Goal: Use online tool/utility: Utilize a website feature to perform a specific function

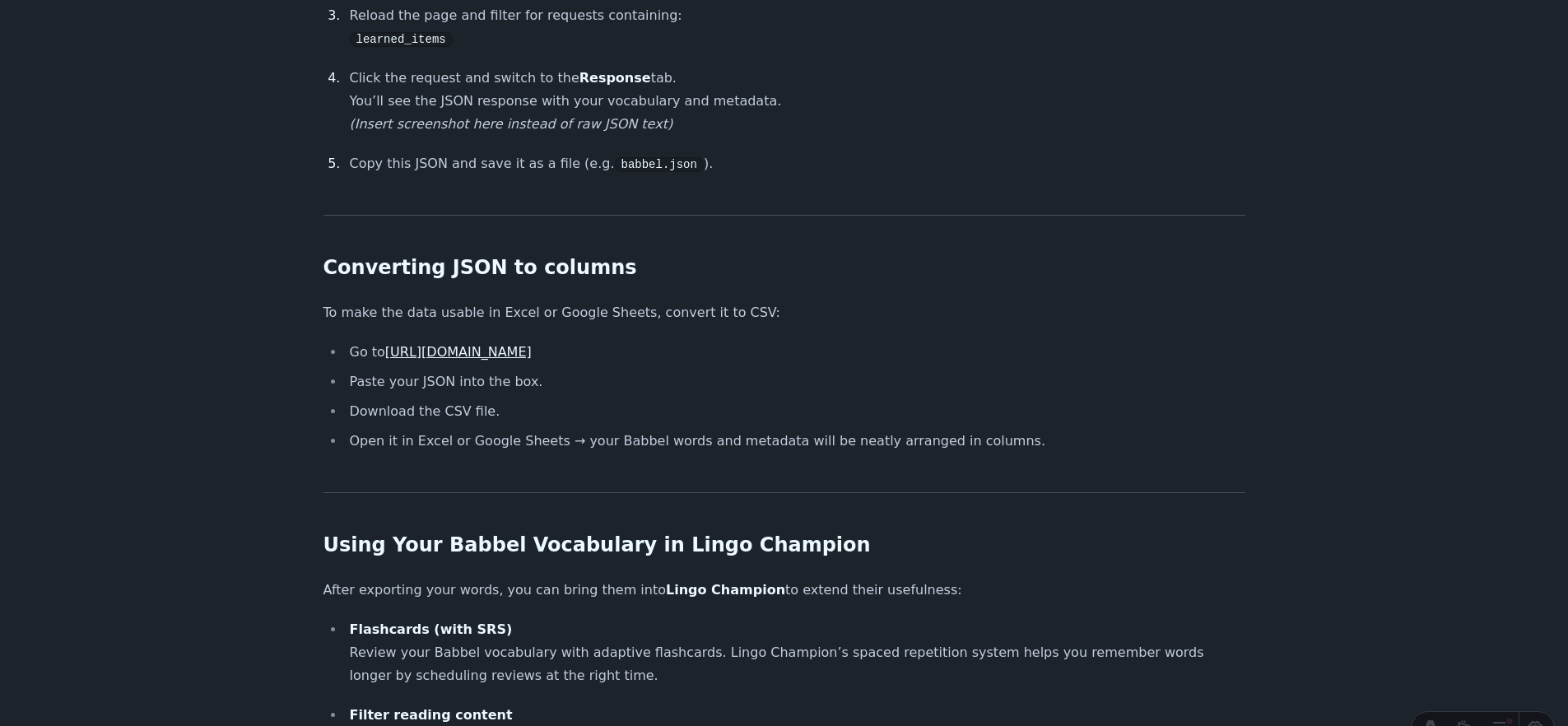
scroll to position [1040, 0]
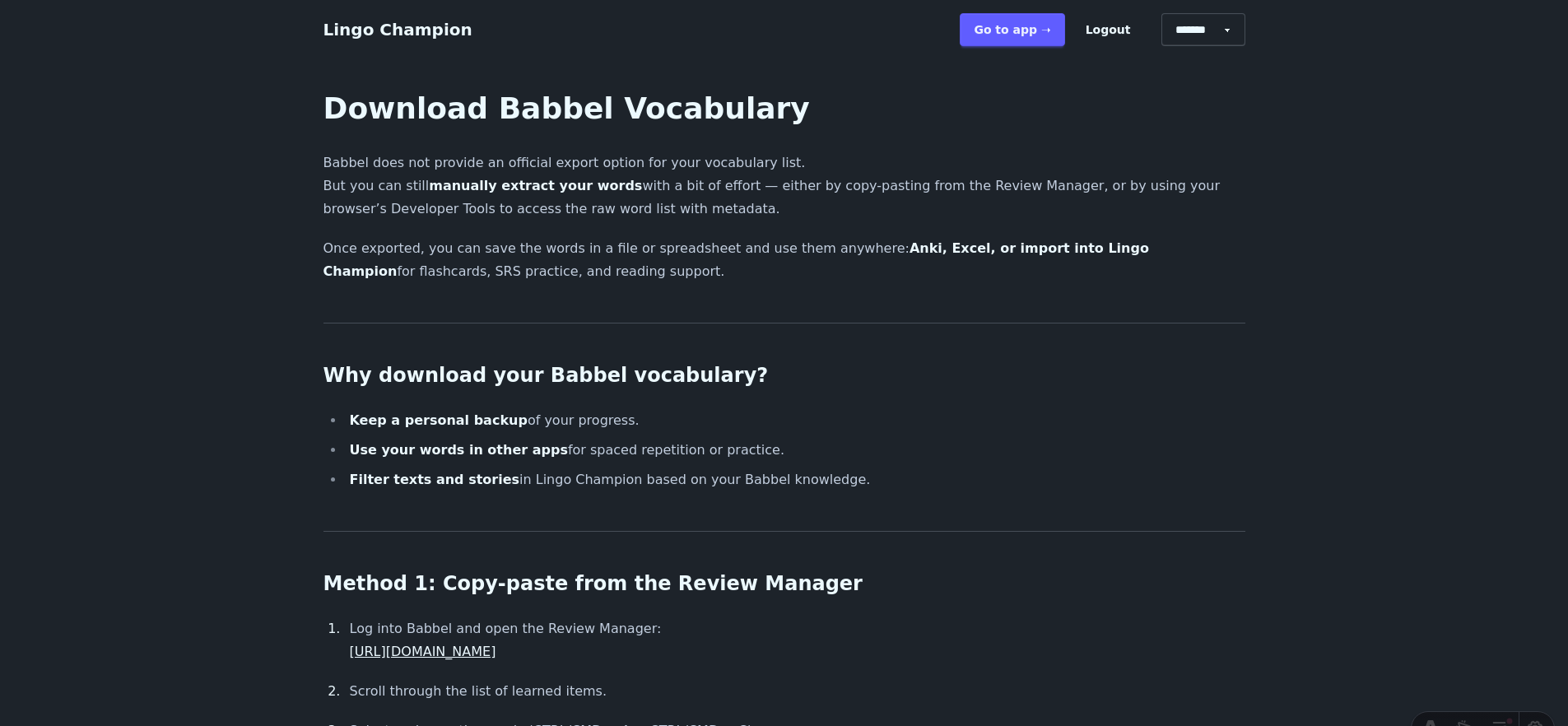
scroll to position [1040, 0]
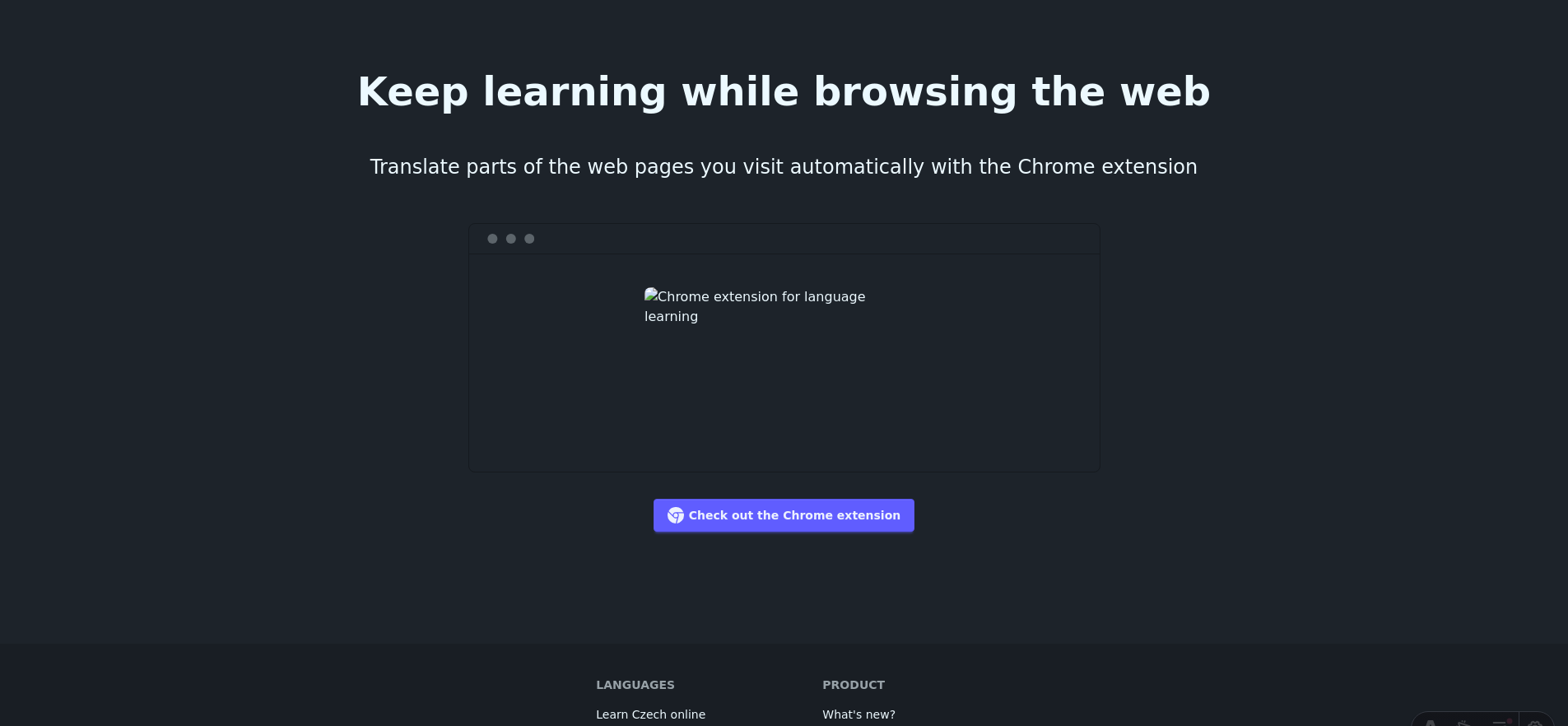
scroll to position [2570, 0]
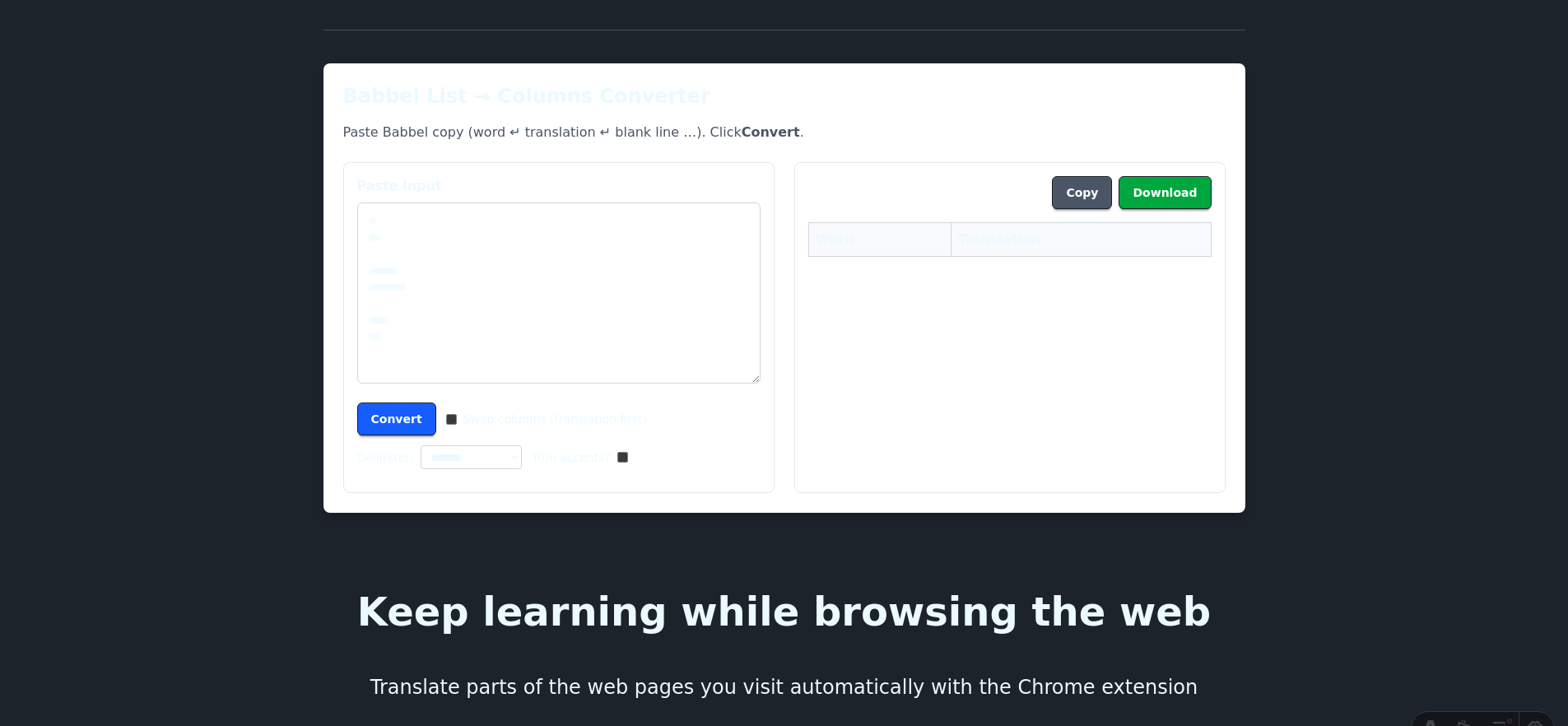
scroll to position [2570, 0]
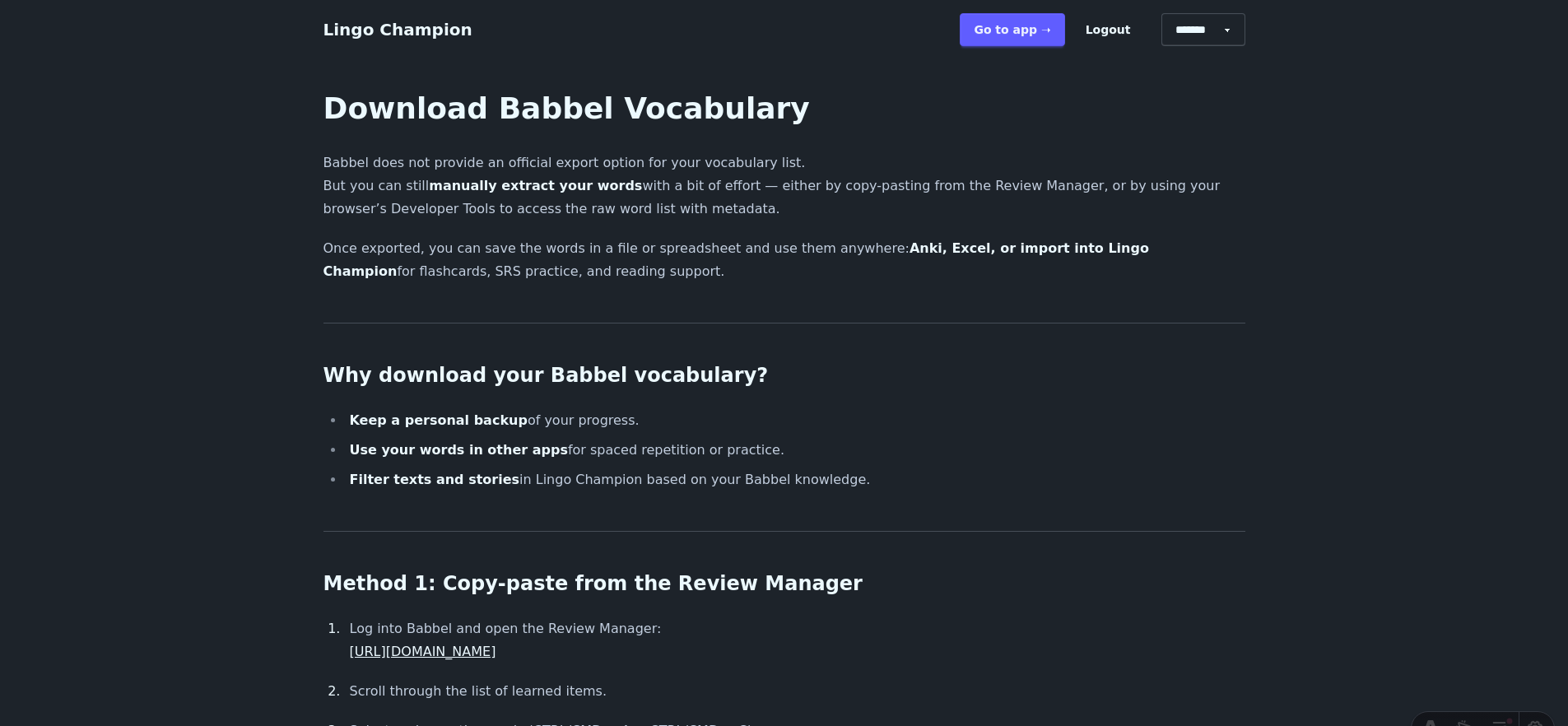
scroll to position [2570, 0]
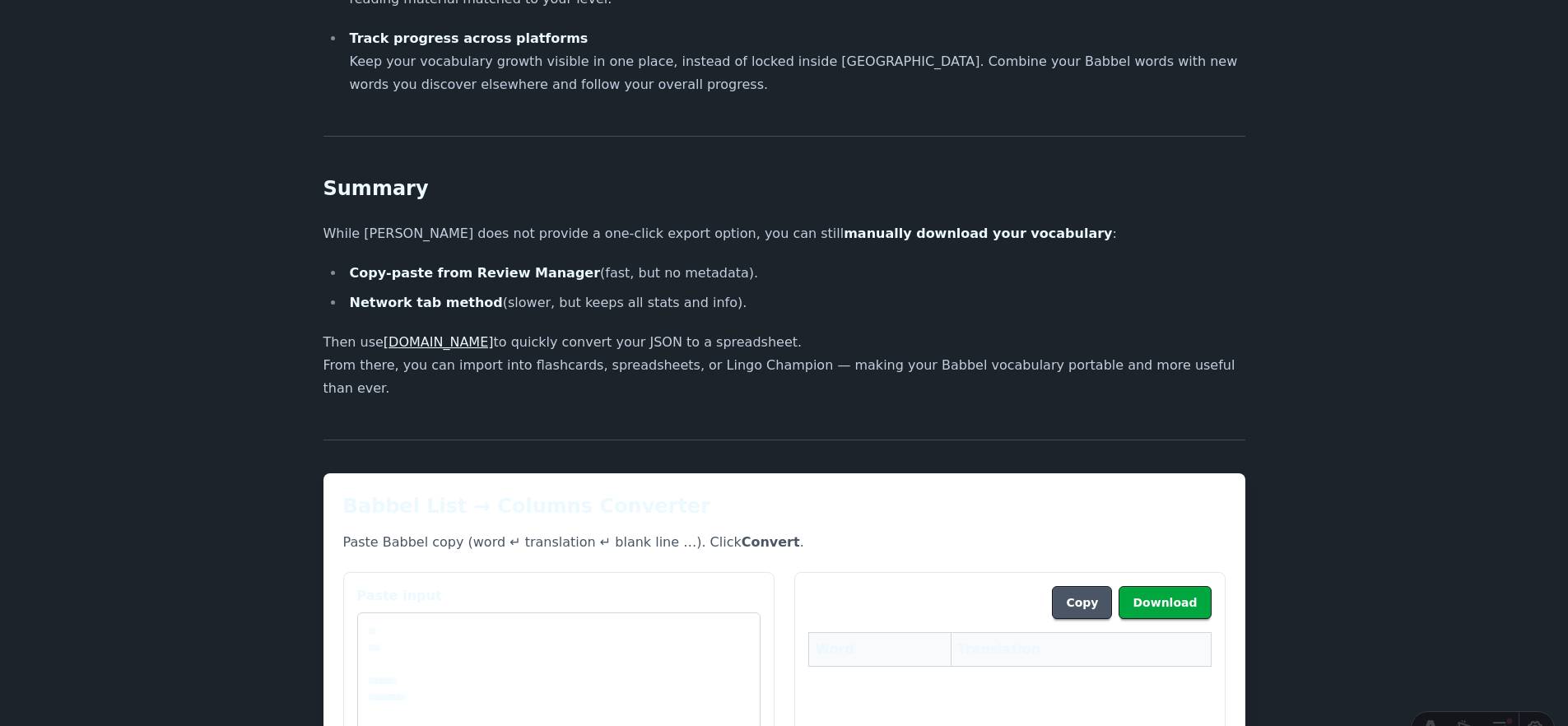
scroll to position [2322, 0]
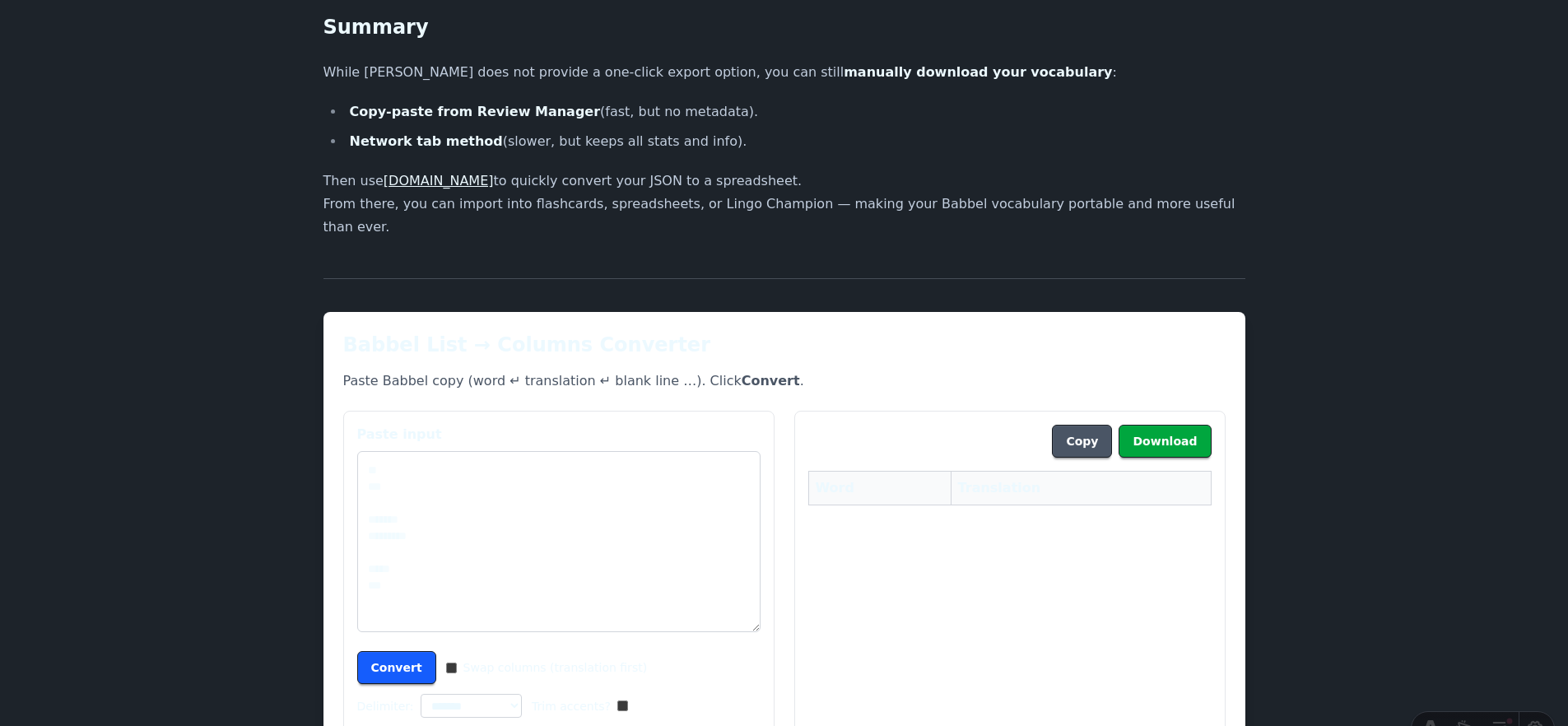
click at [509, 332] on h2 "Babbel List → Columns Converter" at bounding box center [784, 345] width 882 height 27
click at [593, 332] on h2 "Babbel List → Columns Converter" at bounding box center [784, 345] width 882 height 27
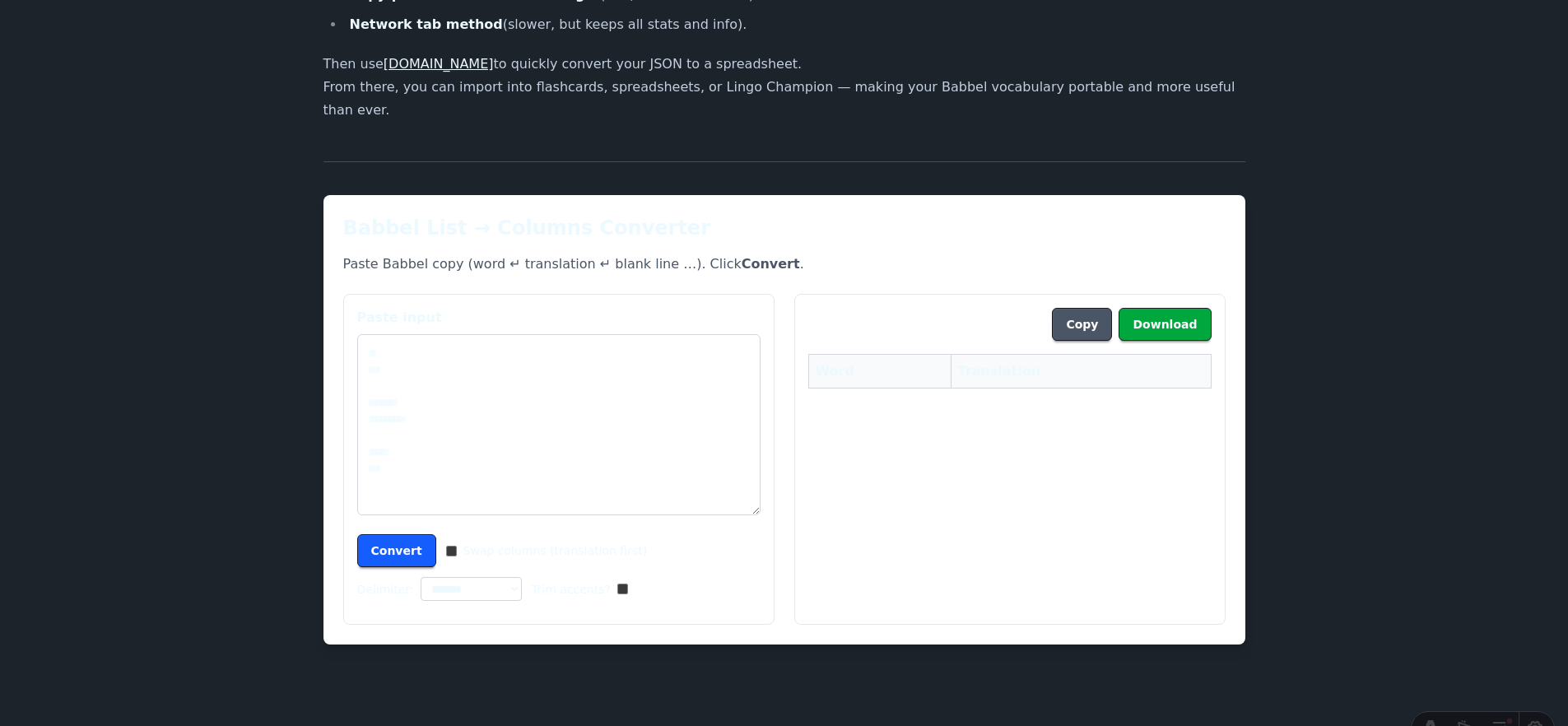
scroll to position [2496, 0]
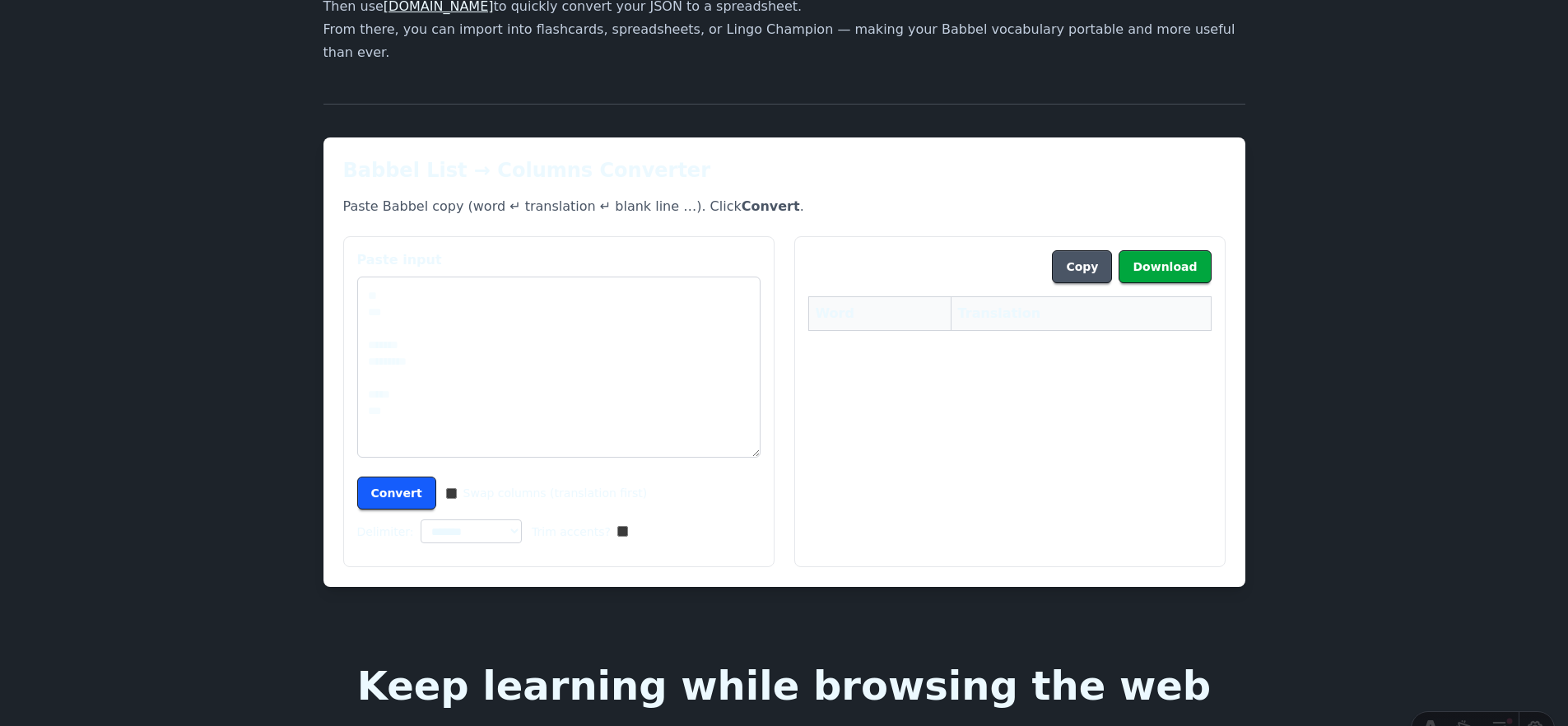
click at [493, 282] on textarea "Paste input" at bounding box center [559, 367] width 403 height 181
click at [480, 308] on textarea "Paste input" at bounding box center [559, 367] width 403 height 181
click at [661, 316] on textarea "Paste input" at bounding box center [559, 367] width 403 height 181
paste textarea "** *** ******* ********* ***** *** **** *****"
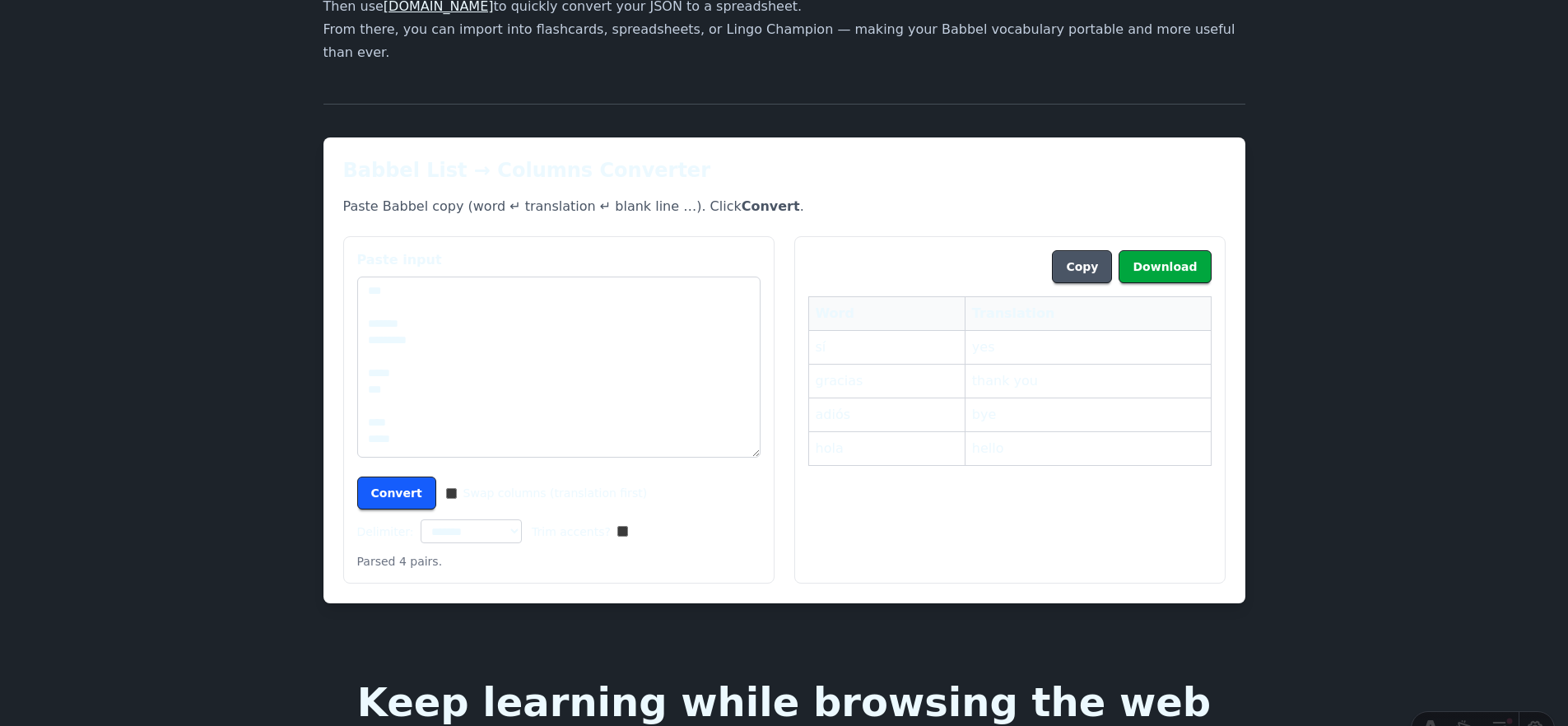
type textarea "** *** ******* ********* ***** *** **** *****"
click at [1095, 250] on button "Copy" at bounding box center [1081, 267] width 60 height 33
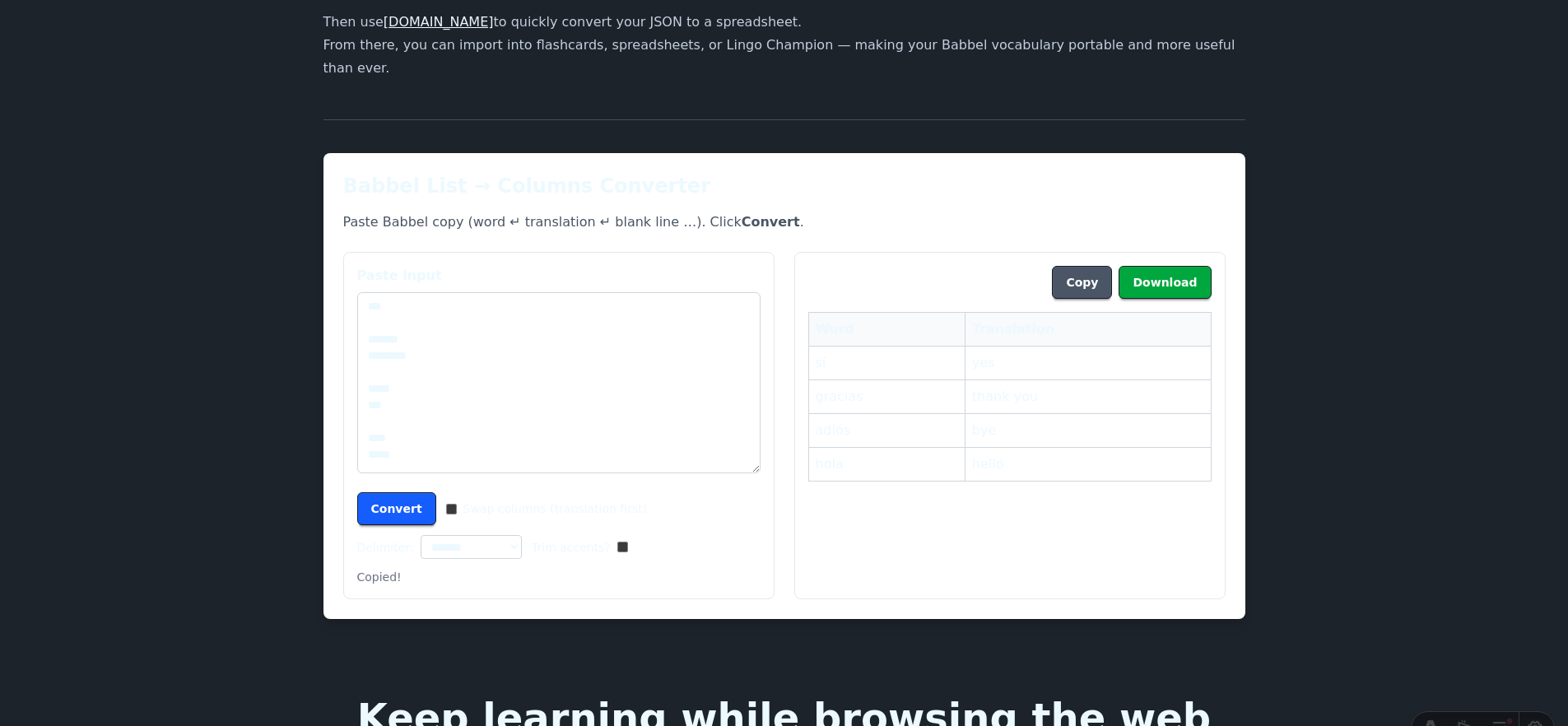
scroll to position [2482, 0]
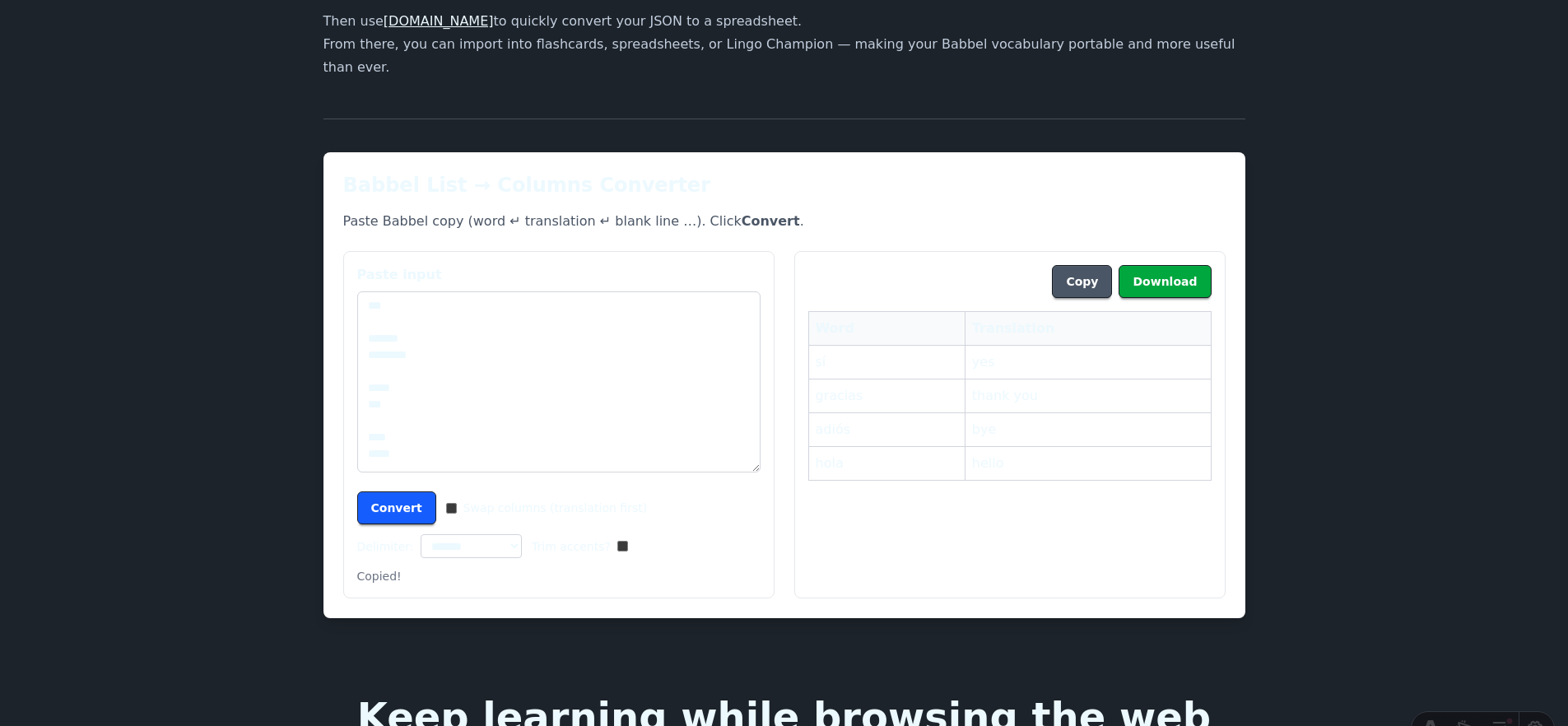
click at [663, 418] on textarea "** *** ******* ********* ***** *** **** *****" at bounding box center [559, 382] width 403 height 181
click at [407, 491] on button "Convert" at bounding box center [397, 508] width 79 height 33
click at [395, 491] on button "Convert" at bounding box center [397, 508] width 79 height 33
click at [392, 491] on button "Convert" at bounding box center [397, 508] width 79 height 33
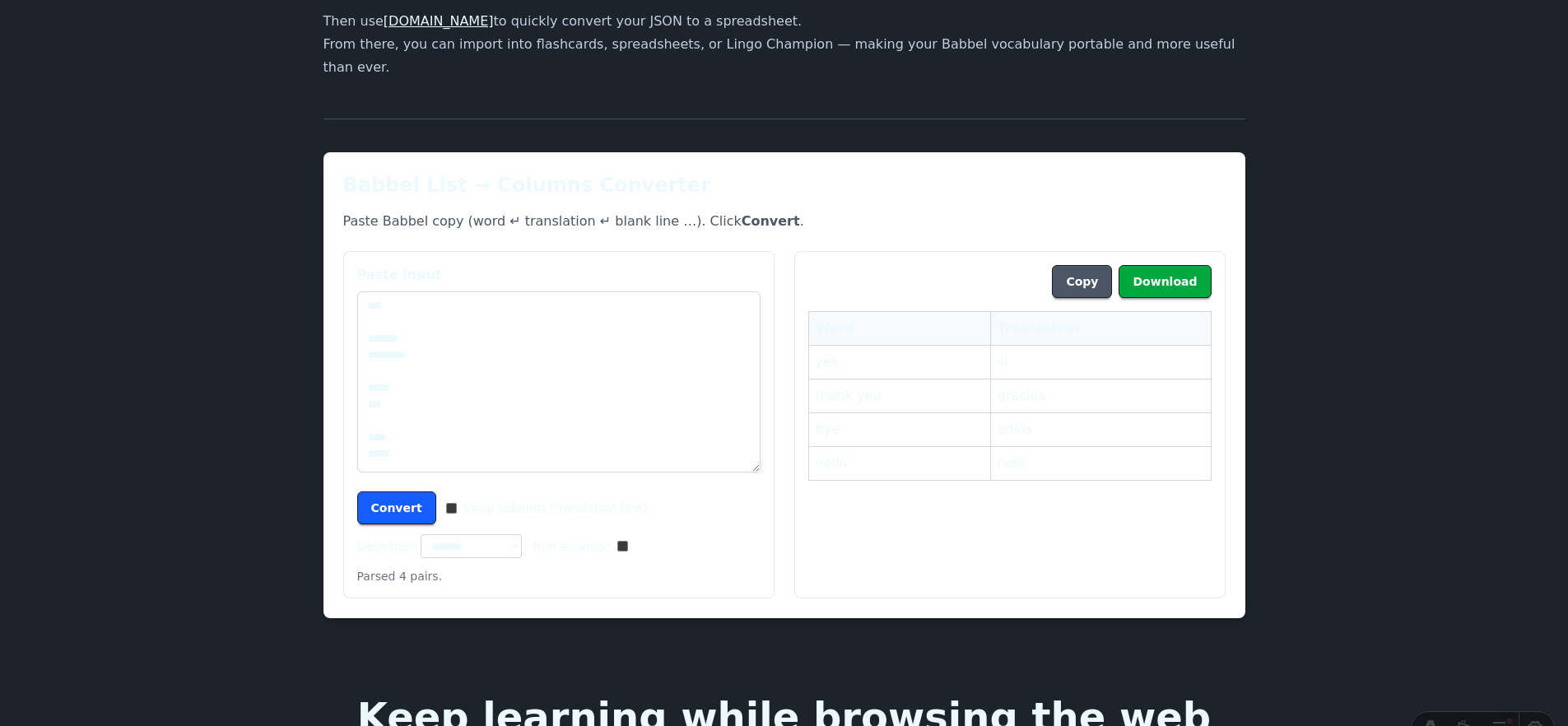
click at [396, 491] on button "Convert" at bounding box center [397, 508] width 79 height 33
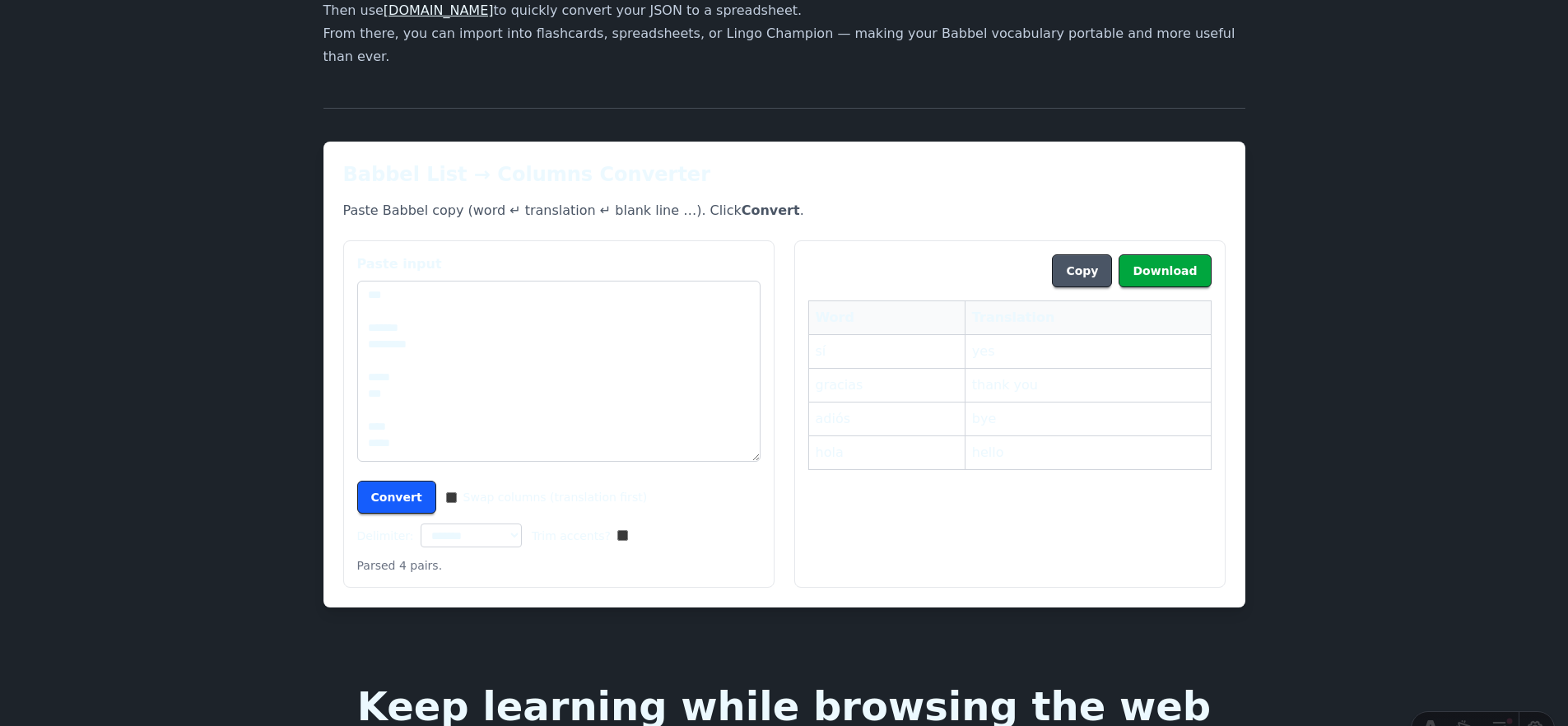
scroll to position [2498, 0]
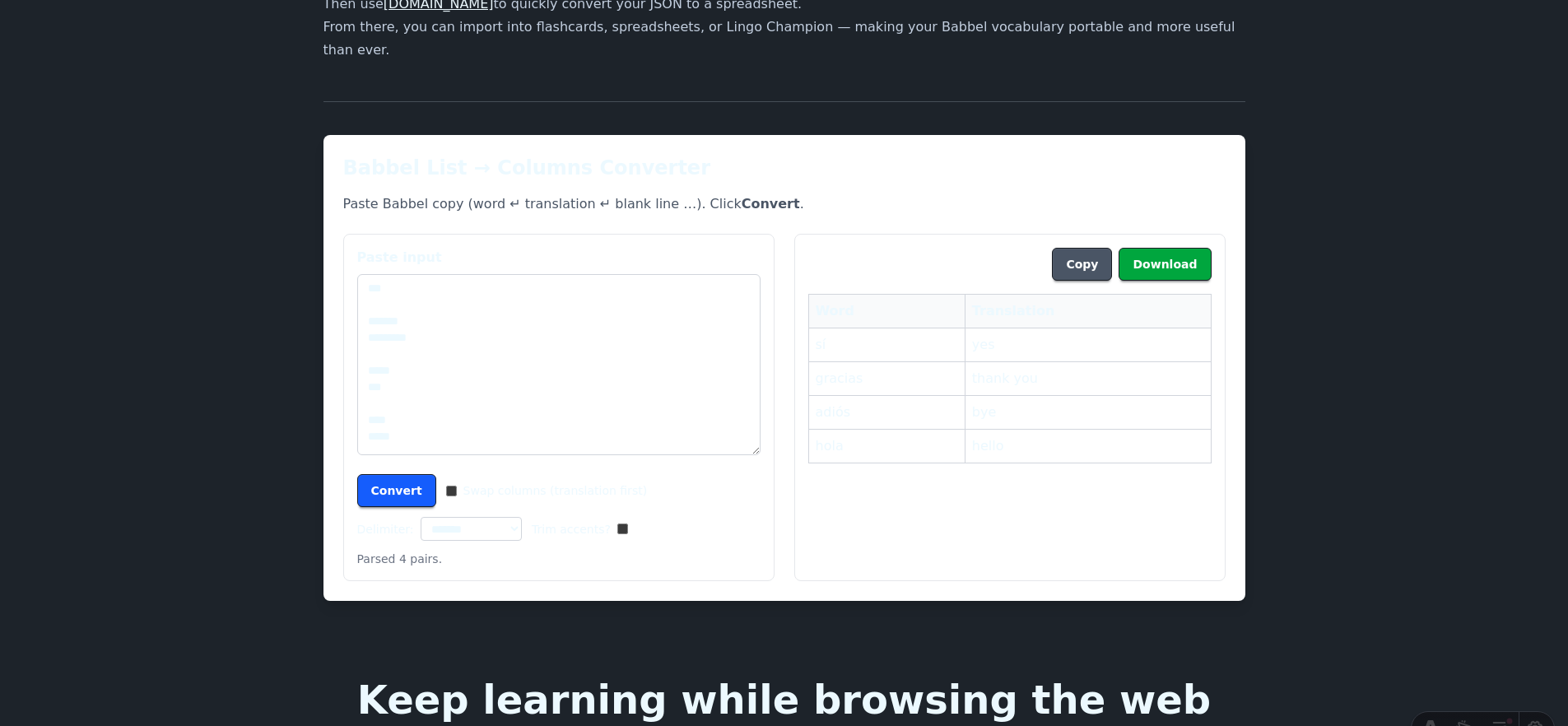
click at [426, 551] on div "Parsed 4 pairs." at bounding box center [559, 559] width 403 height 17
click at [446, 551] on div "Parsed 4 pairs." at bounding box center [559, 559] width 403 height 17
click at [404, 481] on button "Convert" at bounding box center [397, 490] width 79 height 33
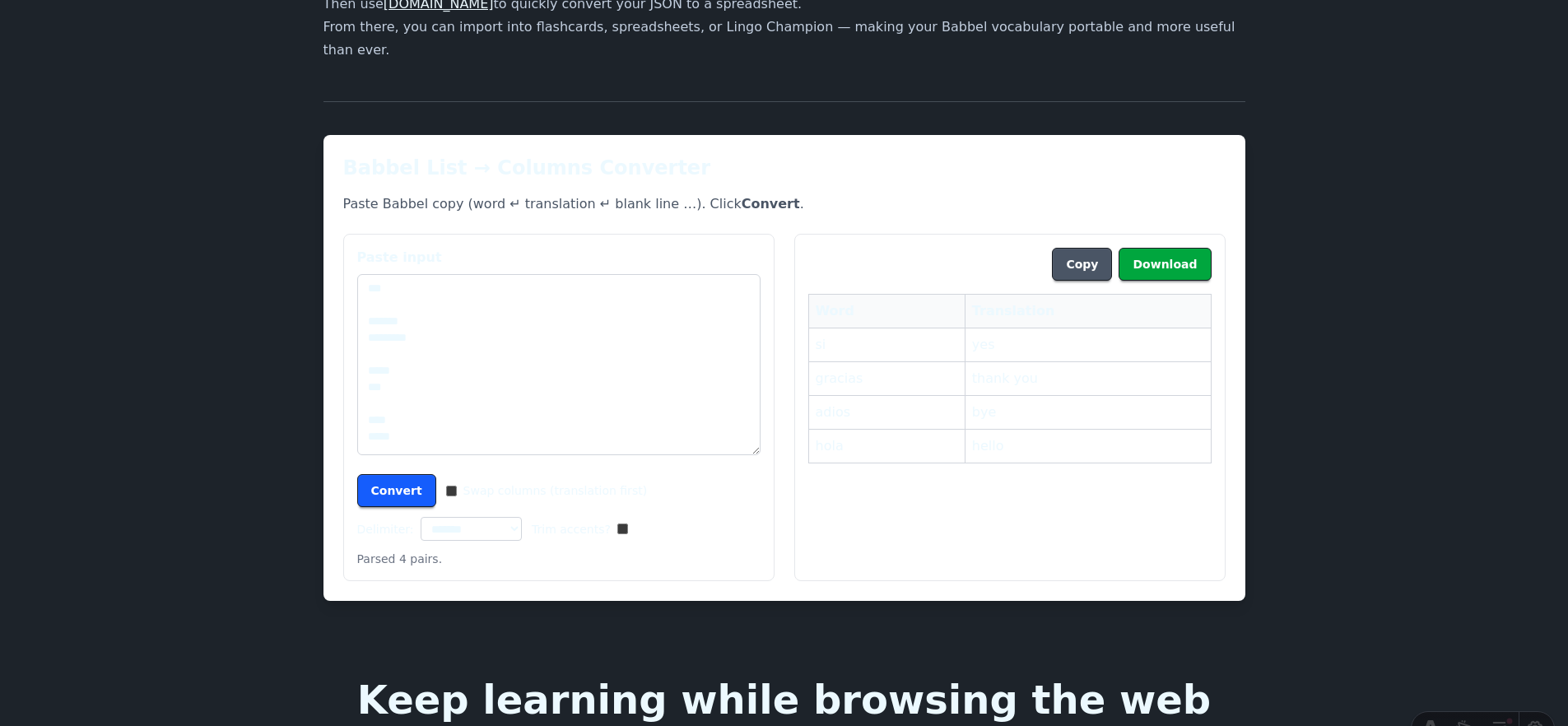
click at [617, 509] on div "**********" at bounding box center [559, 507] width 403 height 66
click at [418, 474] on button "Convert" at bounding box center [397, 490] width 79 height 33
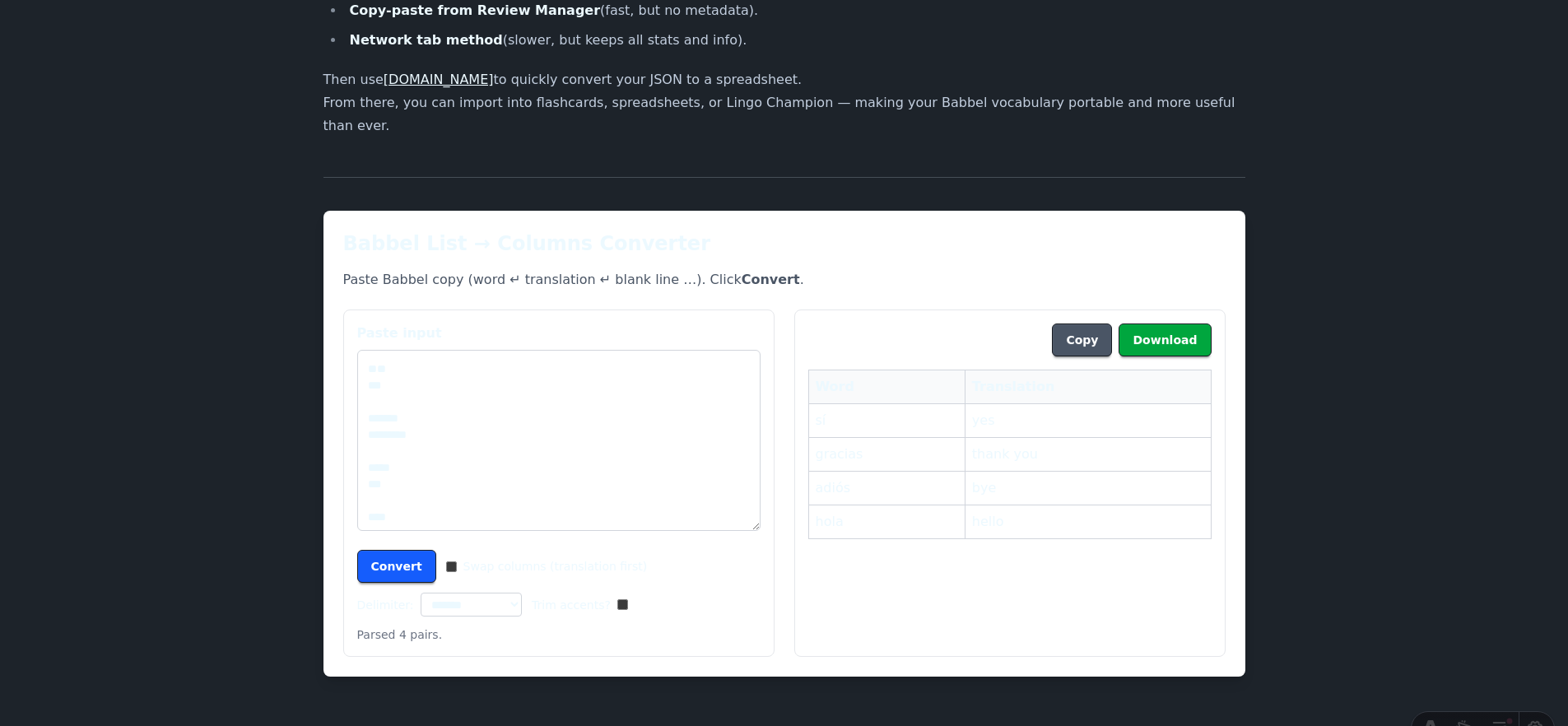
scroll to position [38, 0]
click at [532, 270] on p "Paste Babbel copy (word ↵ translation ↵ blank line …). Click Convert ." at bounding box center [784, 279] width 882 height 19
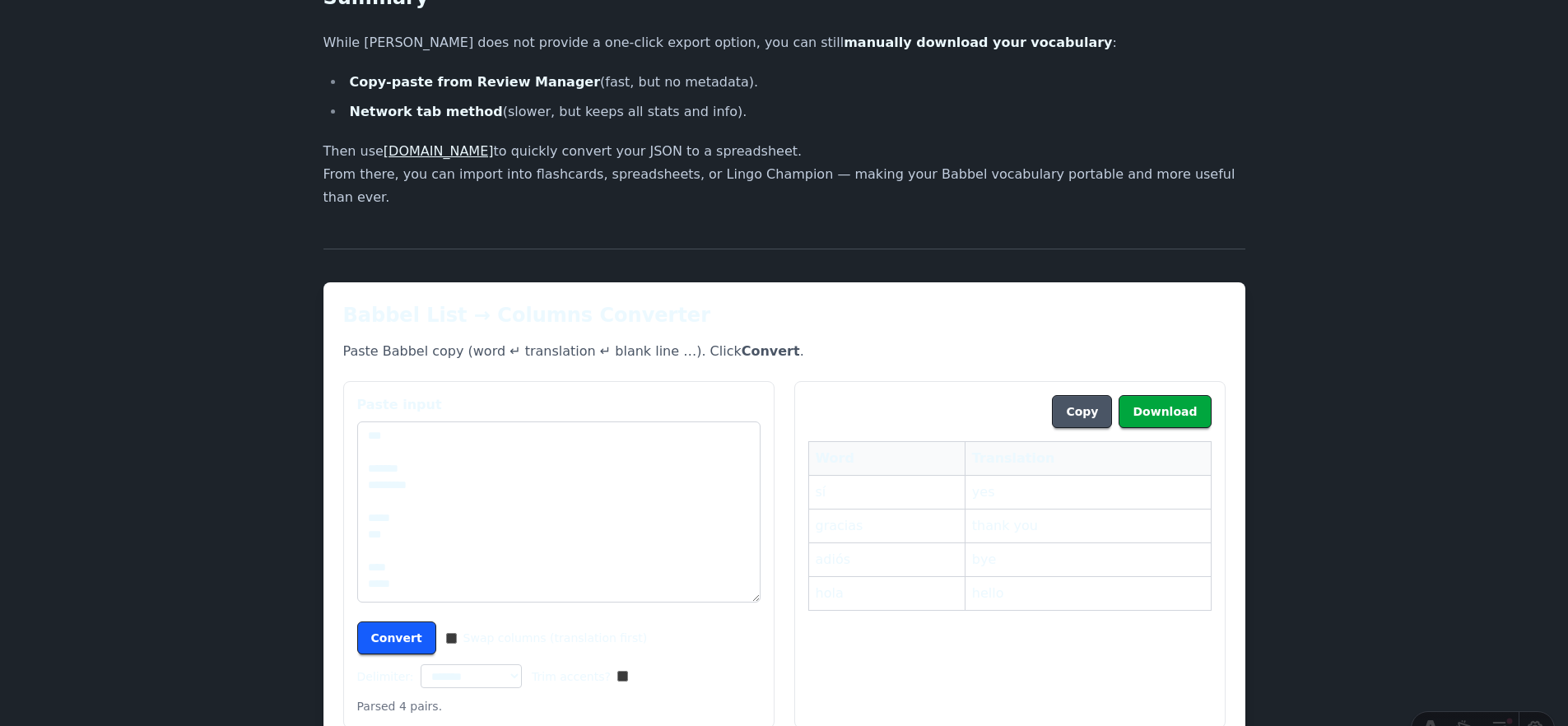
scroll to position [2435, 0]
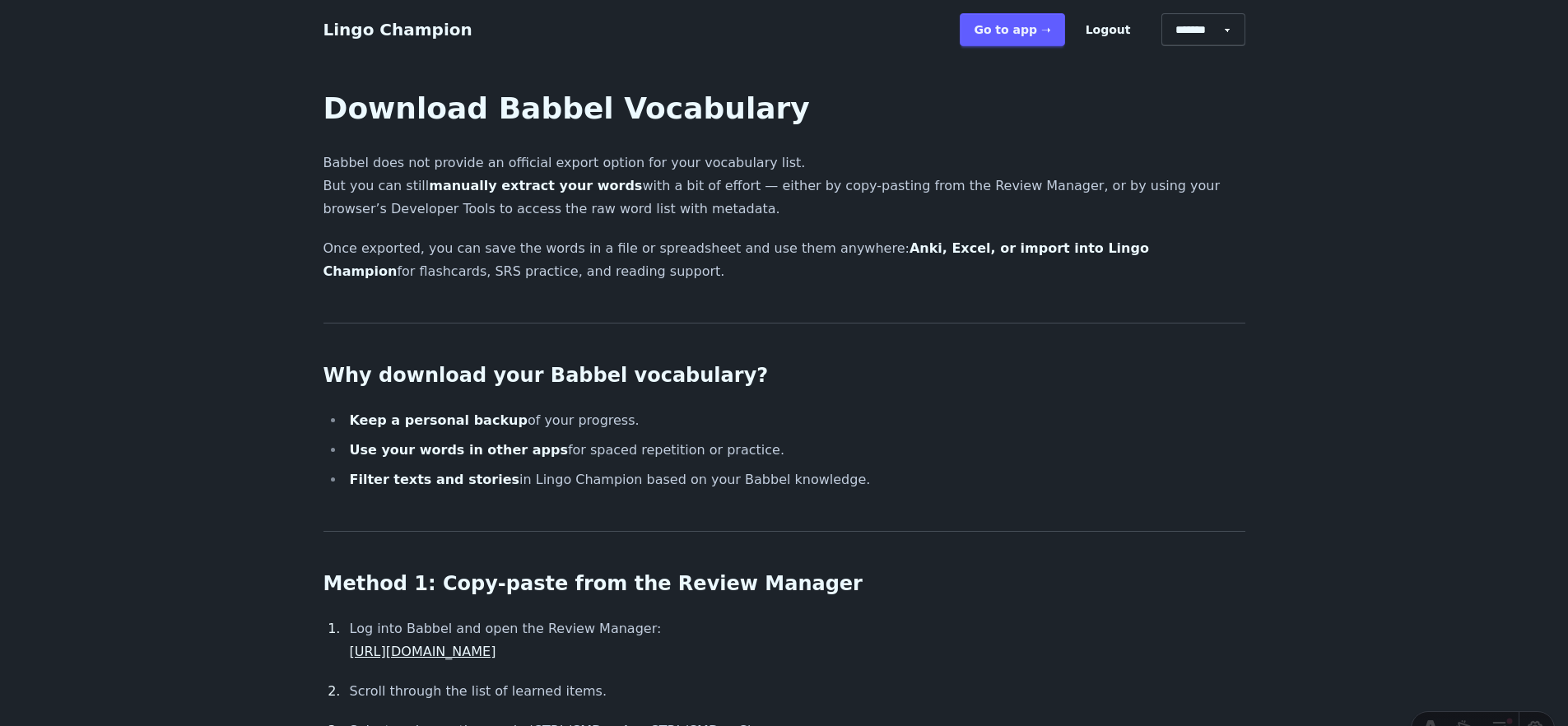
scroll to position [2435, 0]
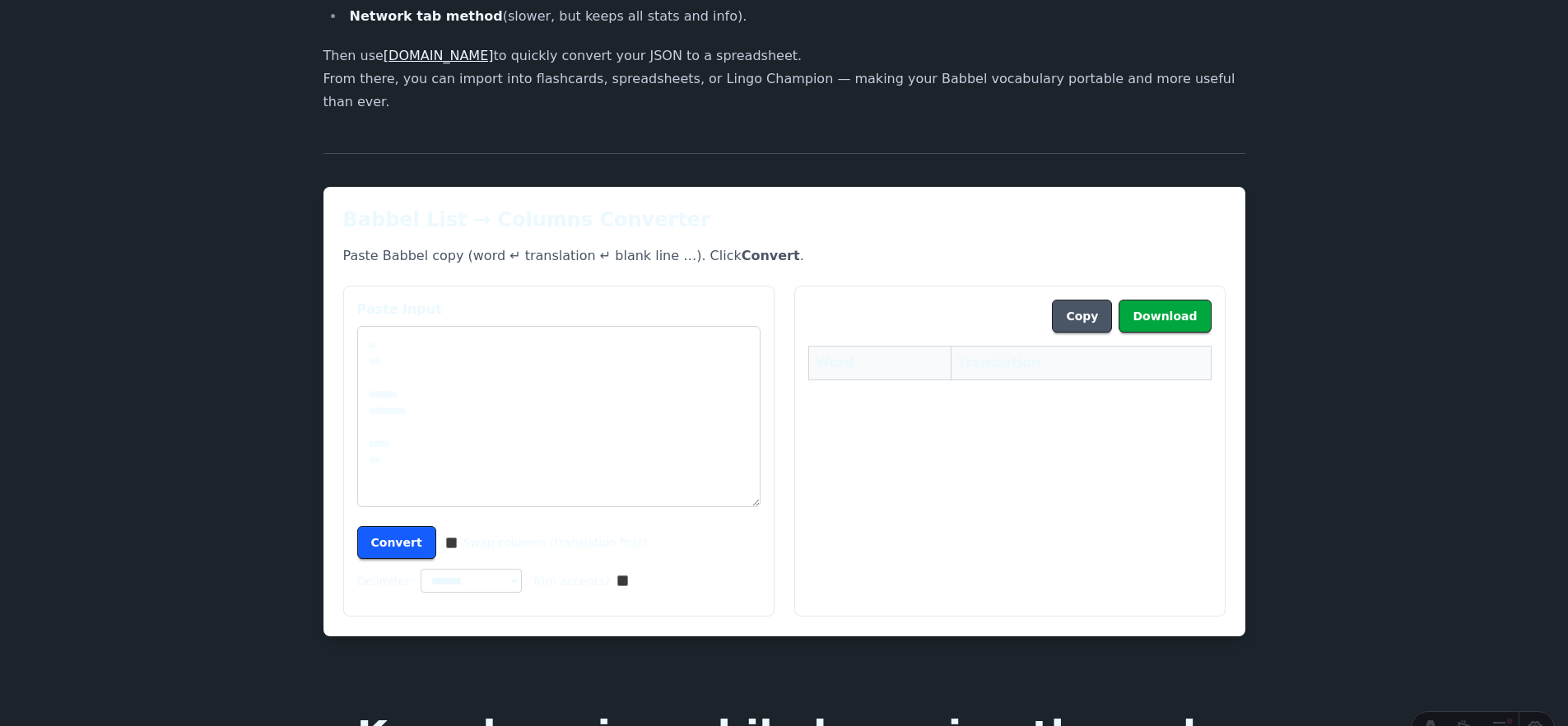
scroll to position [2445, 0]
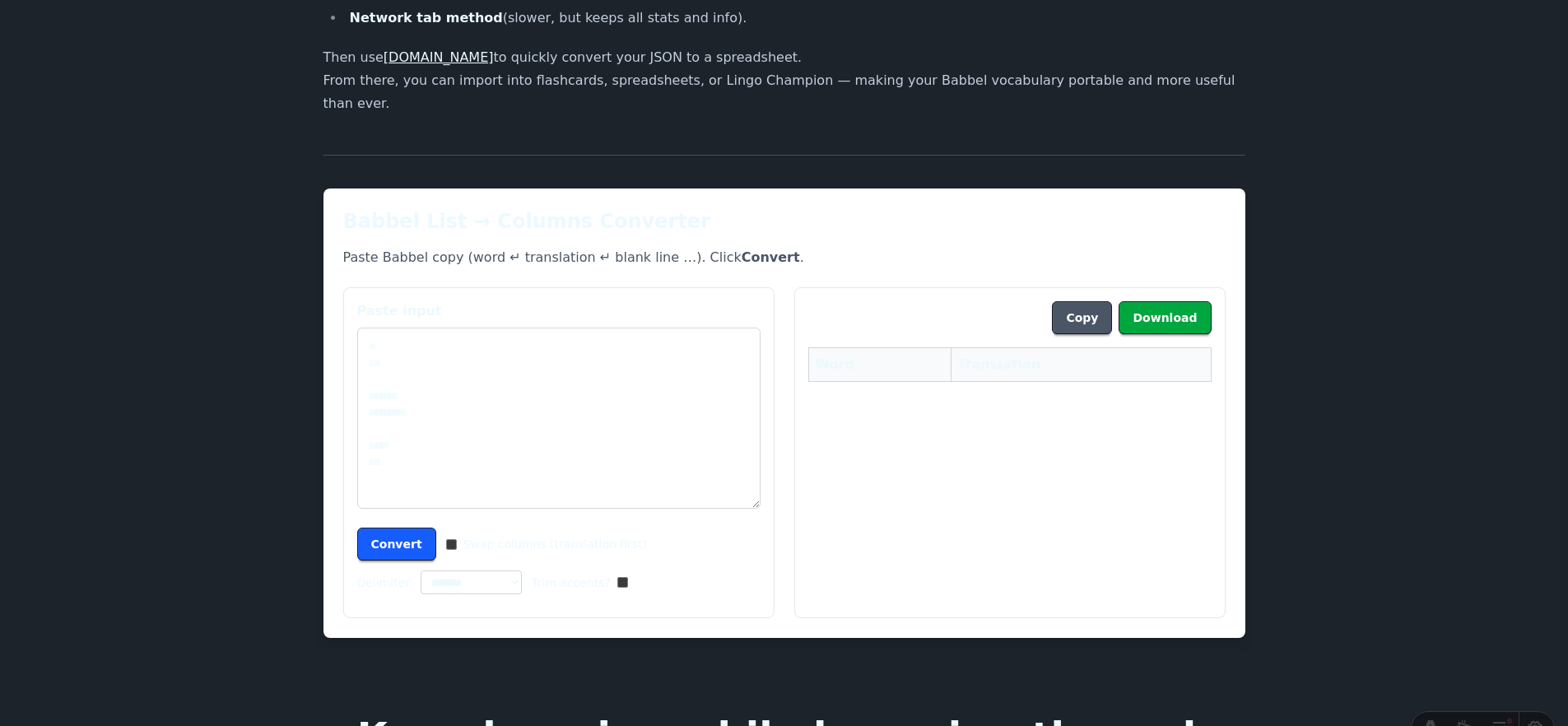
click at [742, 249] on strong "Convert" at bounding box center [771, 257] width 59 height 16
click at [795, 248] on p "Paste Babbel copy (word ↵ translation ↵ blank line …). Click Convert ." at bounding box center [784, 257] width 882 height 19
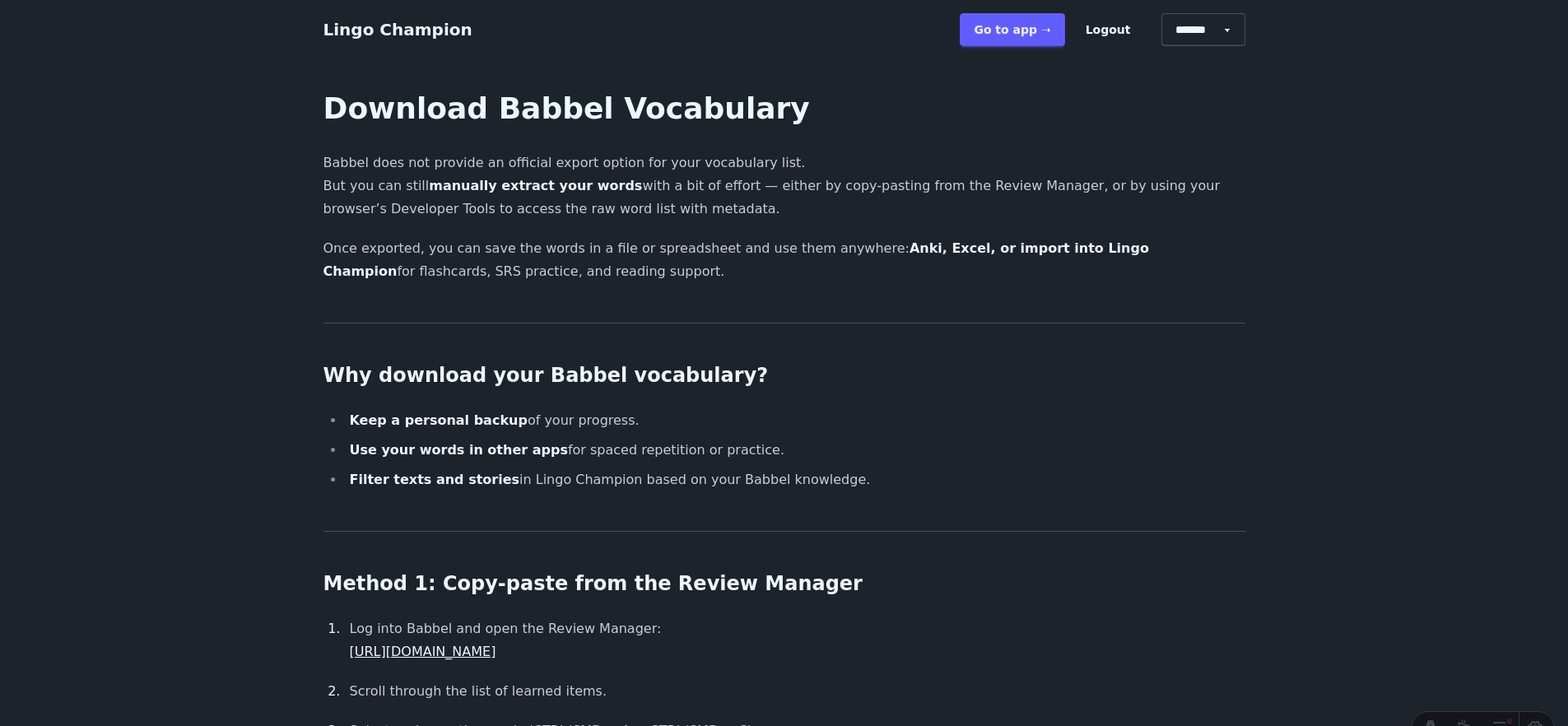
scroll to position [2445, 0]
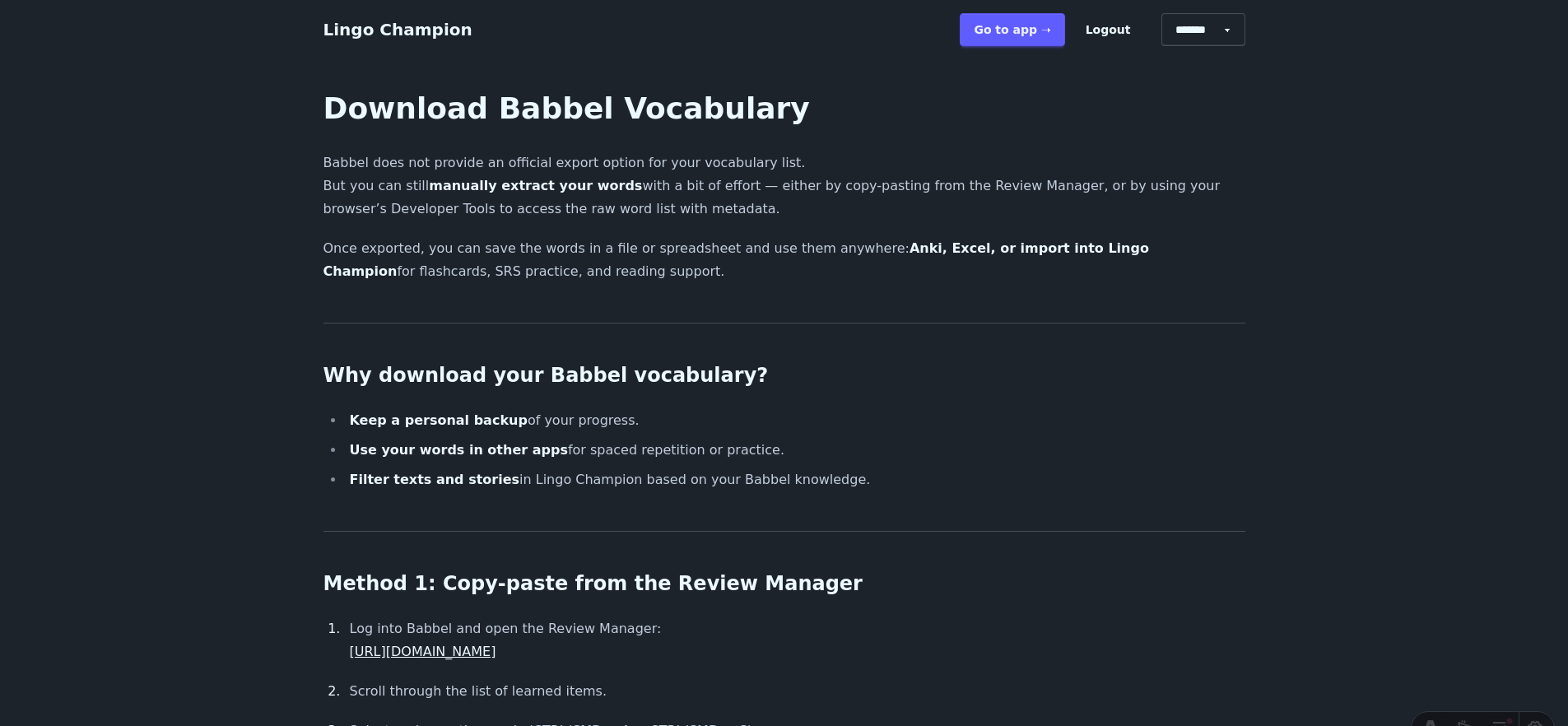
scroll to position [2445, 0]
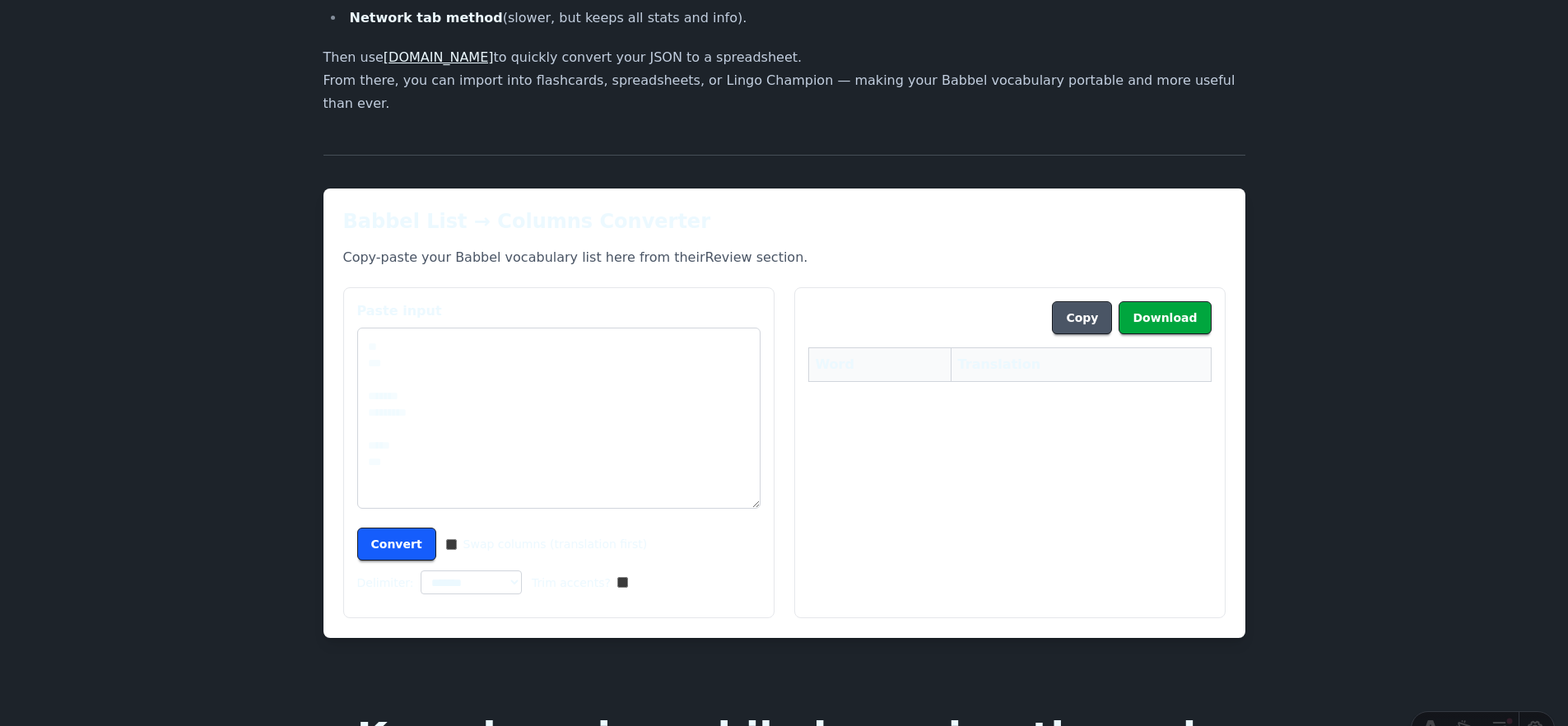
scroll to position [2445, 0]
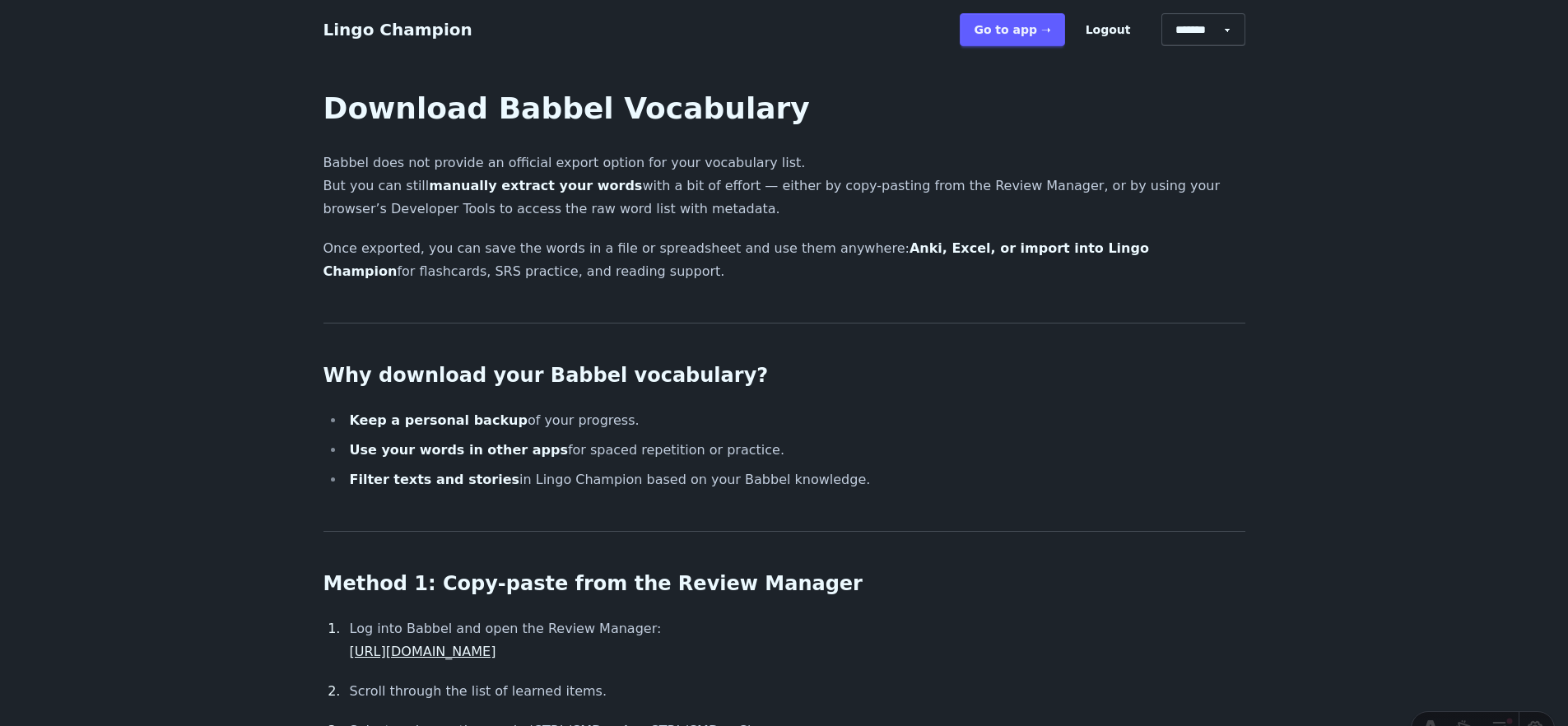
scroll to position [2445, 0]
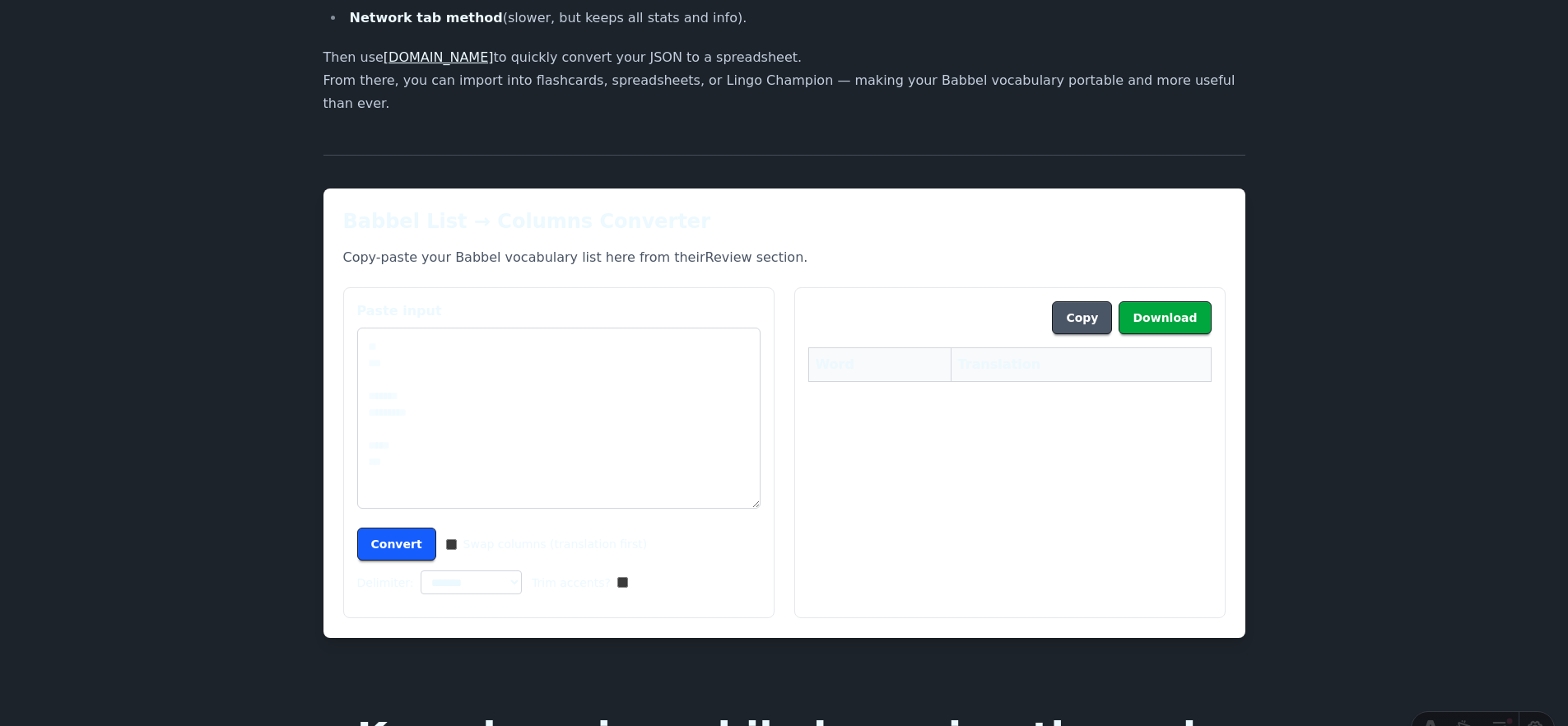
click at [514, 208] on h2 "Babbel List → Columns Converter" at bounding box center [784, 221] width 882 height 27
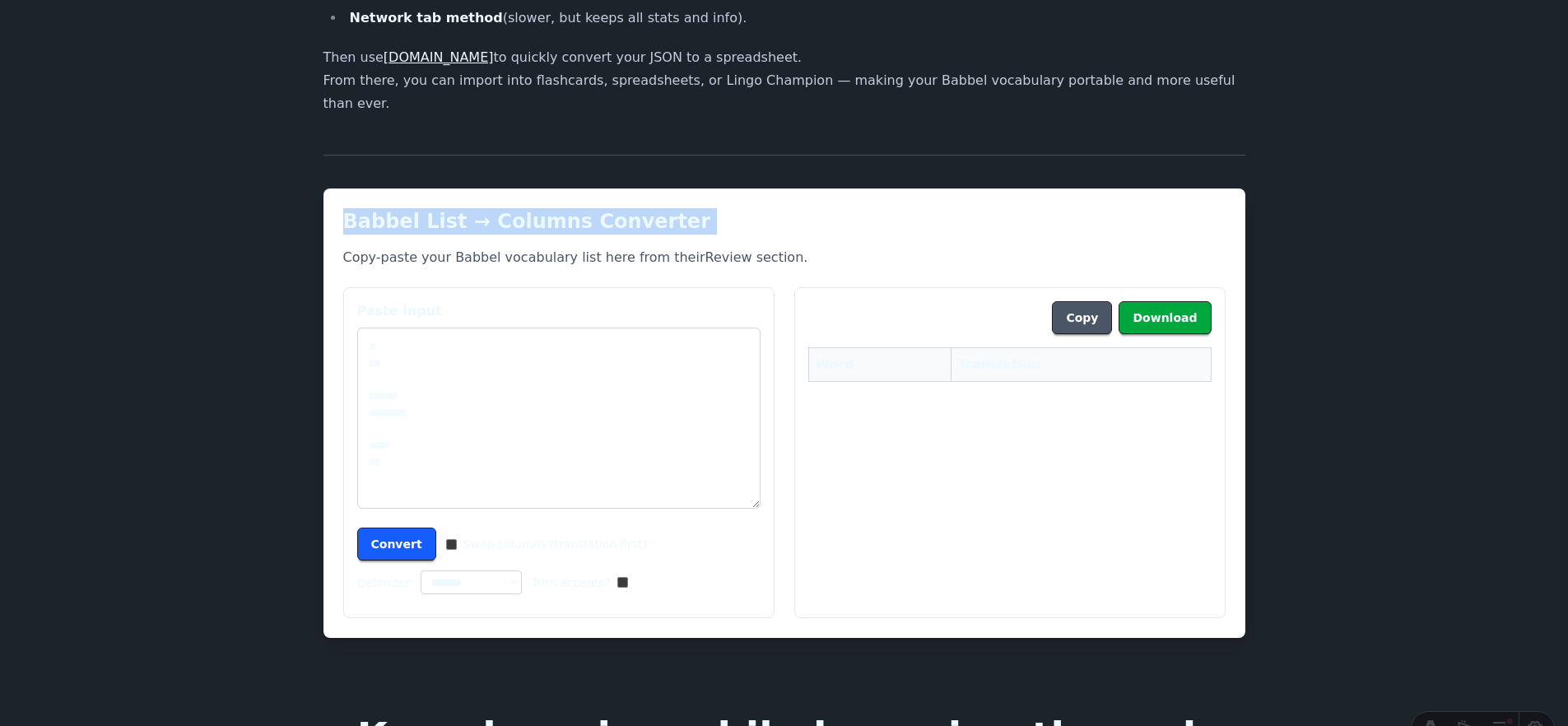
click at [514, 208] on h2 "Babbel List → Columns Converter" at bounding box center [784, 221] width 882 height 27
click at [582, 208] on h2 "Babbel List → Columns Converter" at bounding box center [784, 221] width 882 height 27
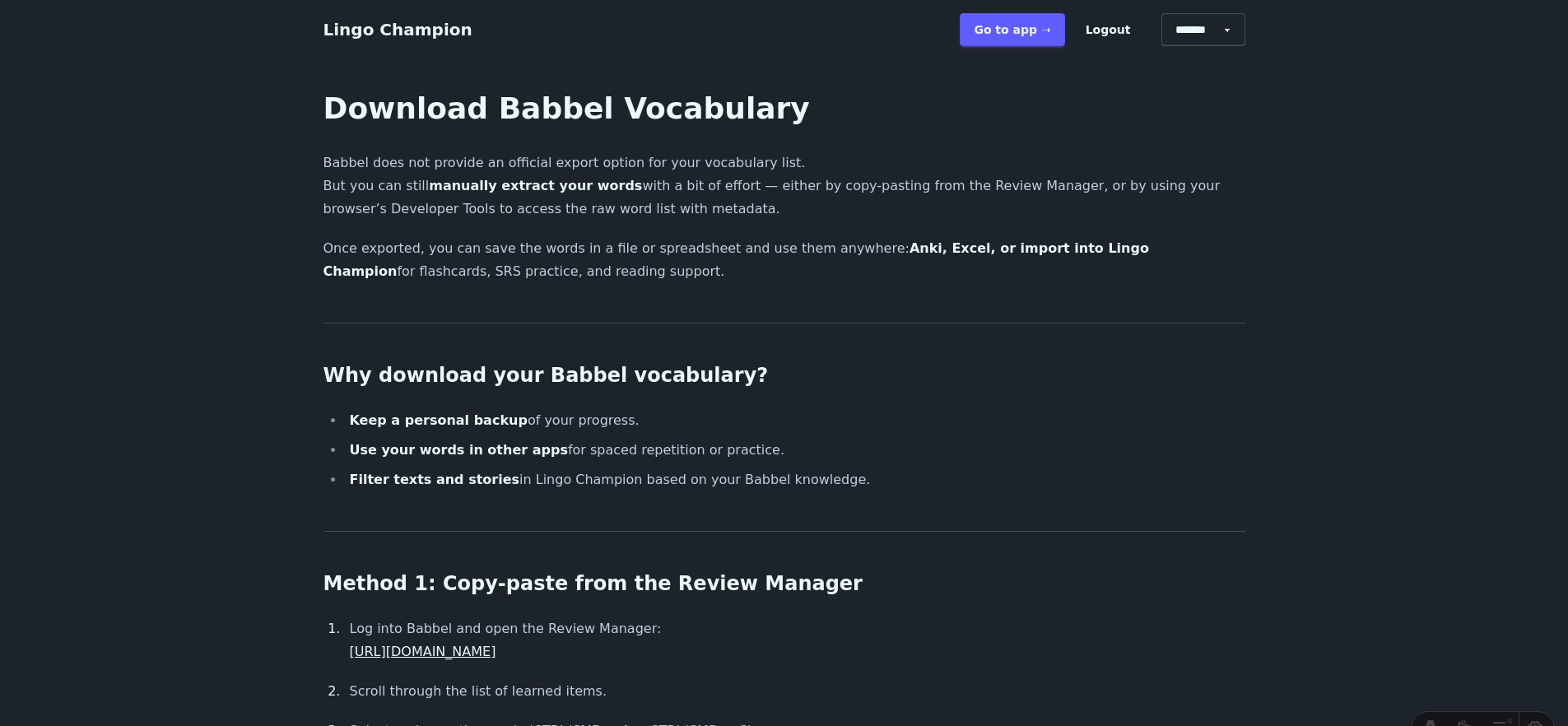
scroll to position [2445, 0]
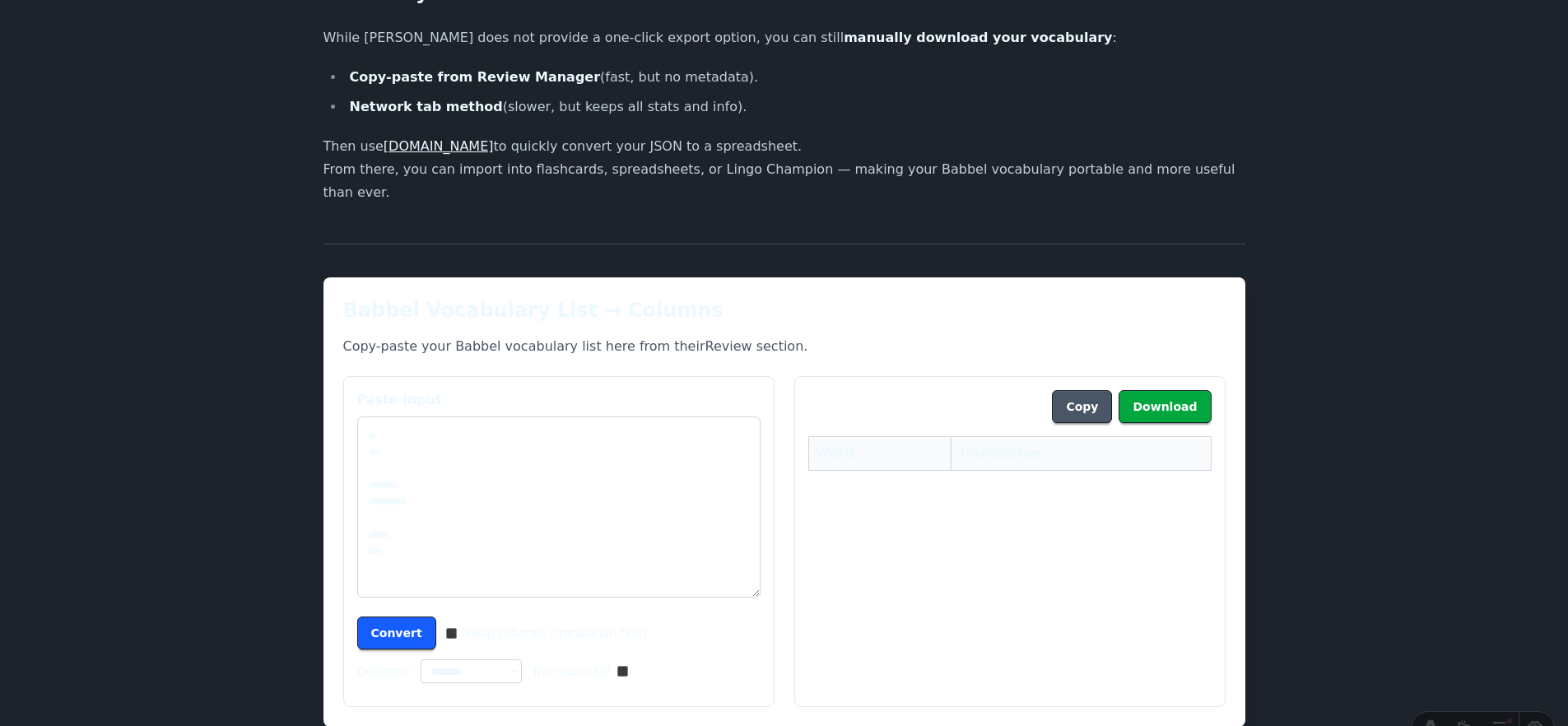
scroll to position [2364, 0]
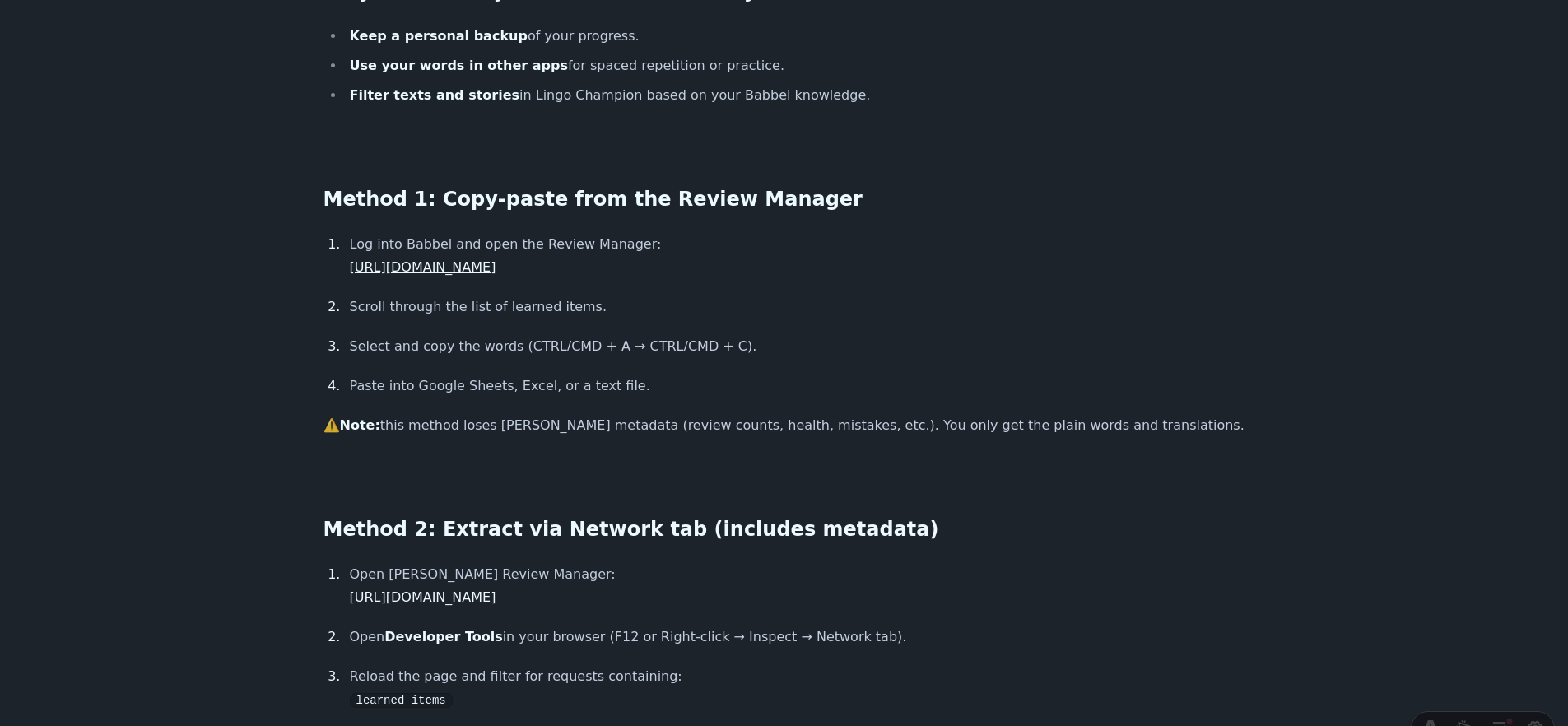
scroll to position [389, 0]
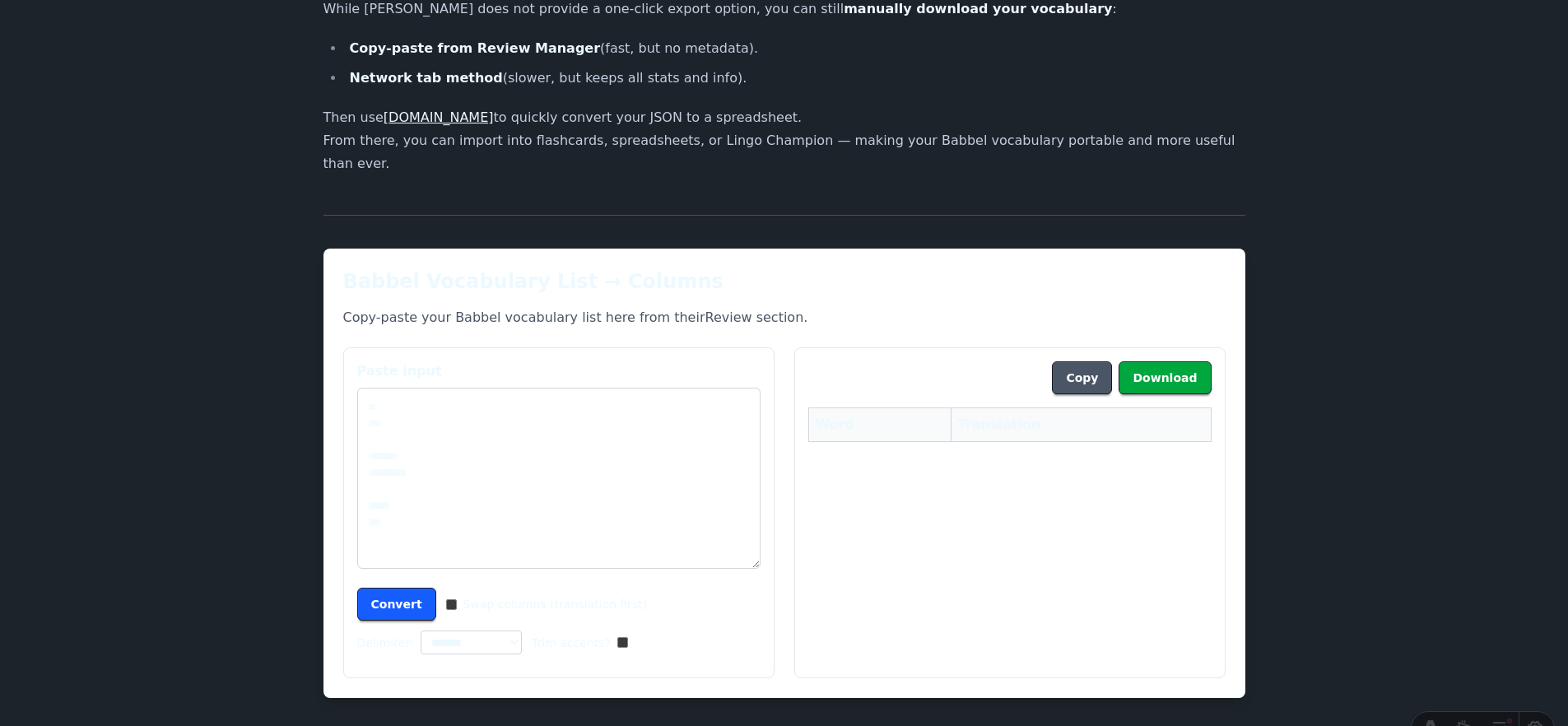
scroll to position [2388, 0]
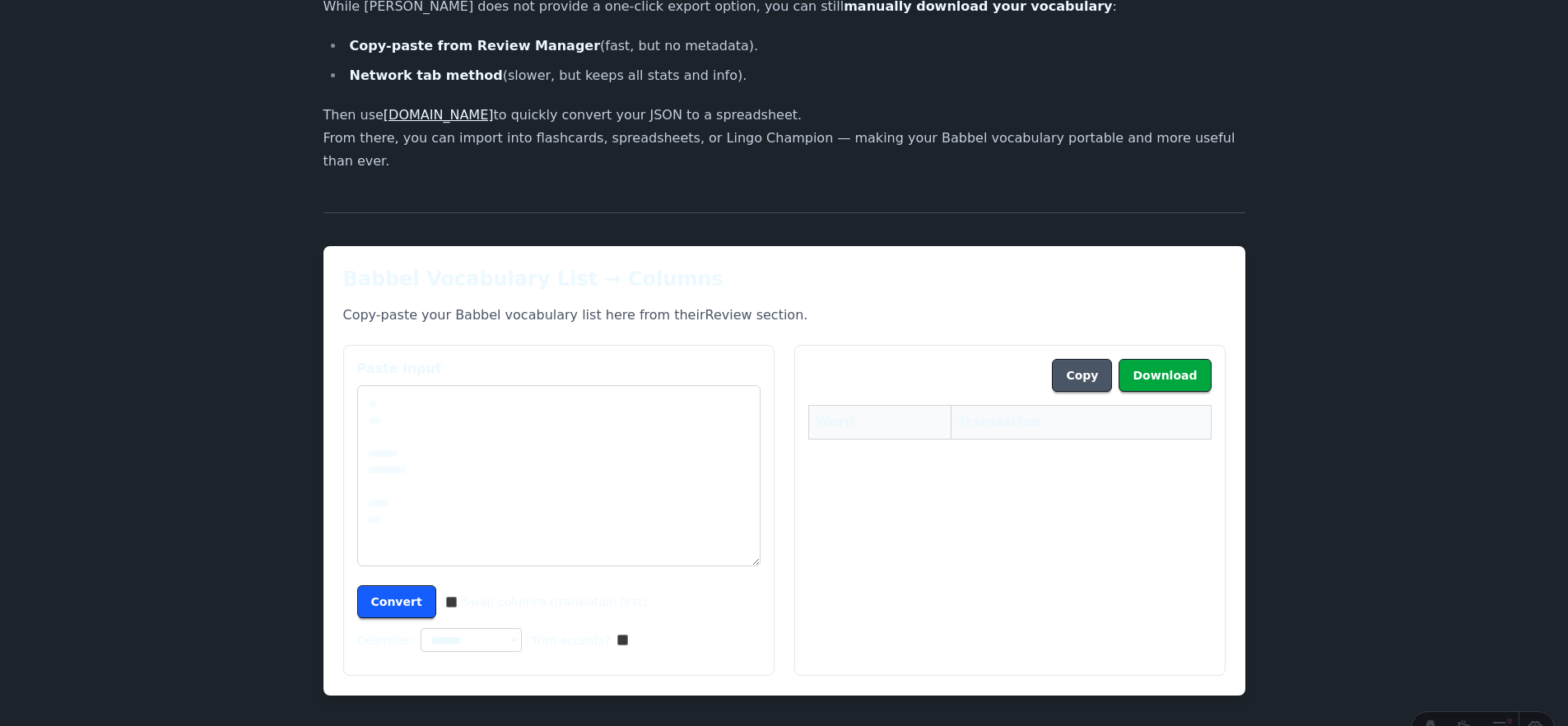
click at [670, 442] on textarea "Paste input" at bounding box center [559, 476] width 403 height 181
click at [840, 247] on div "**********" at bounding box center [785, 471] width 922 height 449
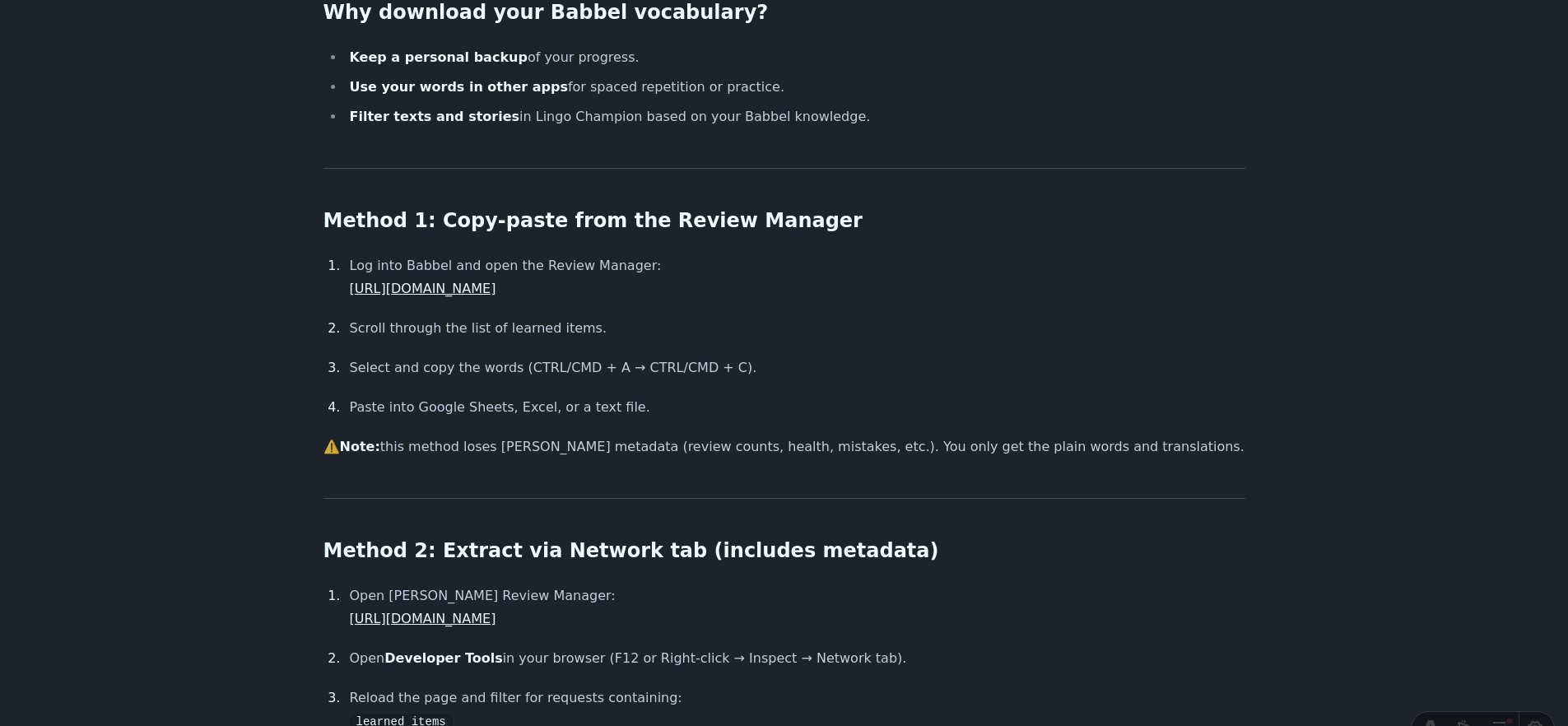
scroll to position [348, 0]
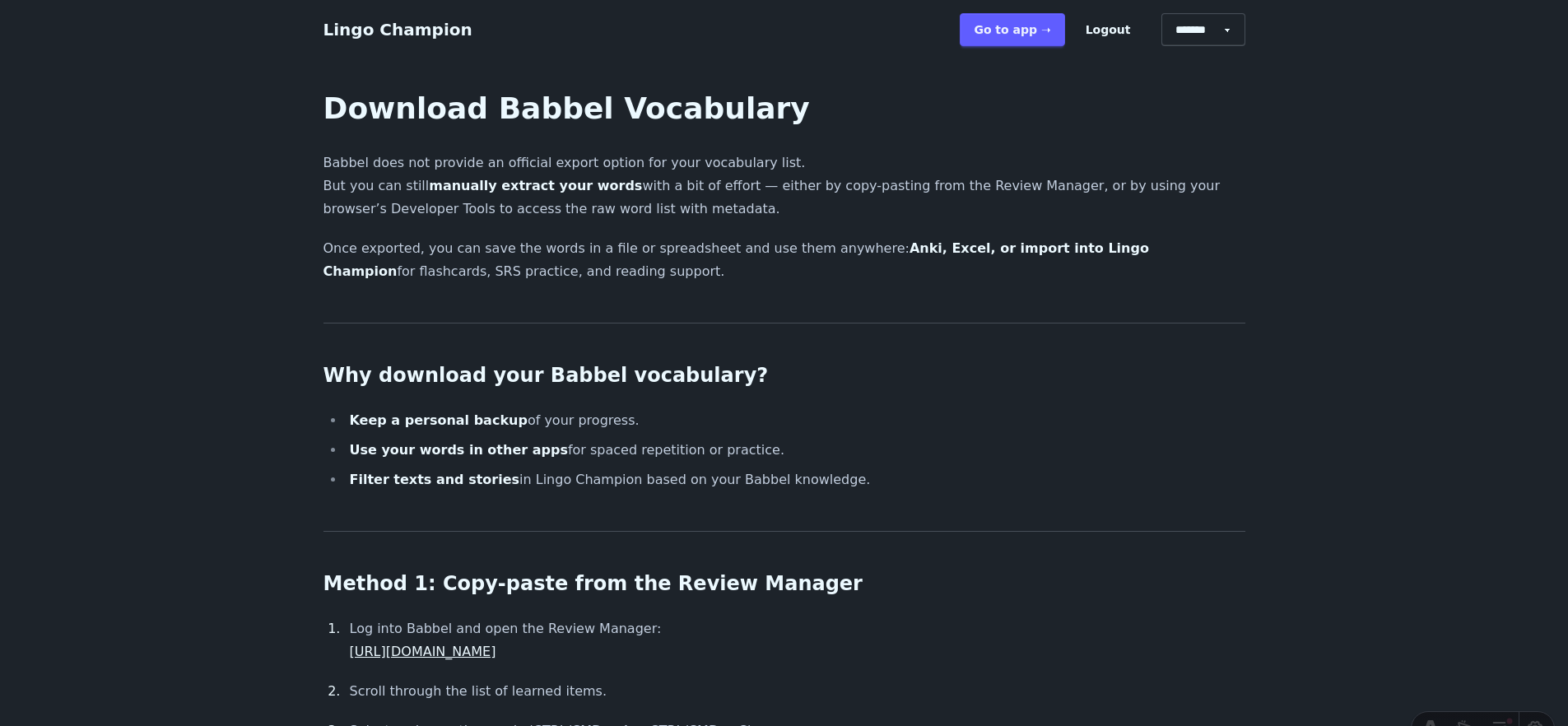
scroll to position [348, 0]
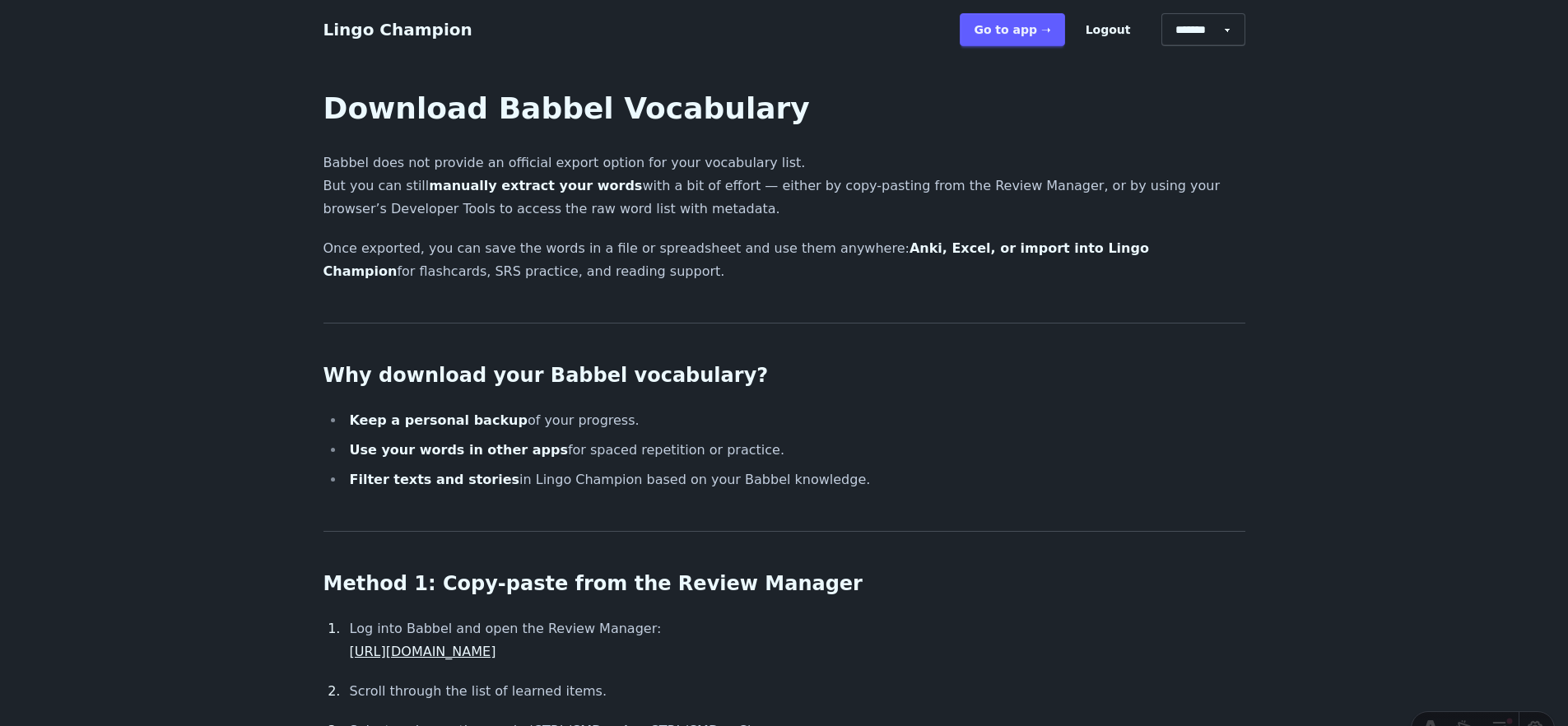
scroll to position [348, 0]
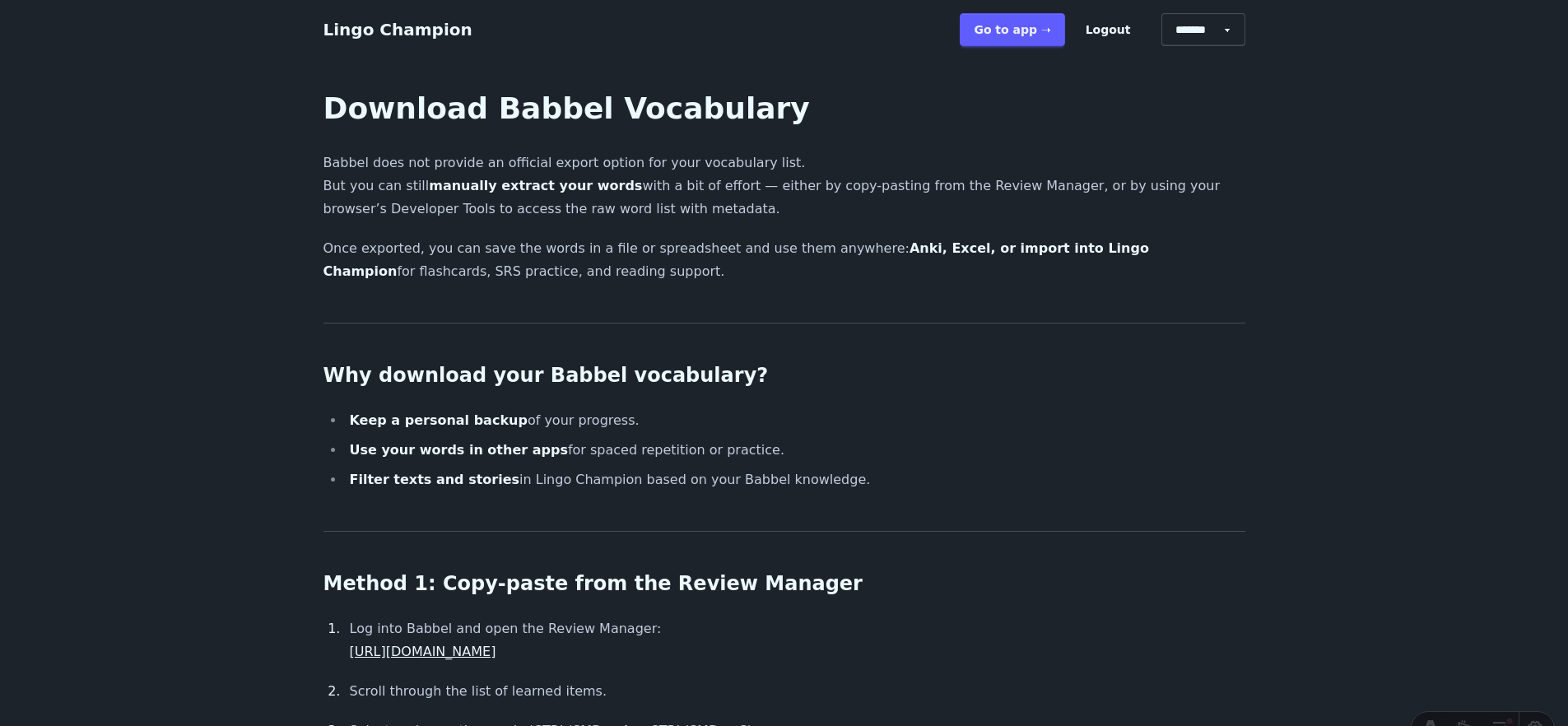
scroll to position [348, 0]
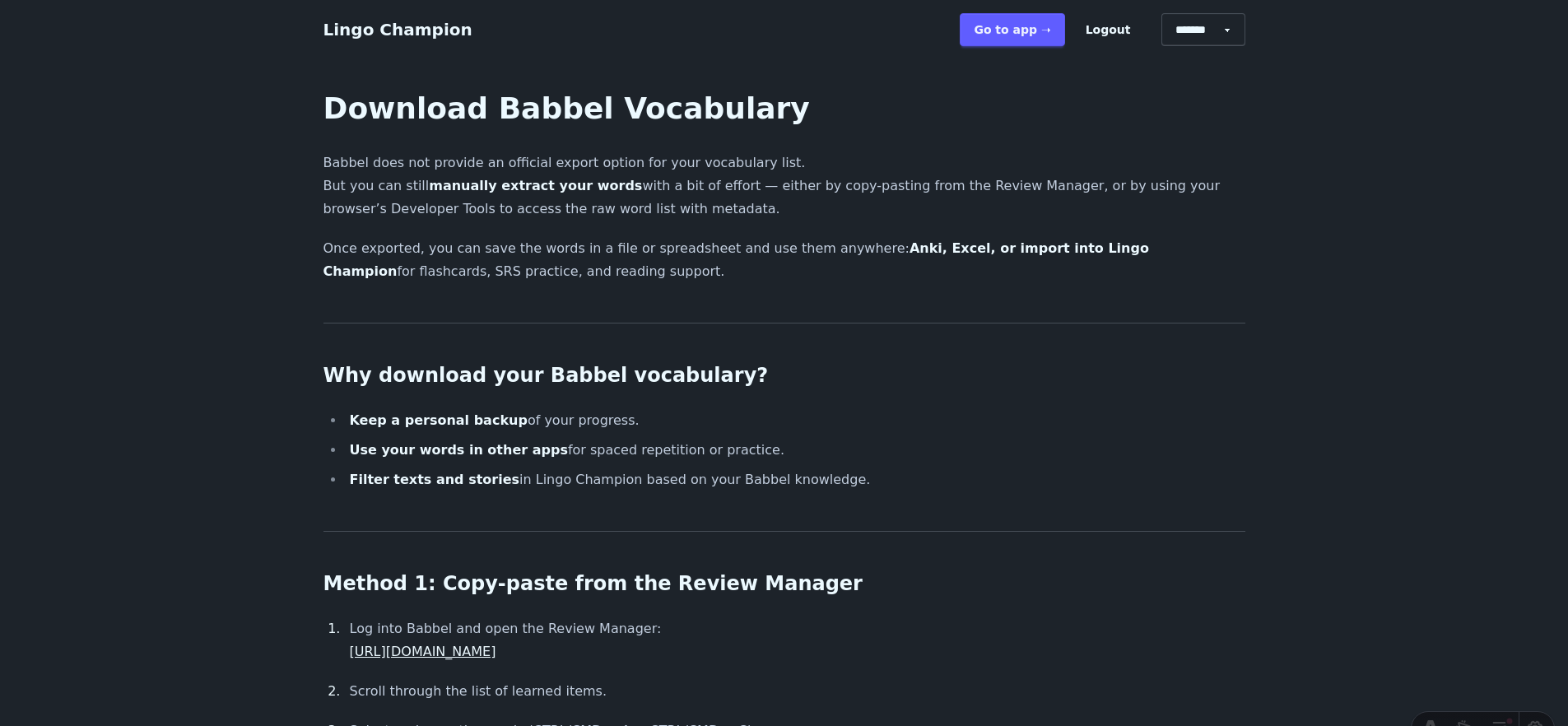
scroll to position [348, 0]
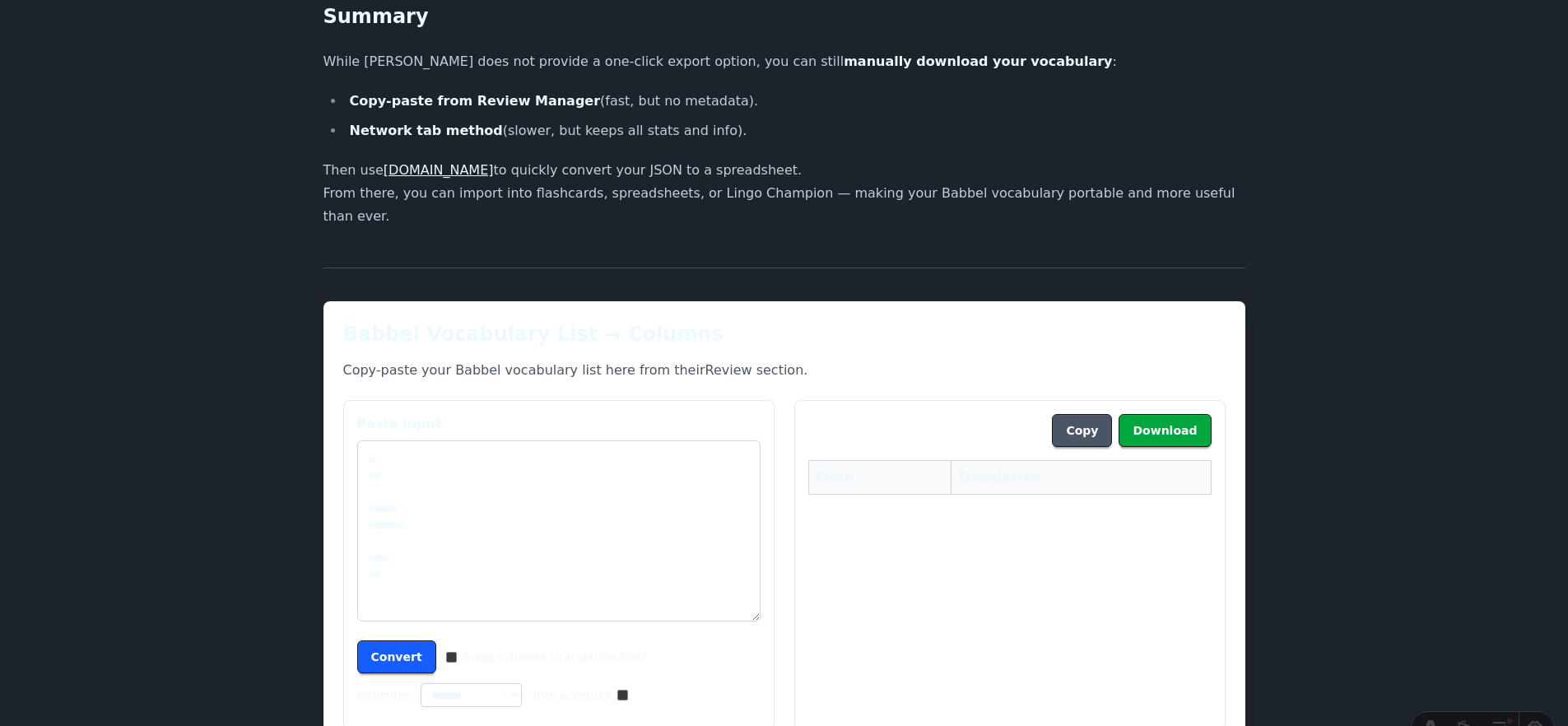
scroll to position [2378, 0]
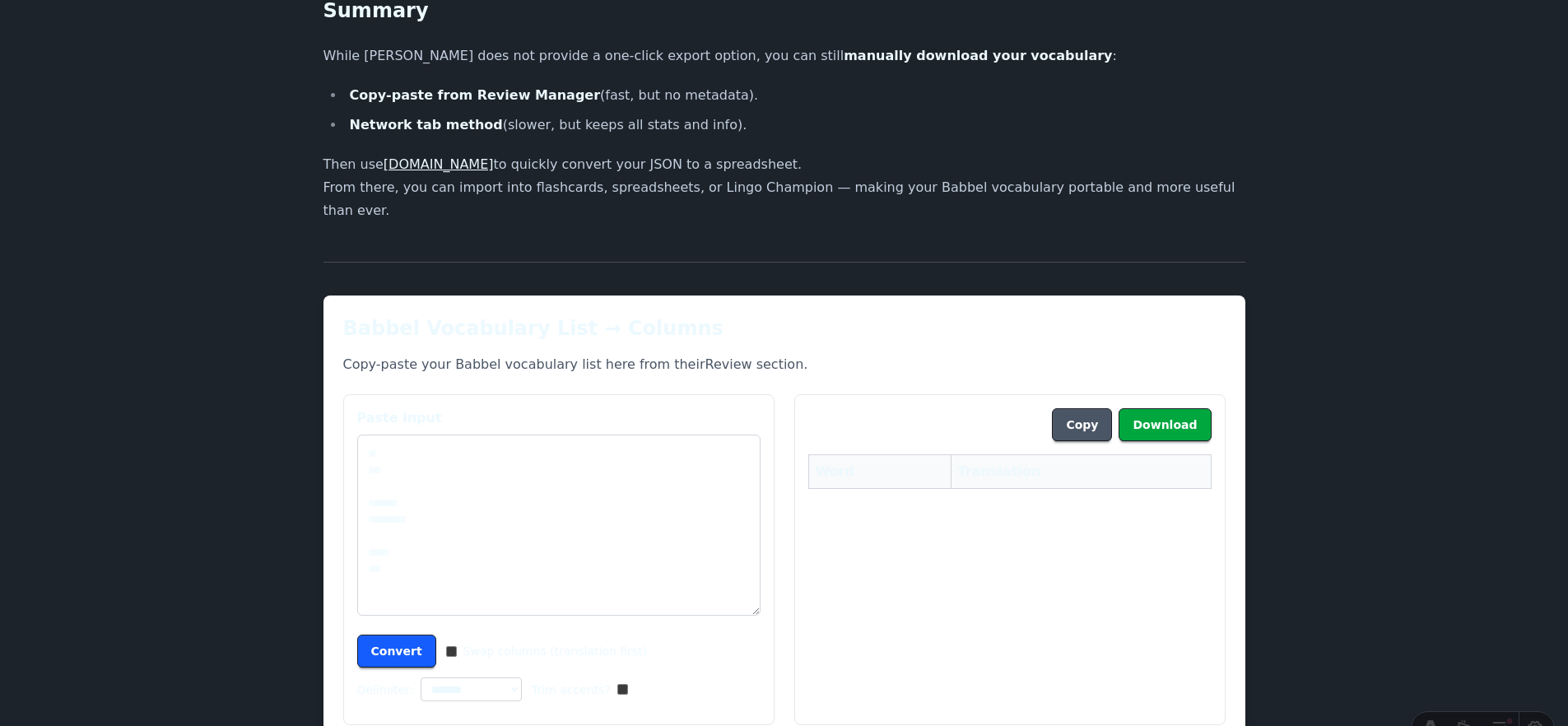
click at [546, 316] on h2 "Babbel Vocabulary List → Columns" at bounding box center [784, 328] width 882 height 27
click at [789, 316] on h2 "Babbel Vocabulary List → Columns" at bounding box center [784, 328] width 882 height 27
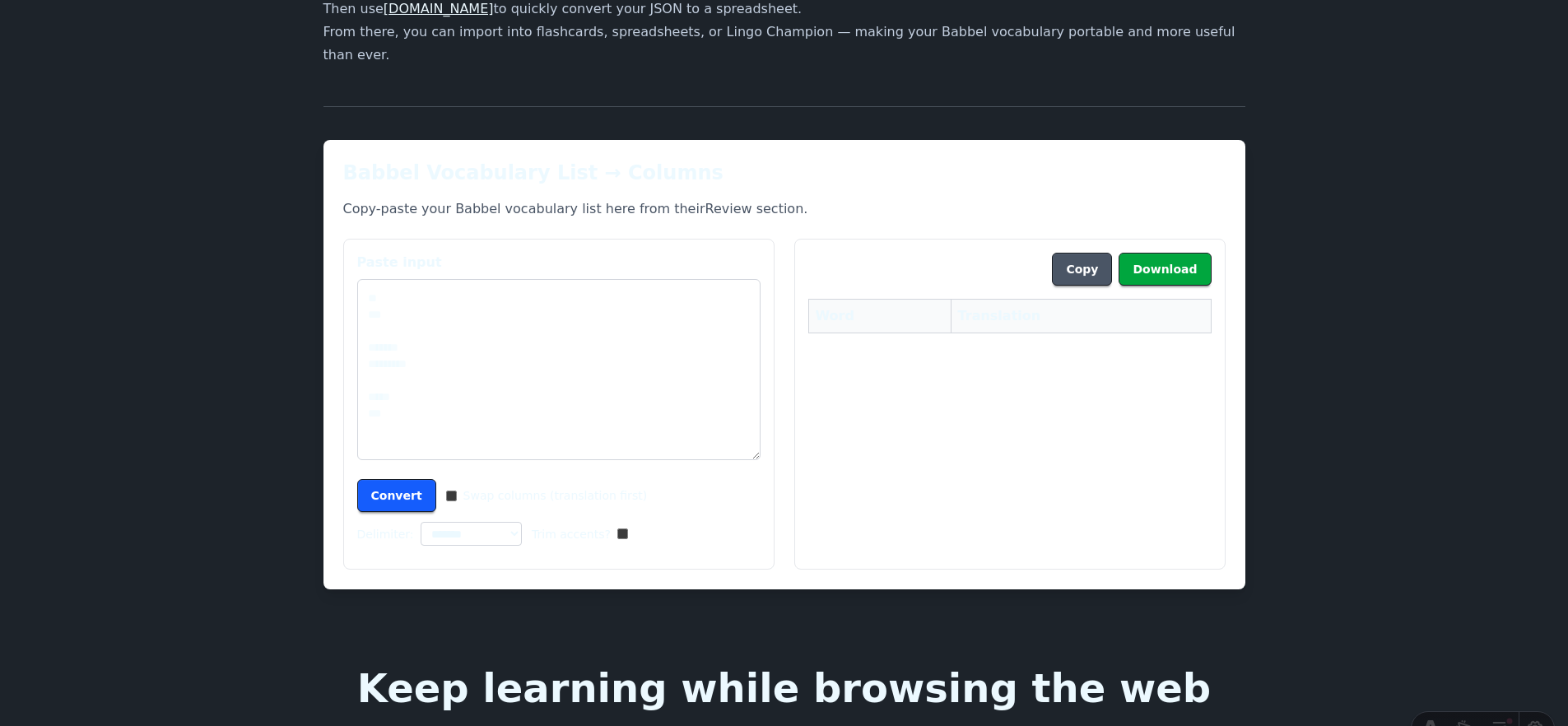
scroll to position [2594, 0]
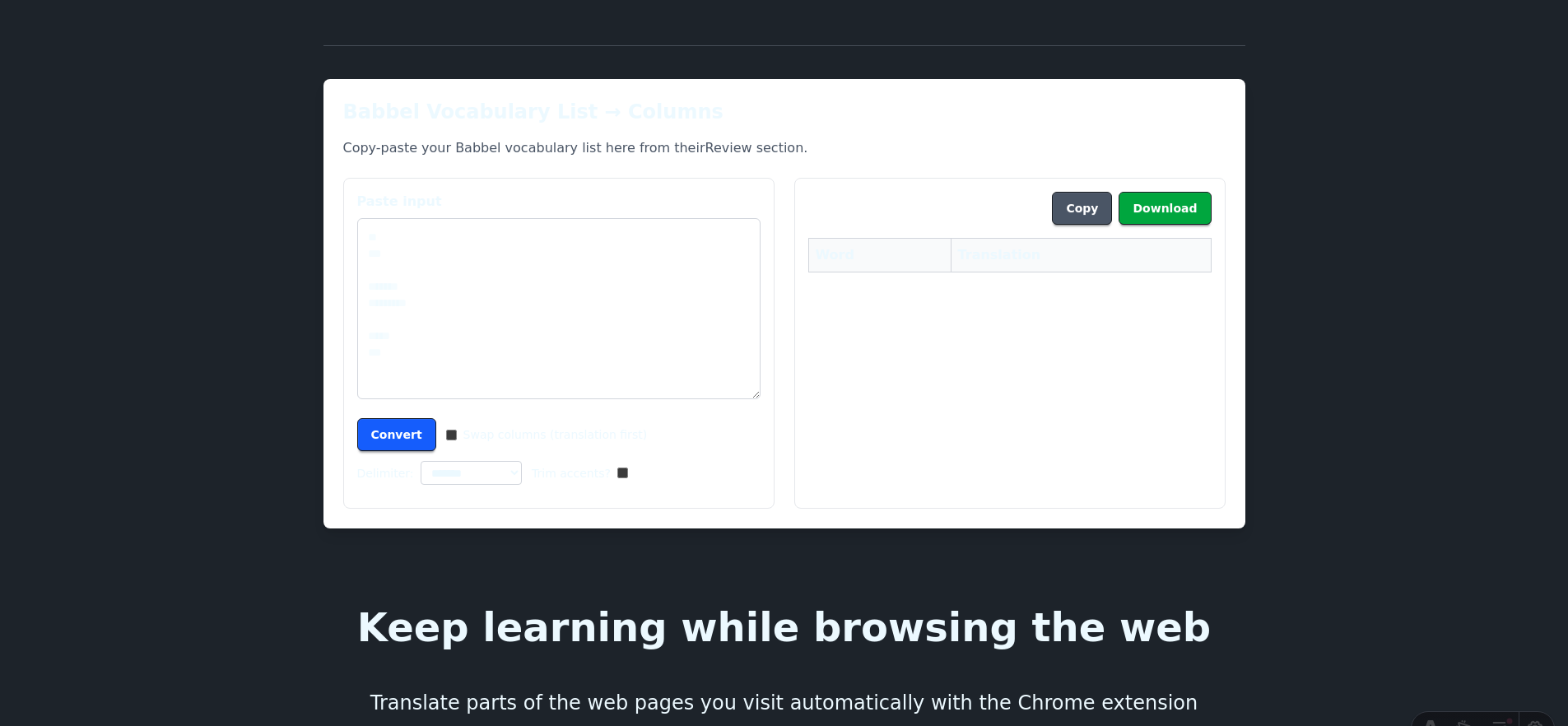
click at [474, 461] on select "**********" at bounding box center [471, 473] width 102 height 24
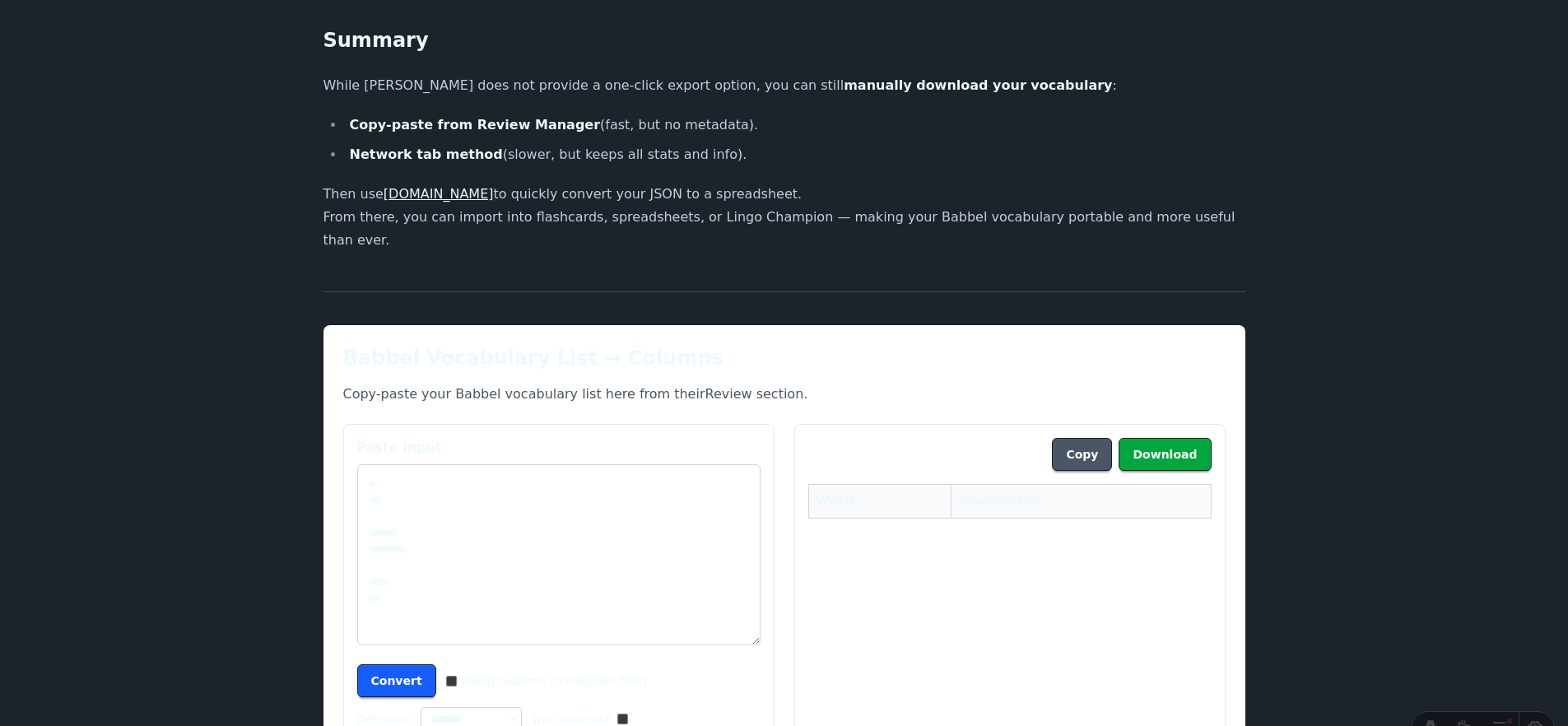
scroll to position [2380, 0]
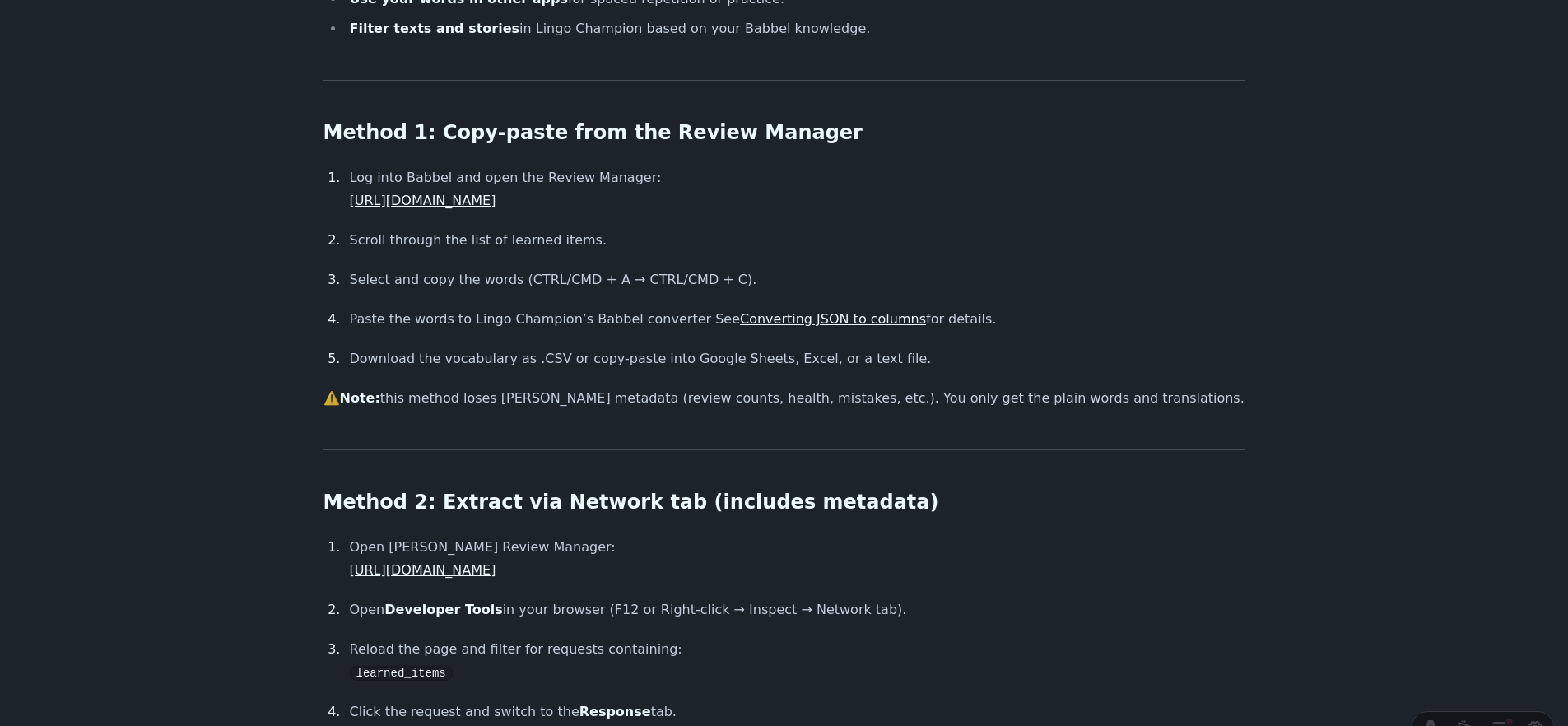
scroll to position [449, 0]
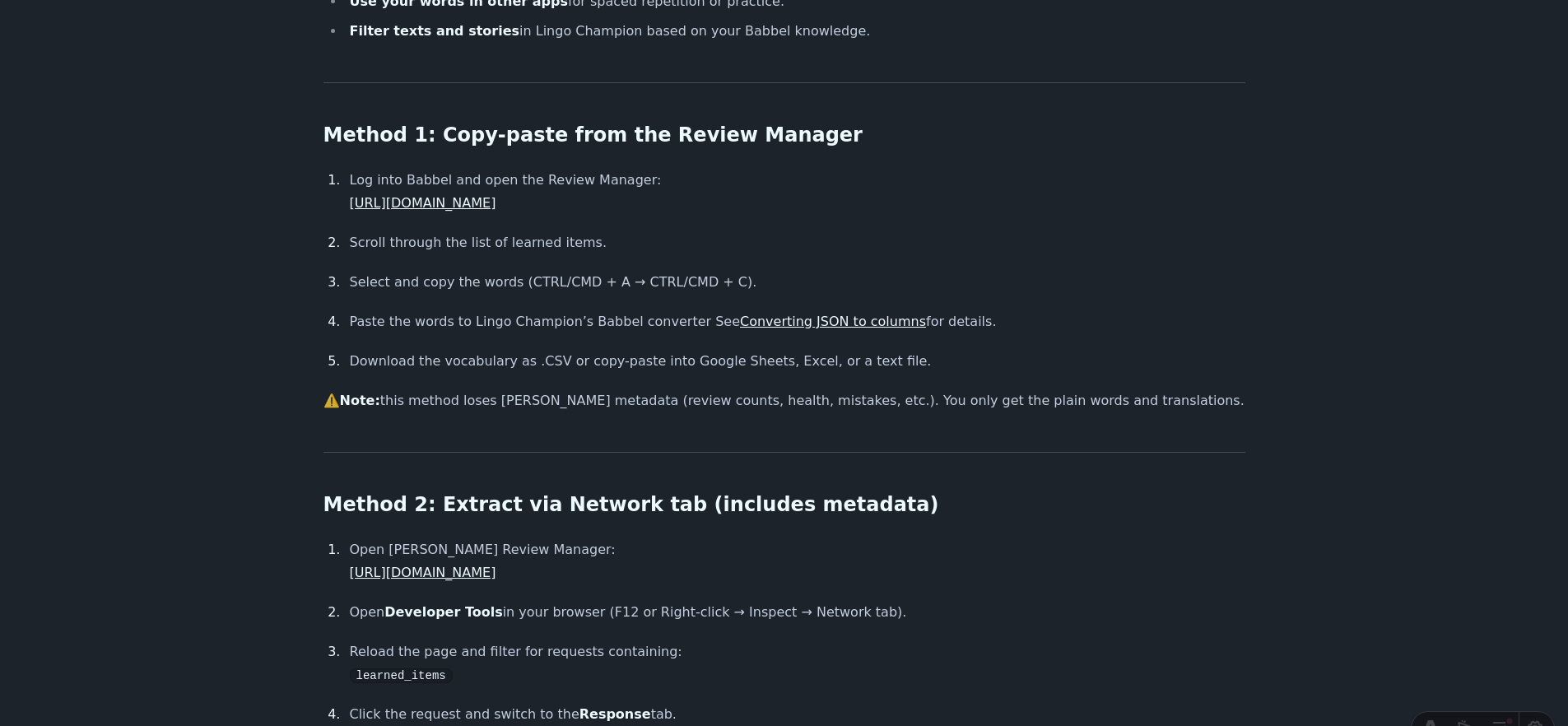
click at [813, 319] on link "Converting JSON to columns" at bounding box center [833, 321] width 186 height 16
click at [819, 322] on link "Converting JSON to columns" at bounding box center [833, 321] width 186 height 16
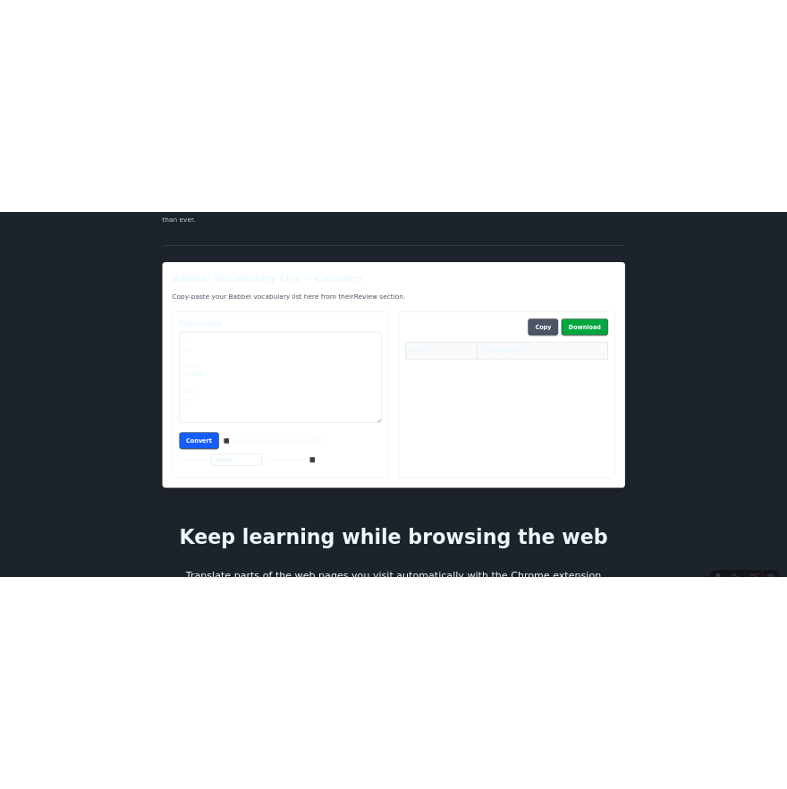
scroll to position [2722, 0]
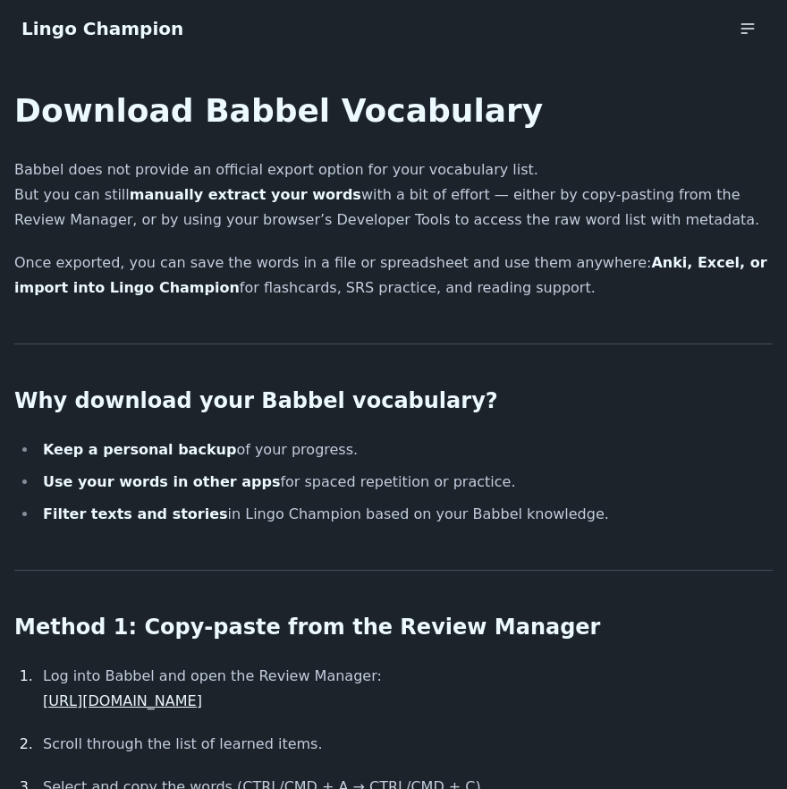
scroll to position [2722, 0]
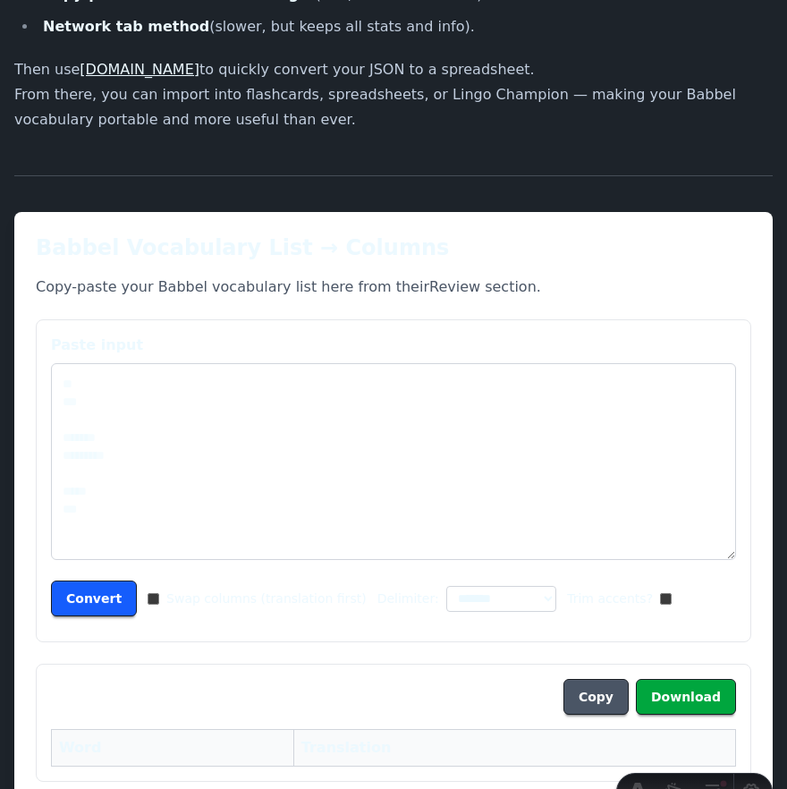
click at [599, 276] on p "Copy-paste your Babbel vocabulary list here from their Review section ." at bounding box center [394, 286] width 716 height 21
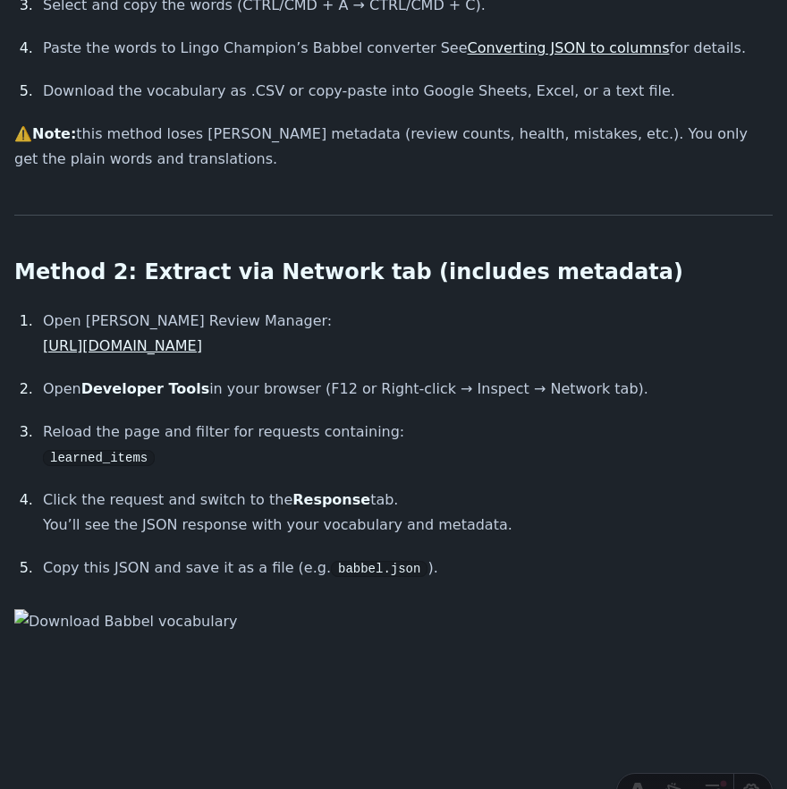
scroll to position [777, 0]
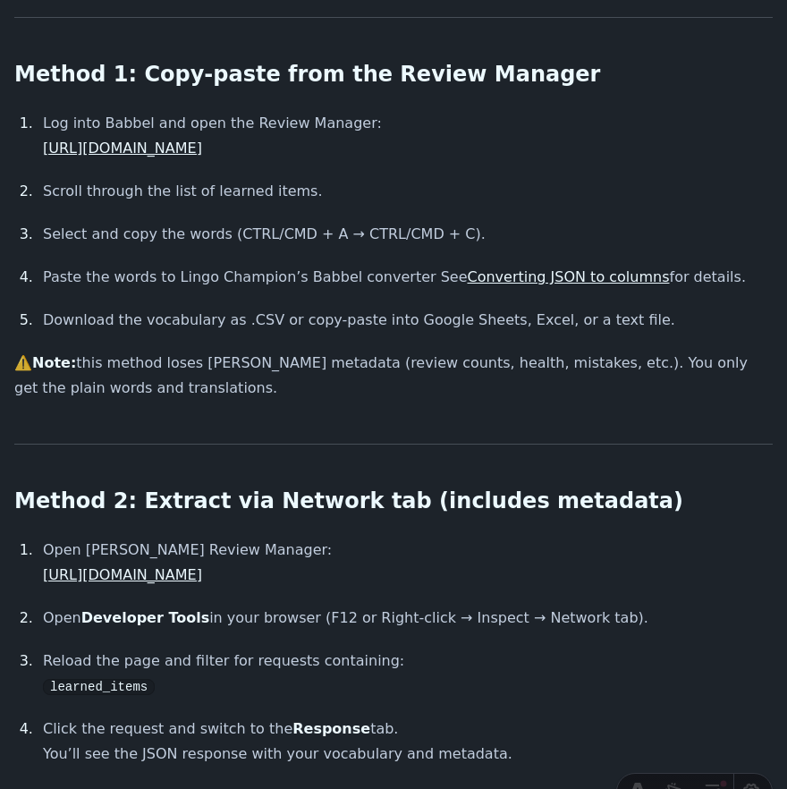
click at [531, 279] on link "Converting JSON to columns" at bounding box center [569, 276] width 202 height 17
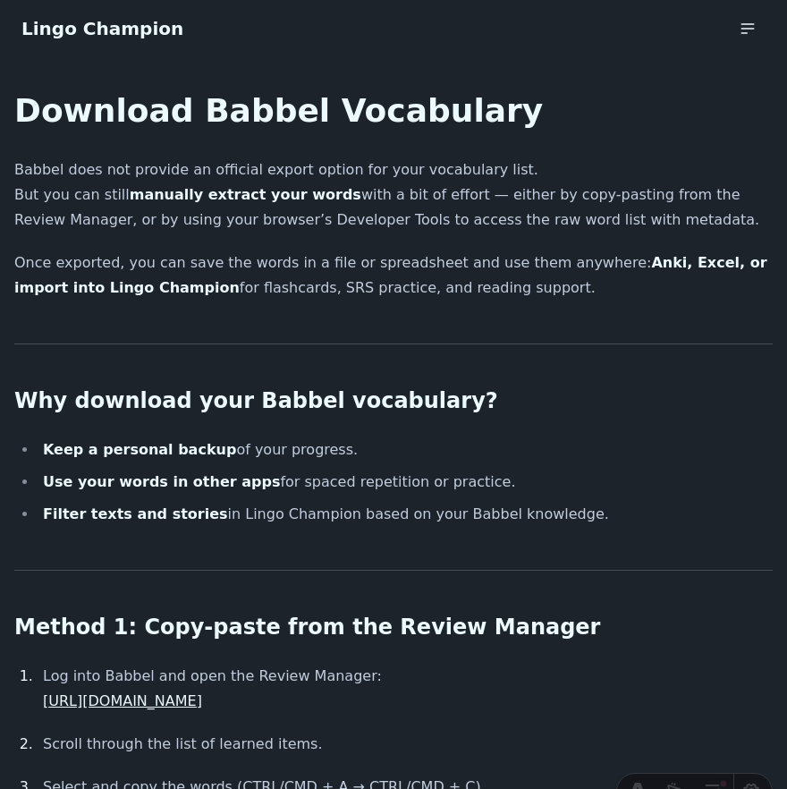
scroll to position [2831, 0]
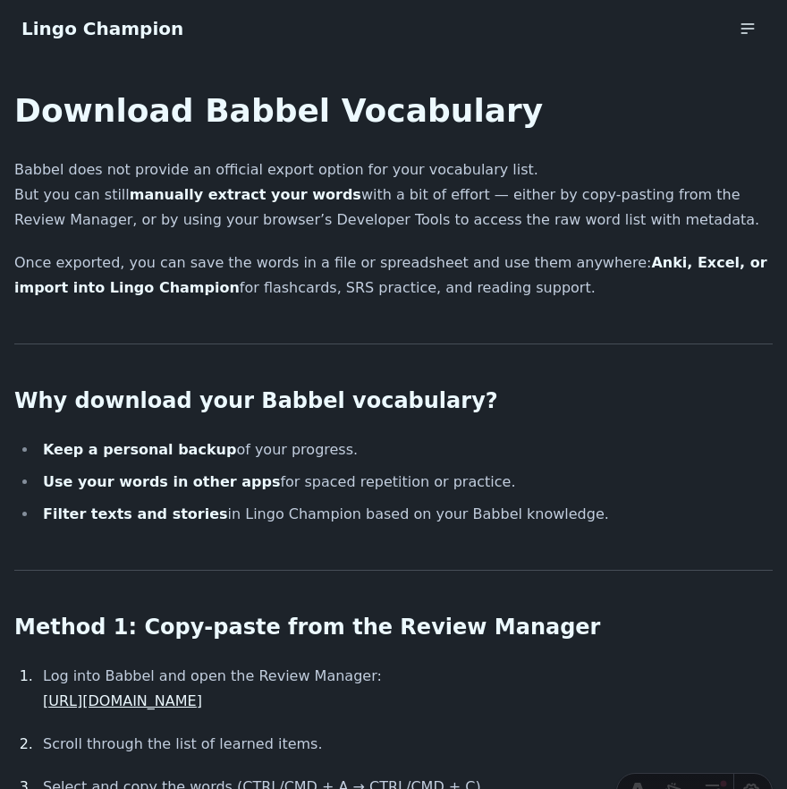
scroll to position [2831, 0]
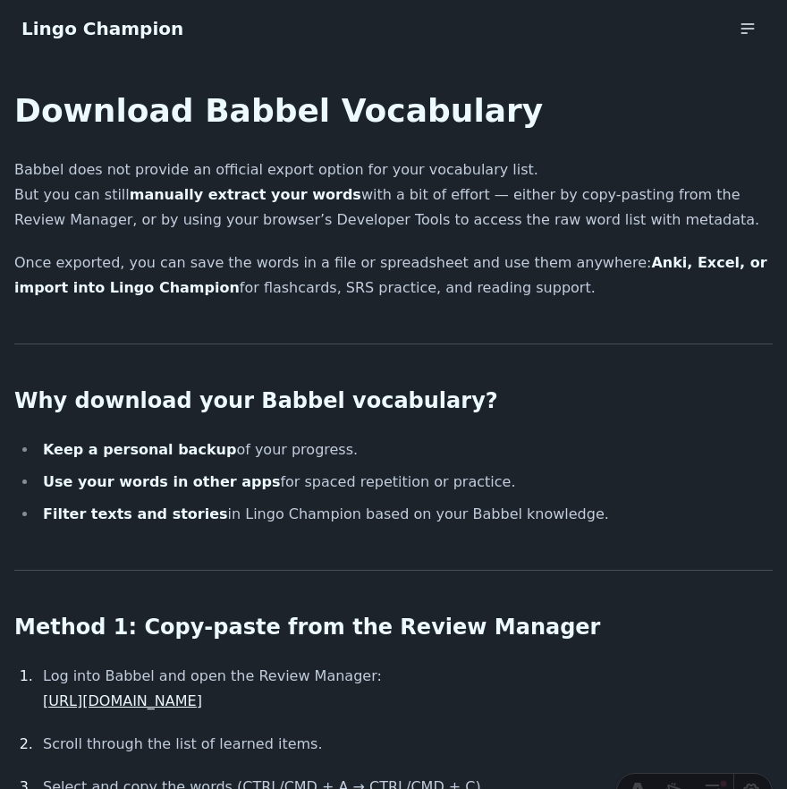
scroll to position [2831, 0]
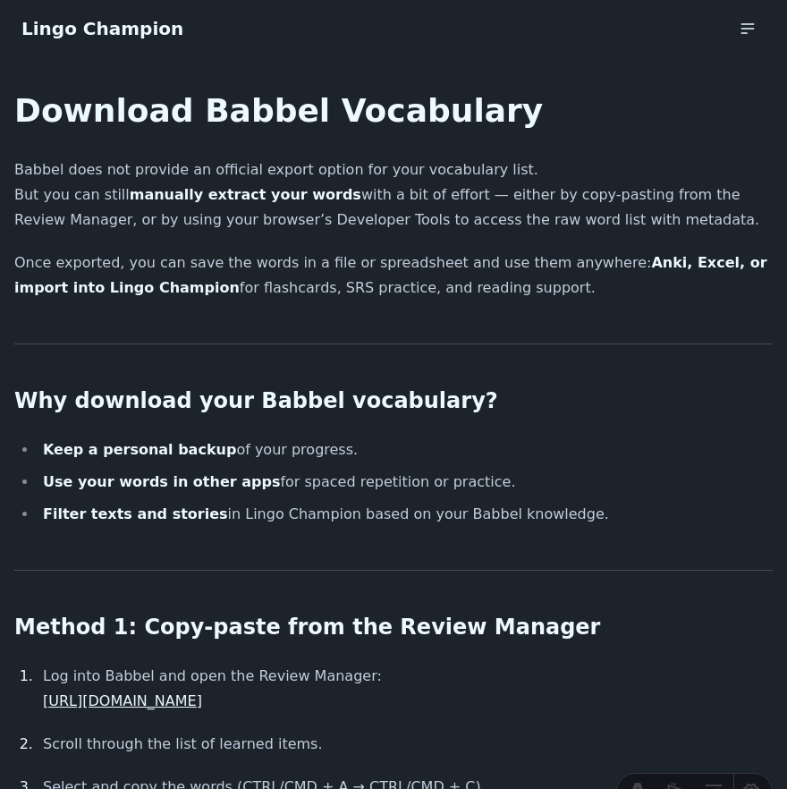
scroll to position [2831, 0]
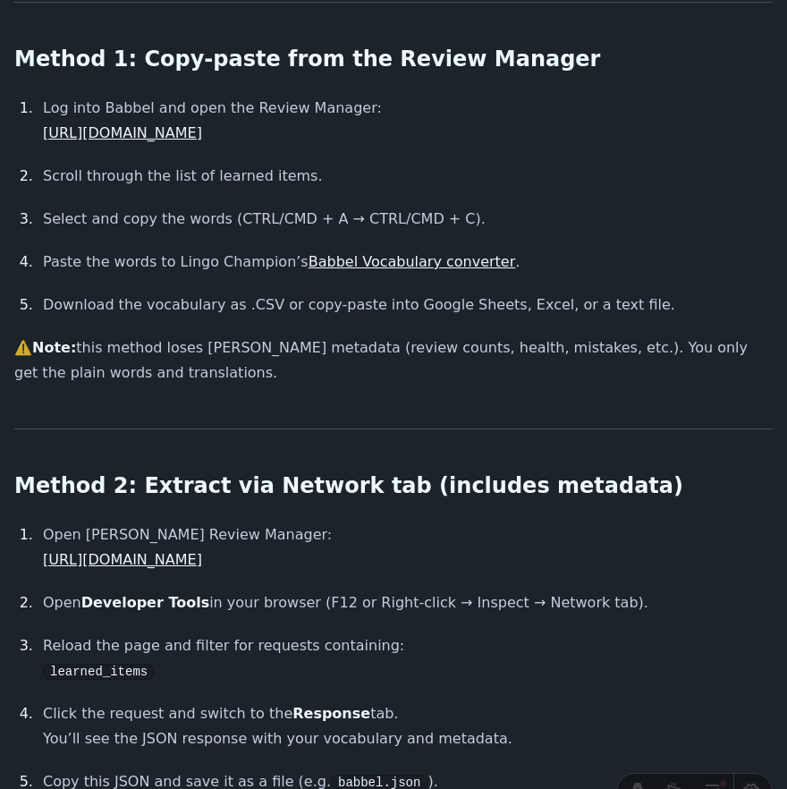
scroll to position [570, 0]
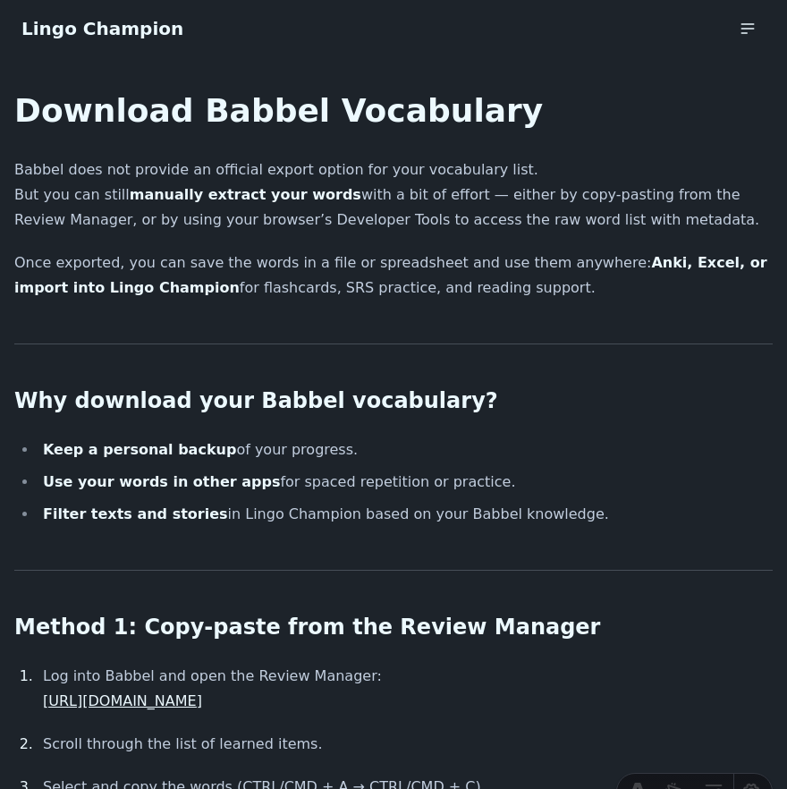
scroll to position [570, 0]
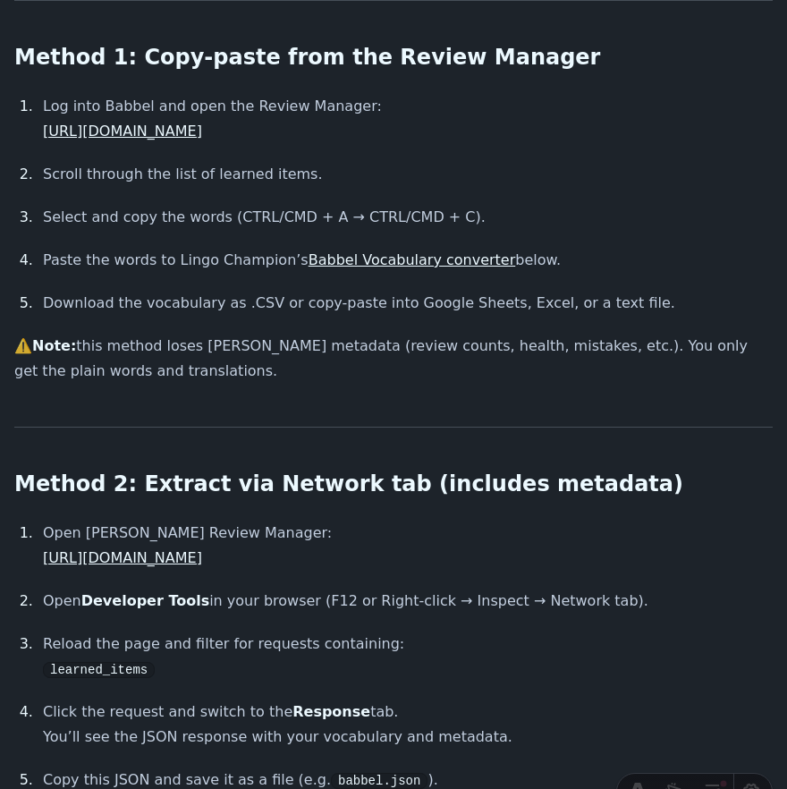
click at [442, 262] on link "Babbel Vocabulary converter" at bounding box center [413, 259] width 208 height 17
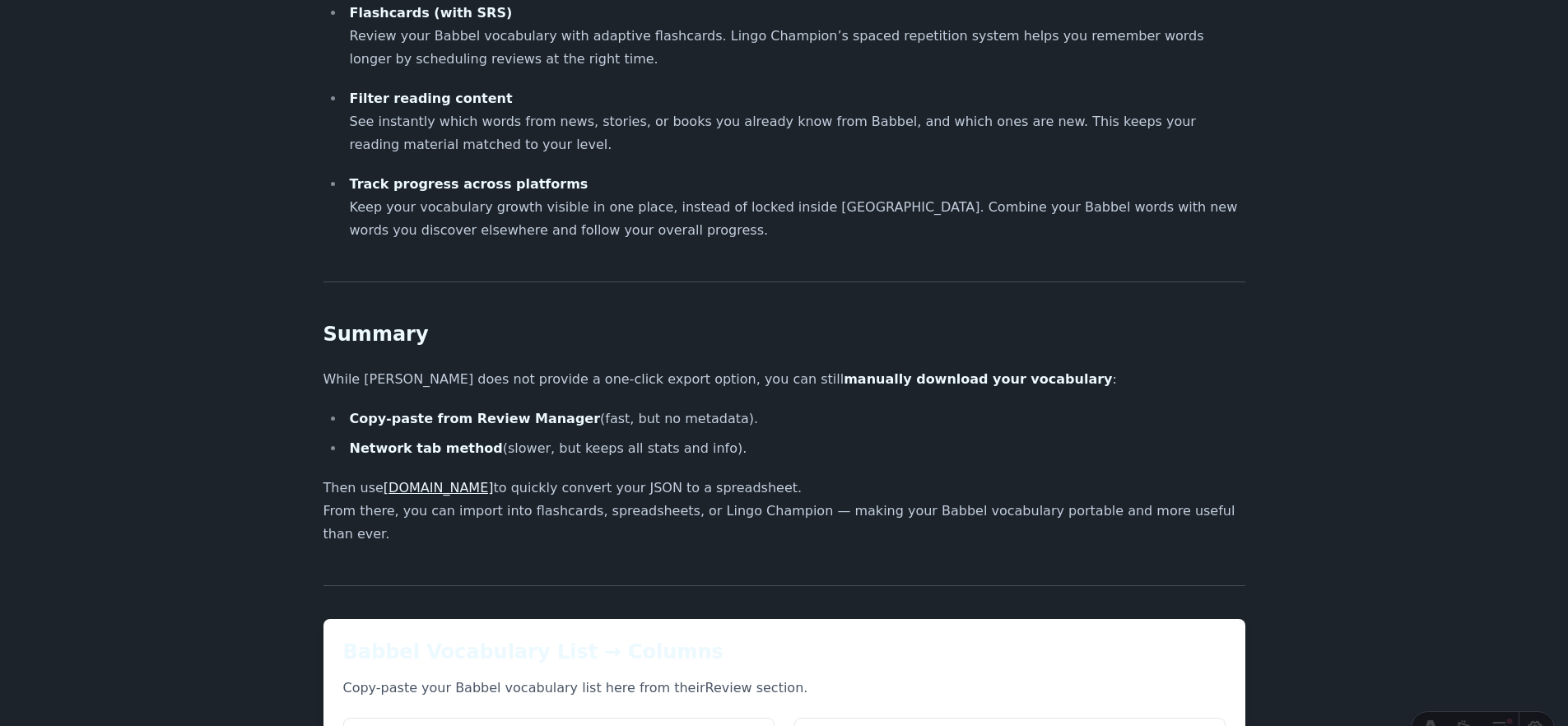
scroll to position [2067, 0]
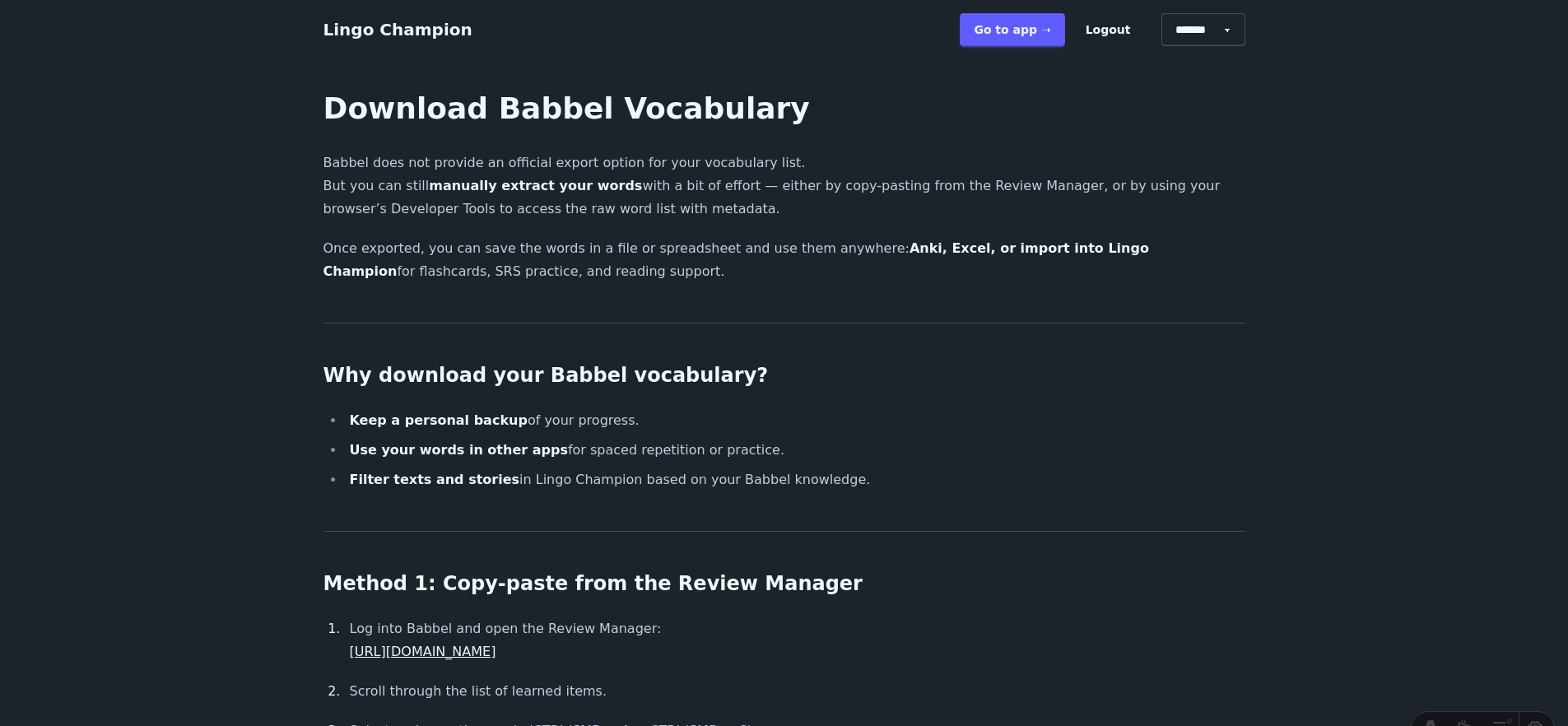
scroll to position [2067, 0]
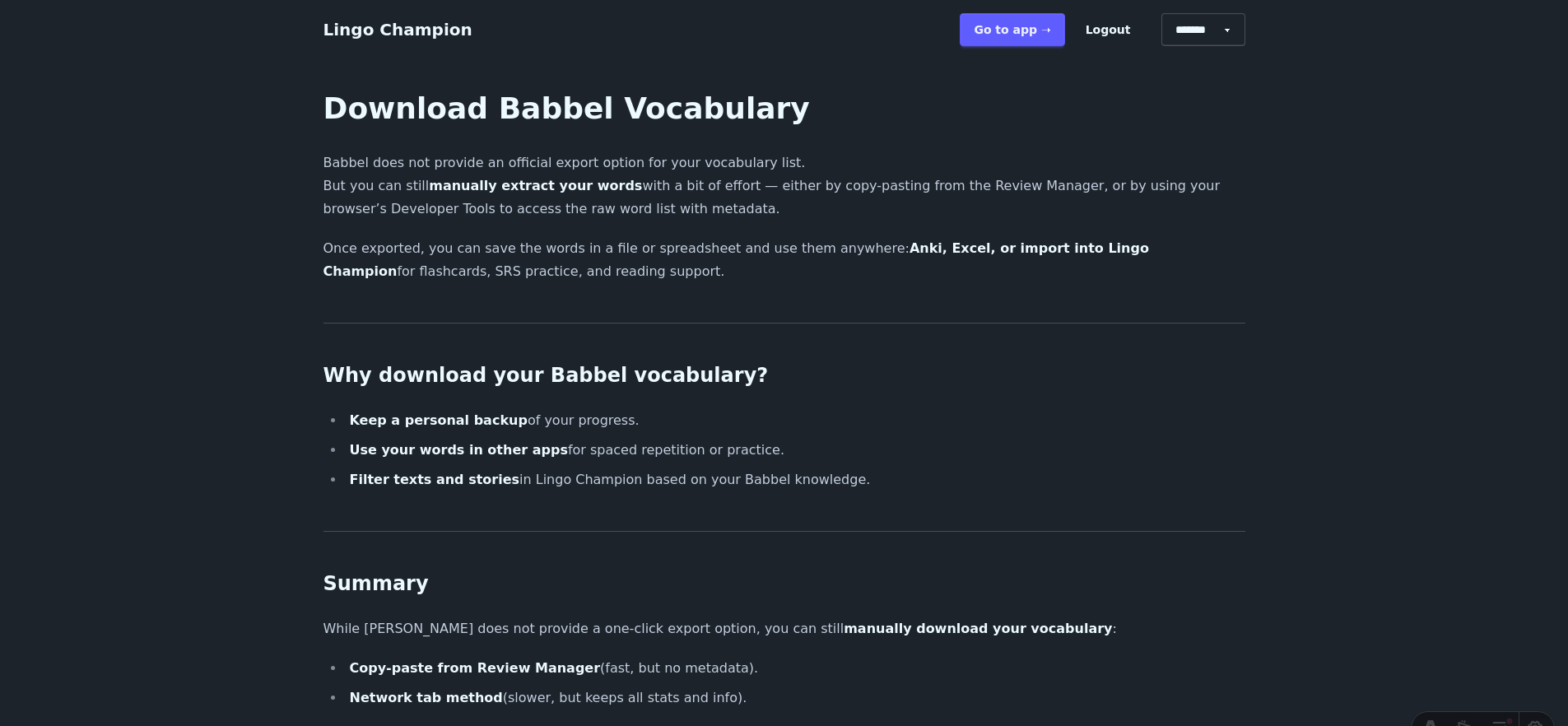
scroll to position [2067, 0]
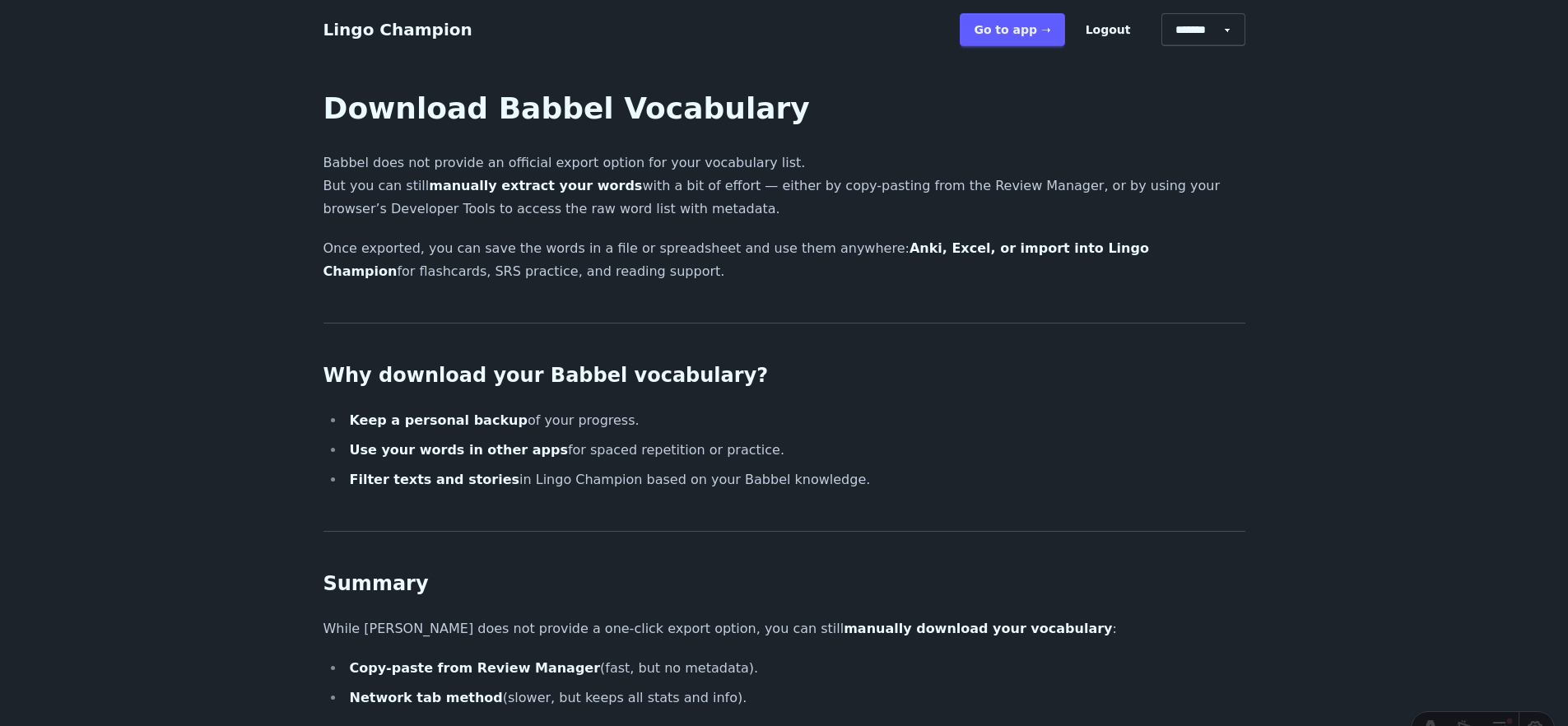
scroll to position [2067, 0]
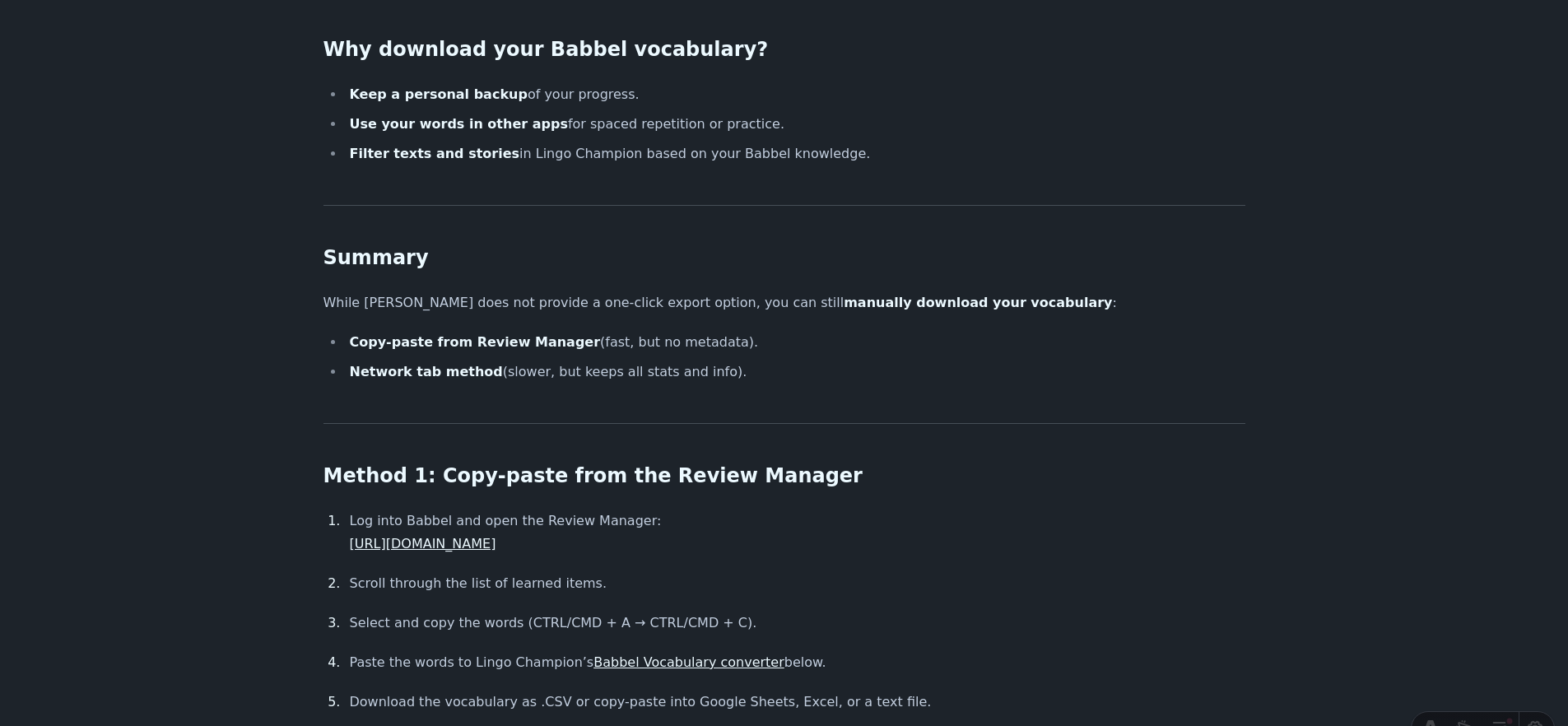
scroll to position [329, 0]
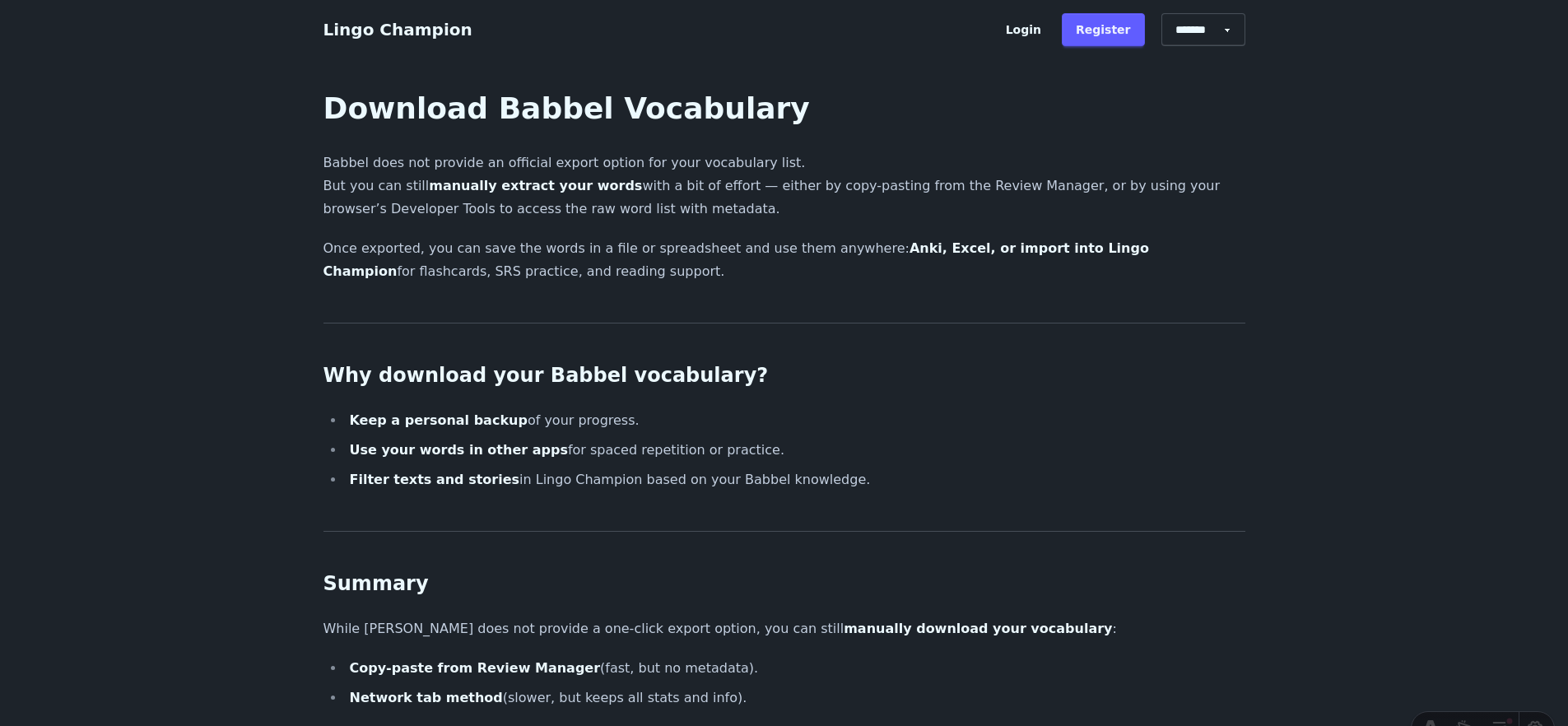
scroll to position [329, 0]
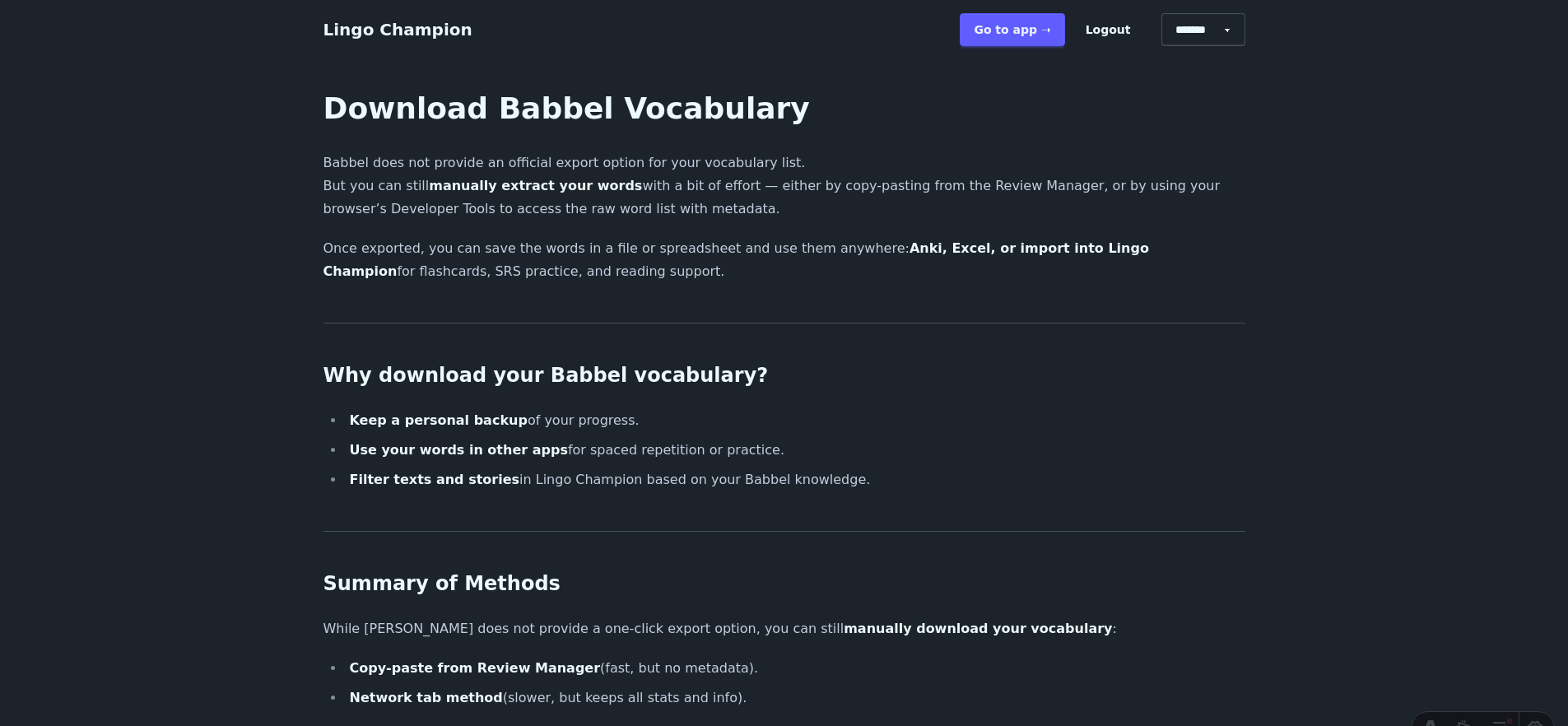
scroll to position [329, 0]
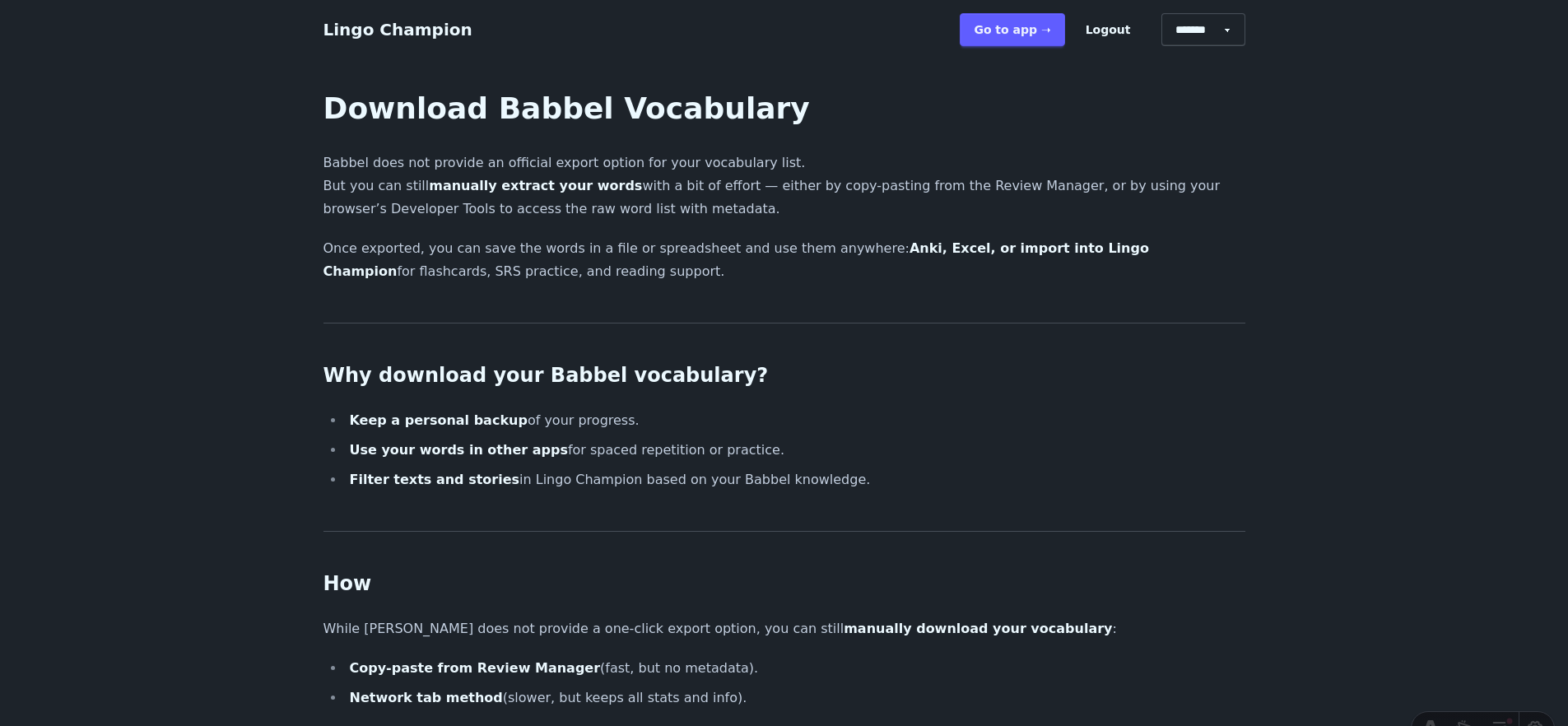
scroll to position [329, 0]
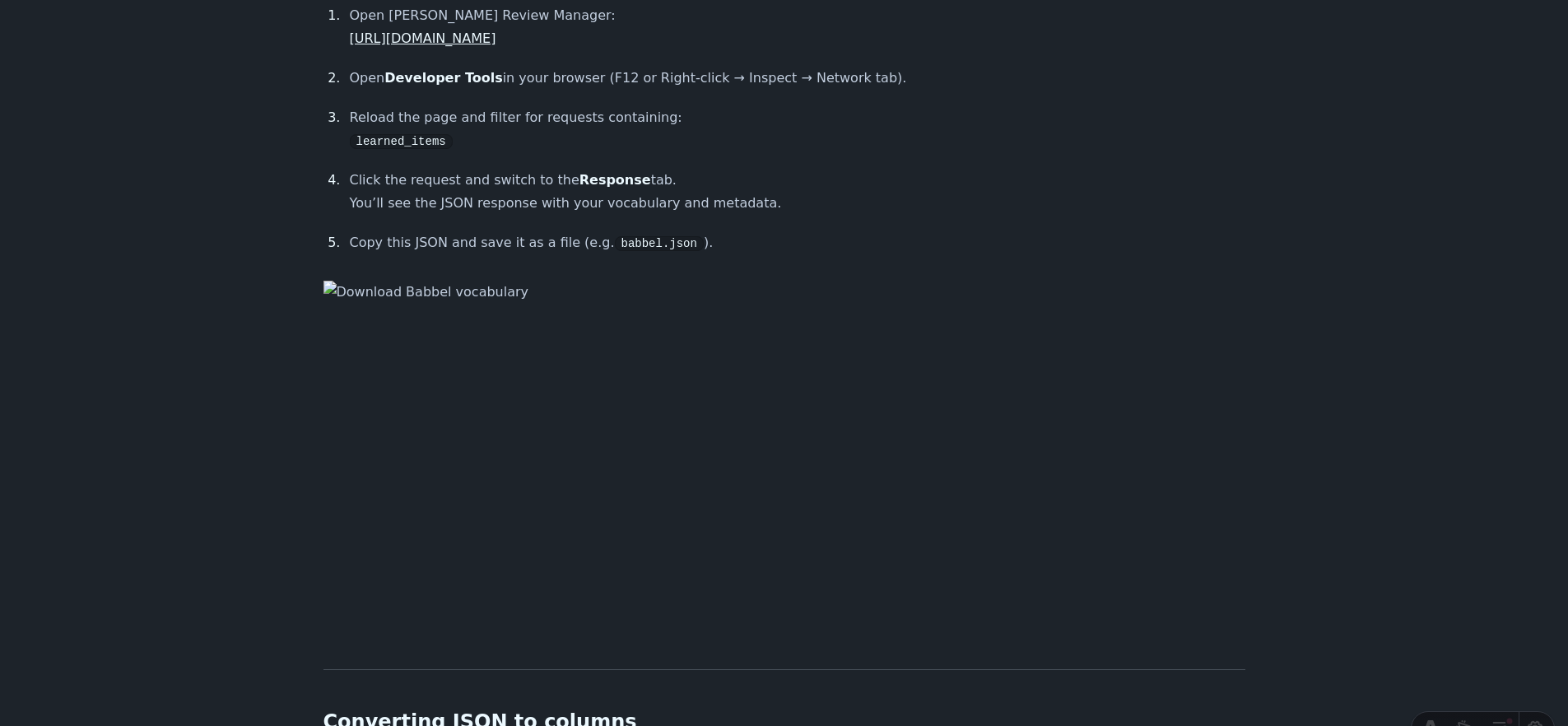
scroll to position [1209, 0]
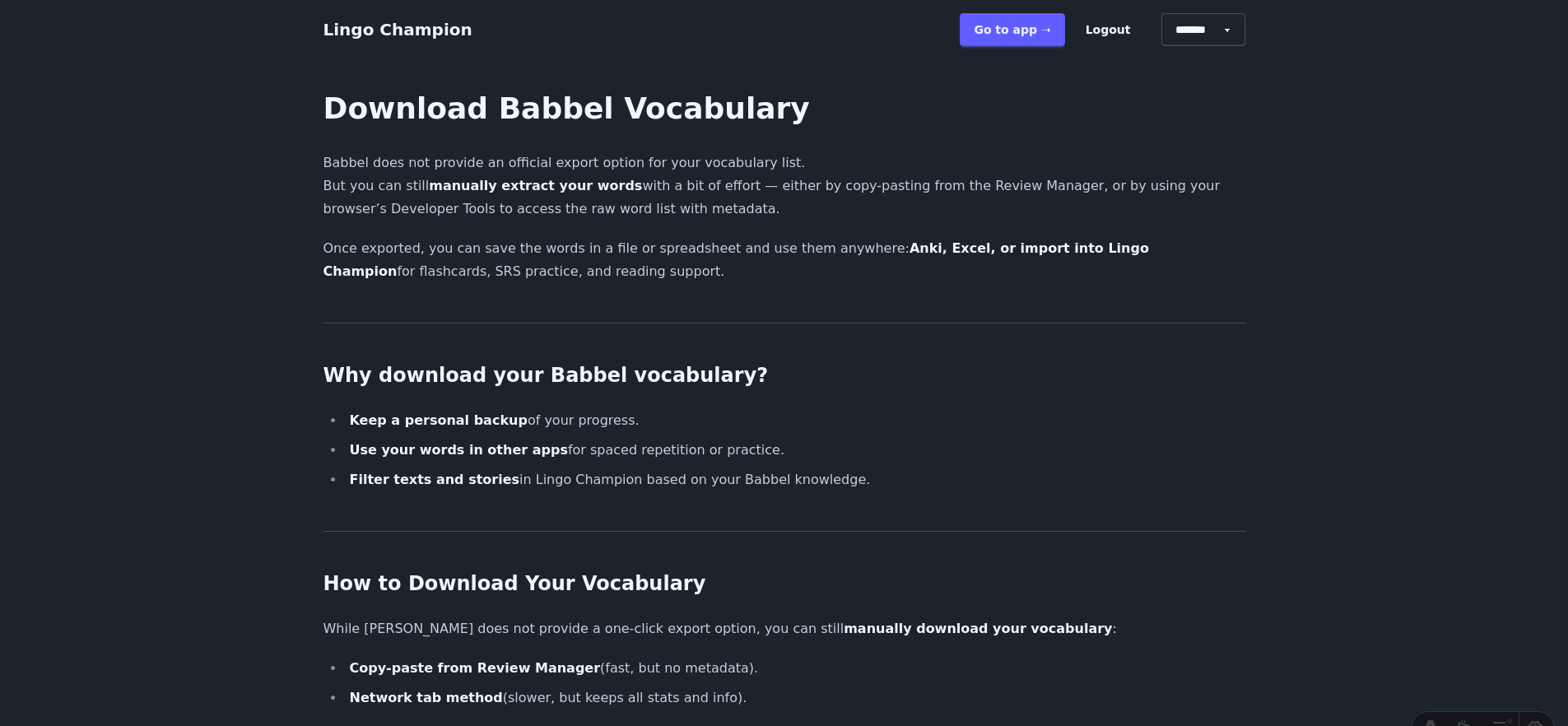
scroll to position [1209, 0]
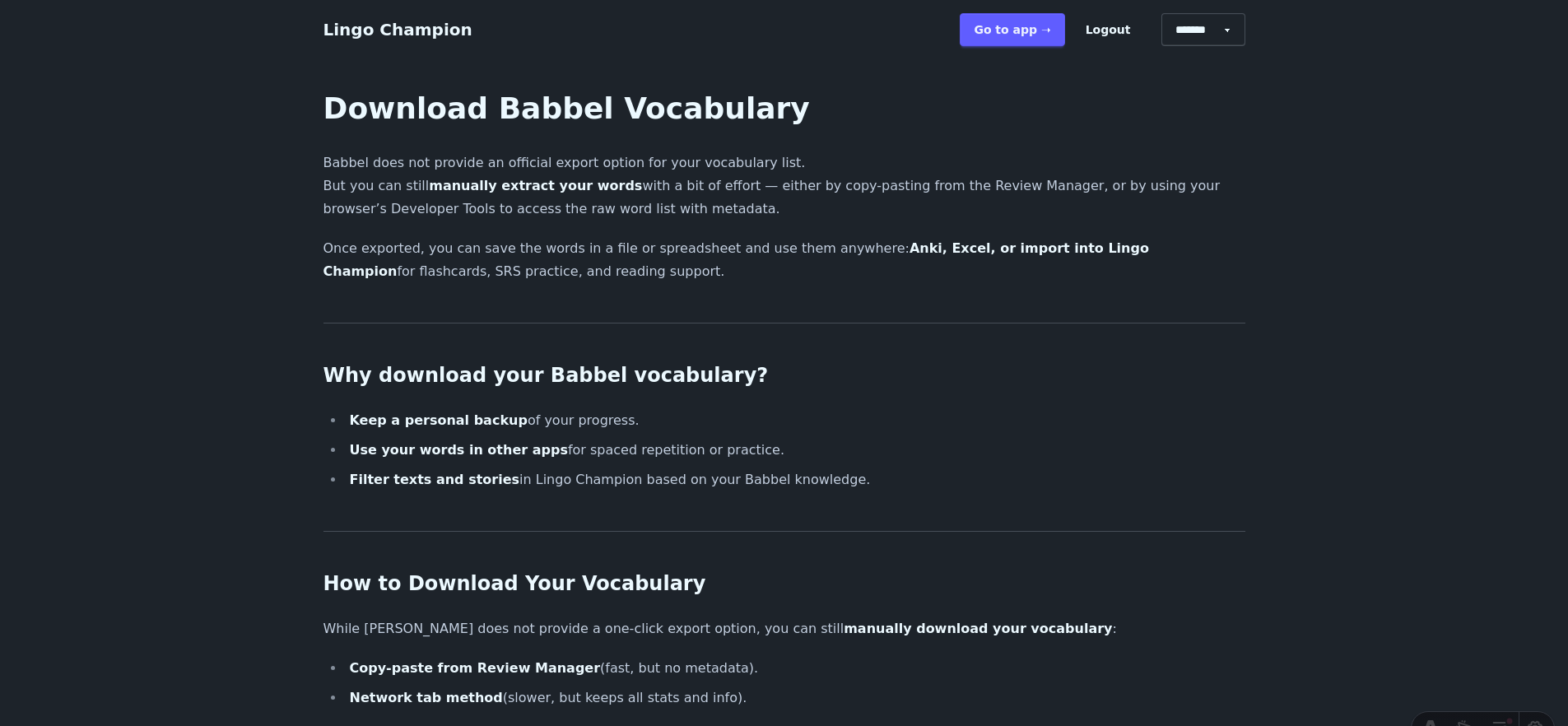
scroll to position [1209, 0]
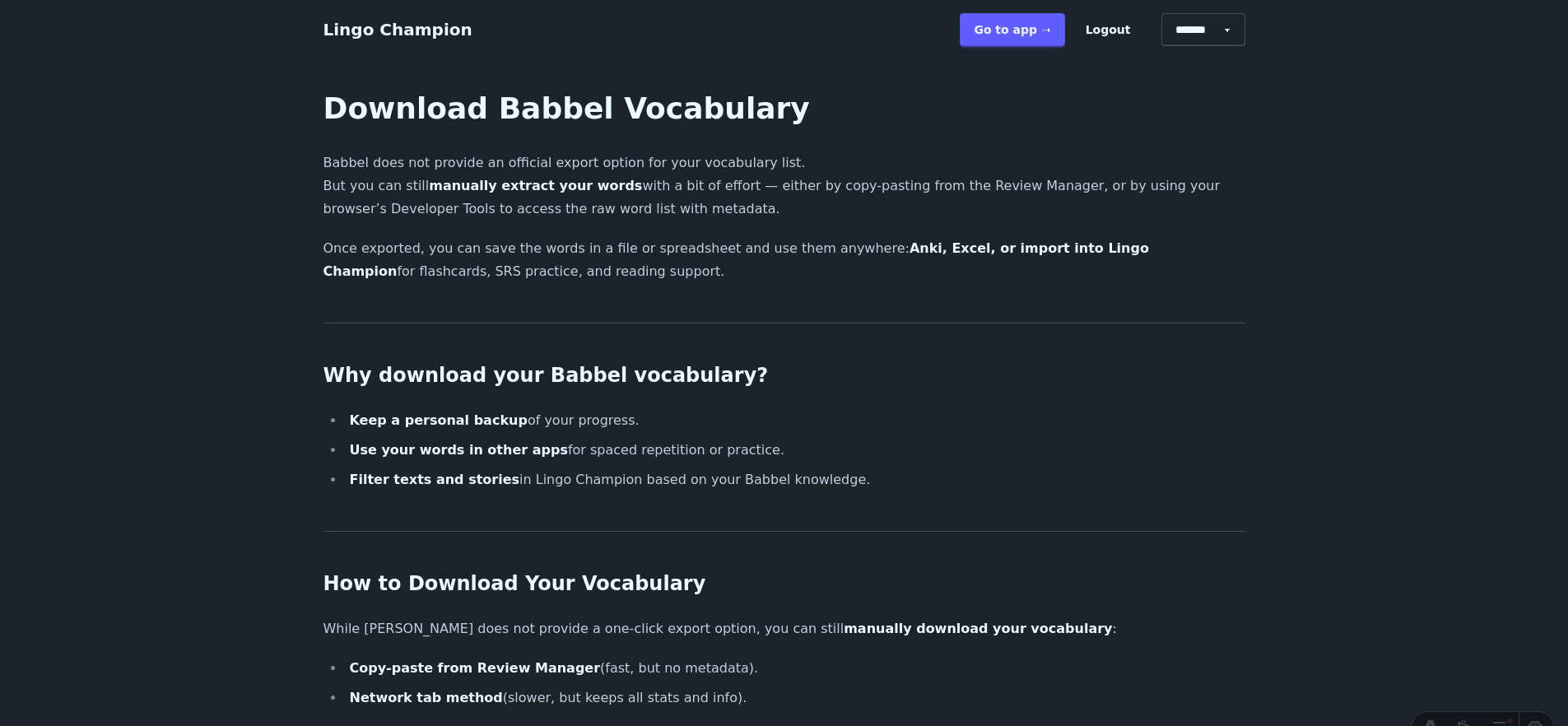
scroll to position [1209, 0]
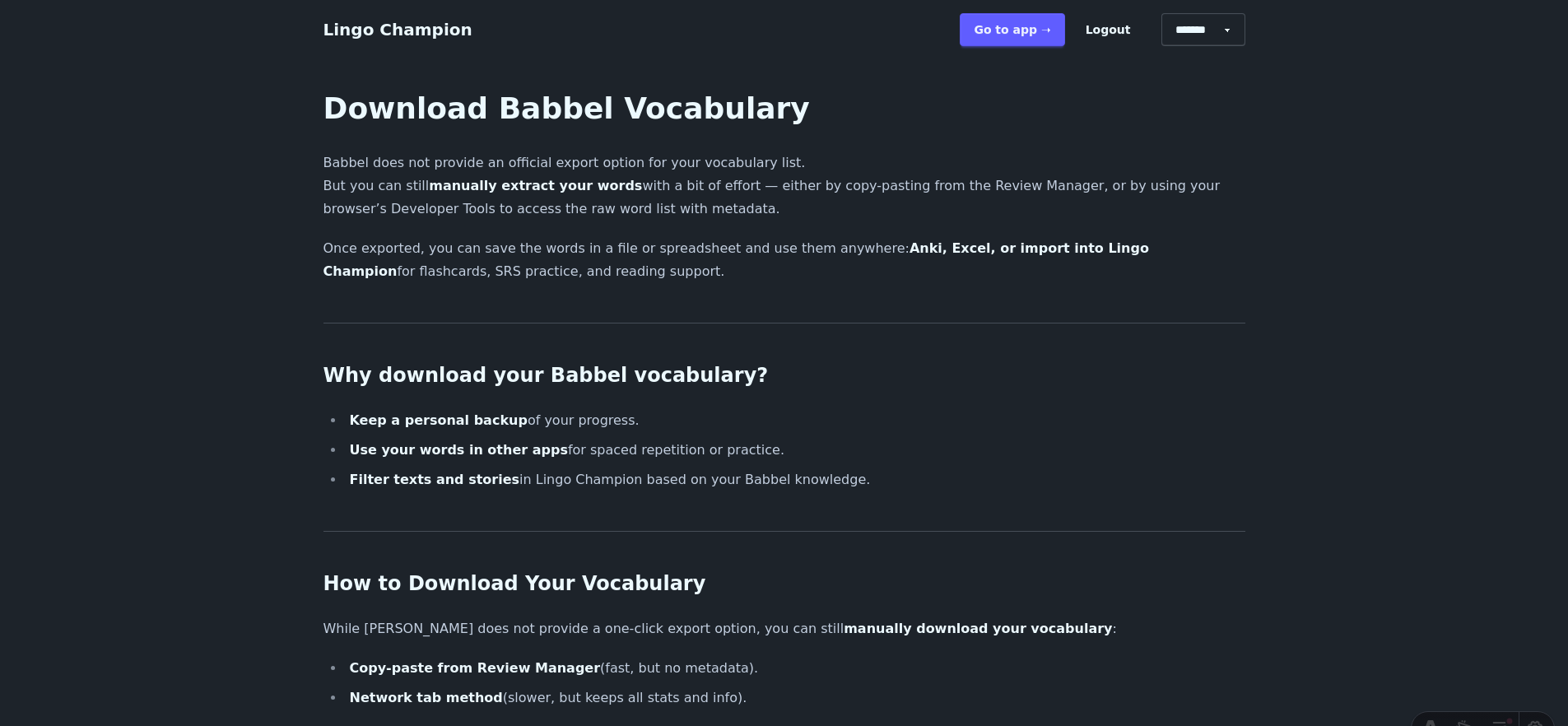
scroll to position [1209, 0]
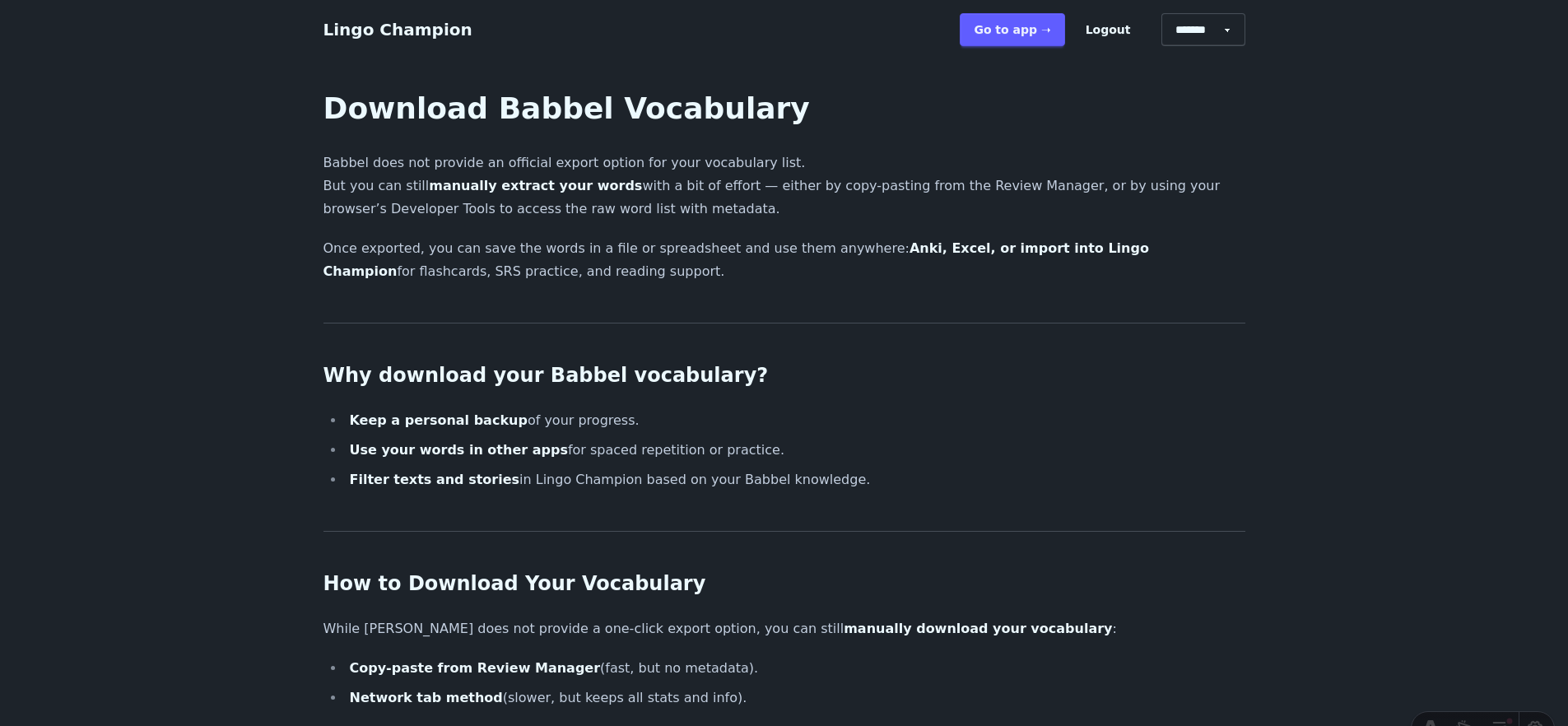
scroll to position [1209, 0]
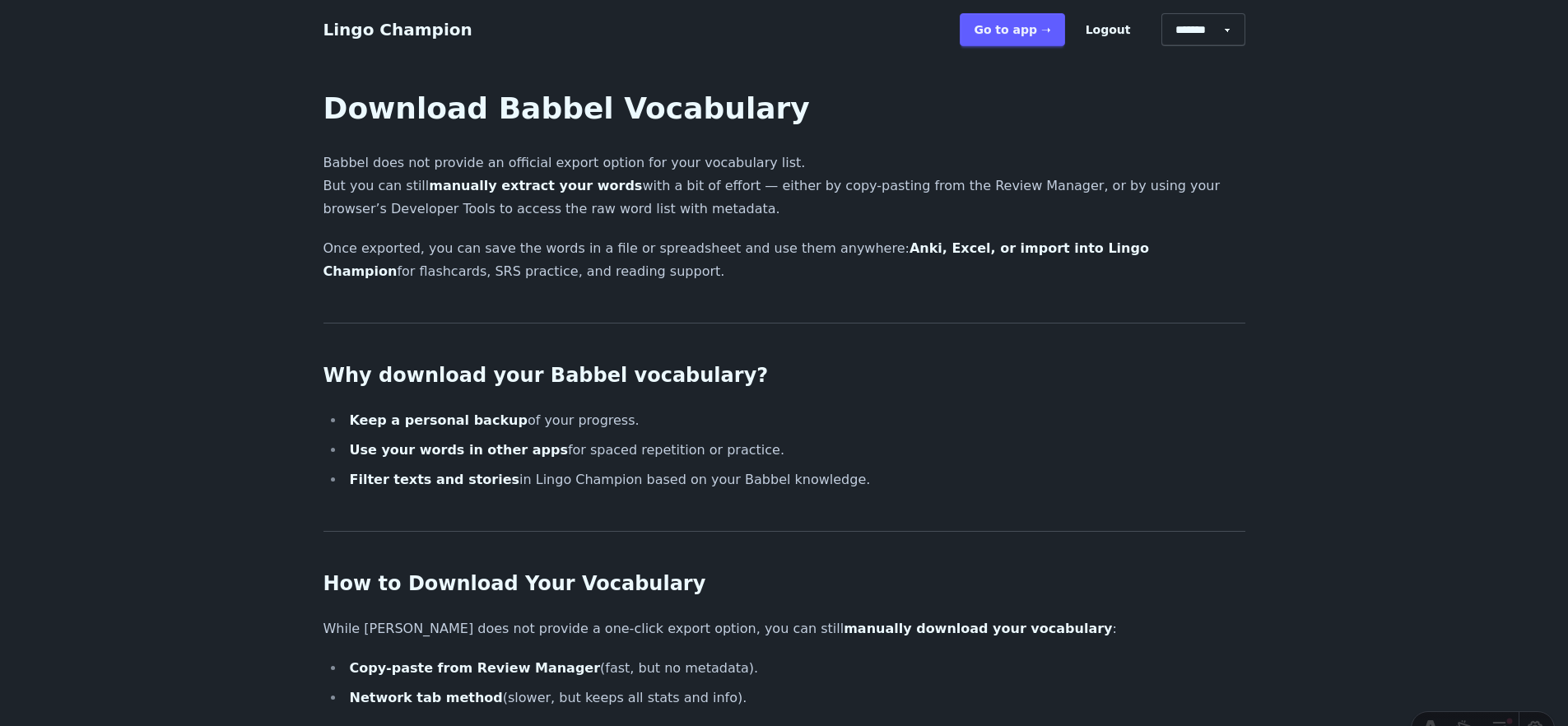
scroll to position [1209, 0]
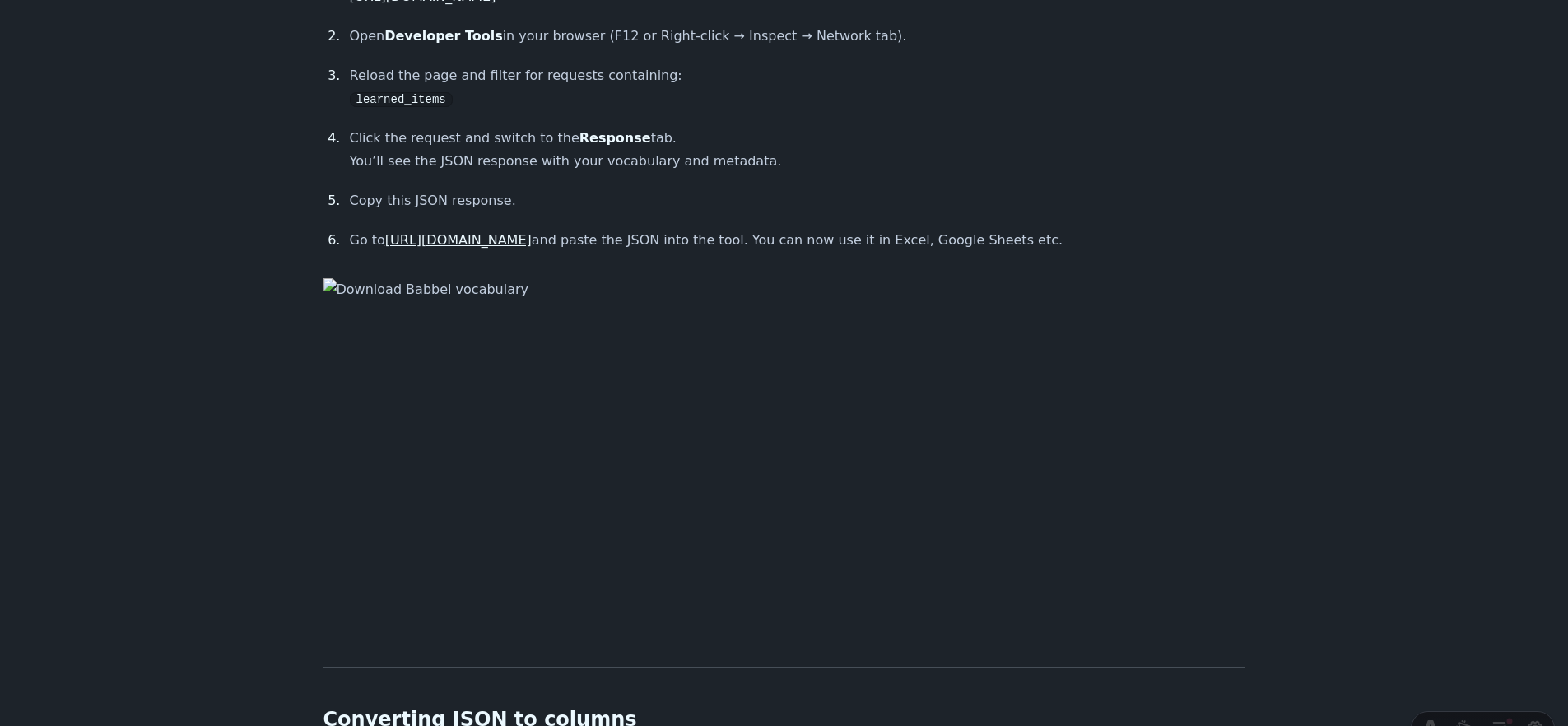
scroll to position [1242, 0]
click at [928, 242] on p "Go to [URL][DOMAIN_NAME] and paste the JSON into the tool. You can now use it i…" at bounding box center [797, 241] width 895 height 23
click at [928, 241] on p "Go to https://json-csv.com and paste the JSON into the tool. You can now use it…" at bounding box center [797, 241] width 895 height 23
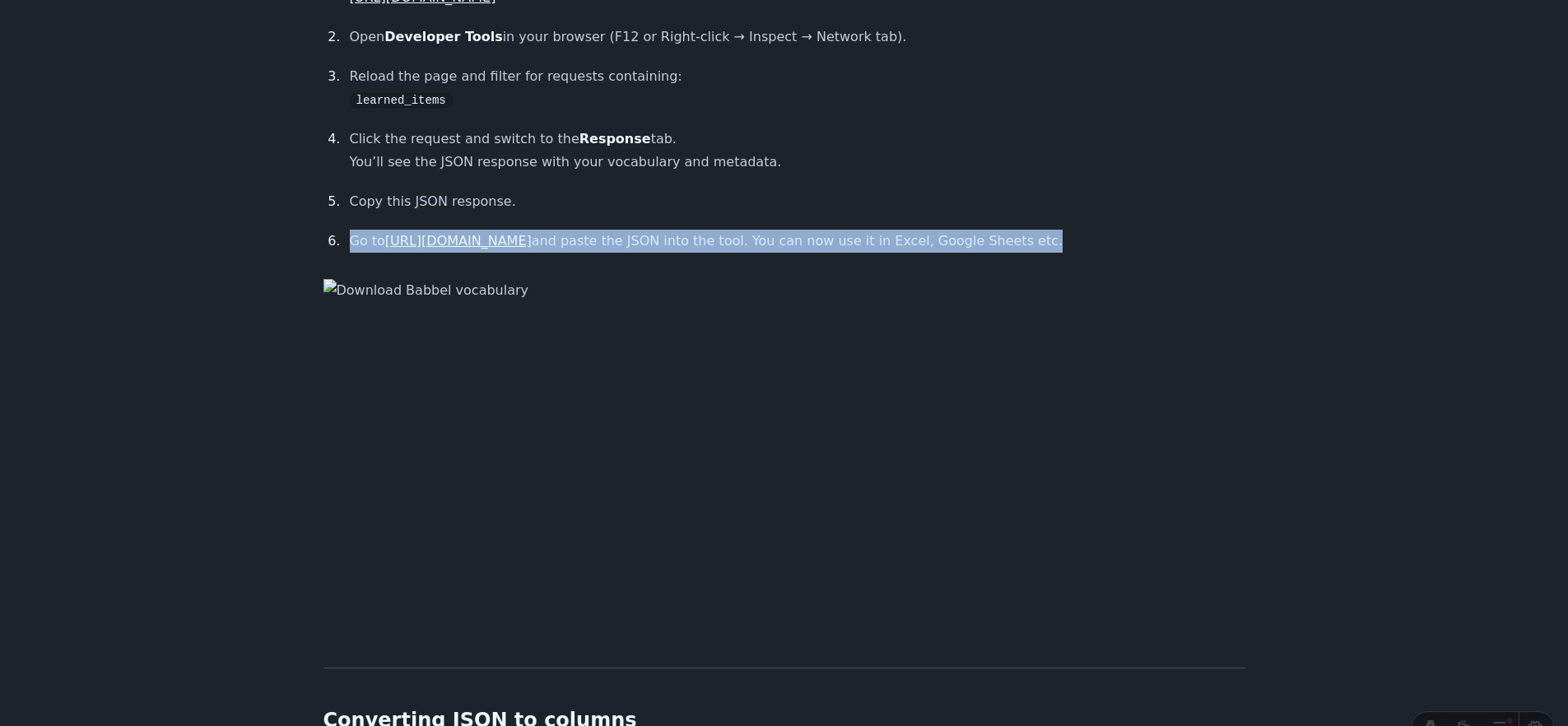
click at [928, 241] on p "Go to https://json-csv.com and paste the JSON into the tool. You can now use it…" at bounding box center [797, 241] width 895 height 23
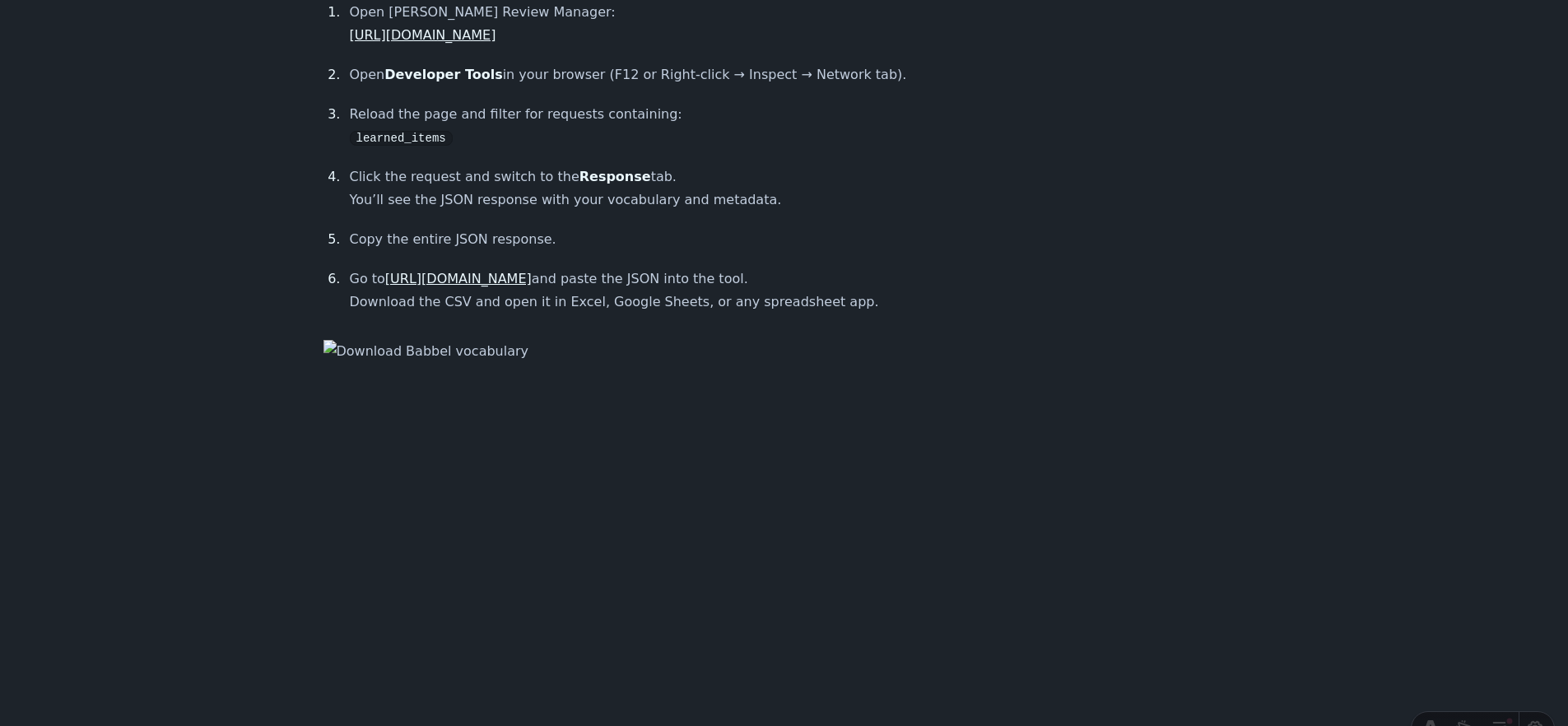
scroll to position [1206, 0]
click at [489, 279] on link "[URL][DOMAIN_NAME]" at bounding box center [458, 277] width 146 height 16
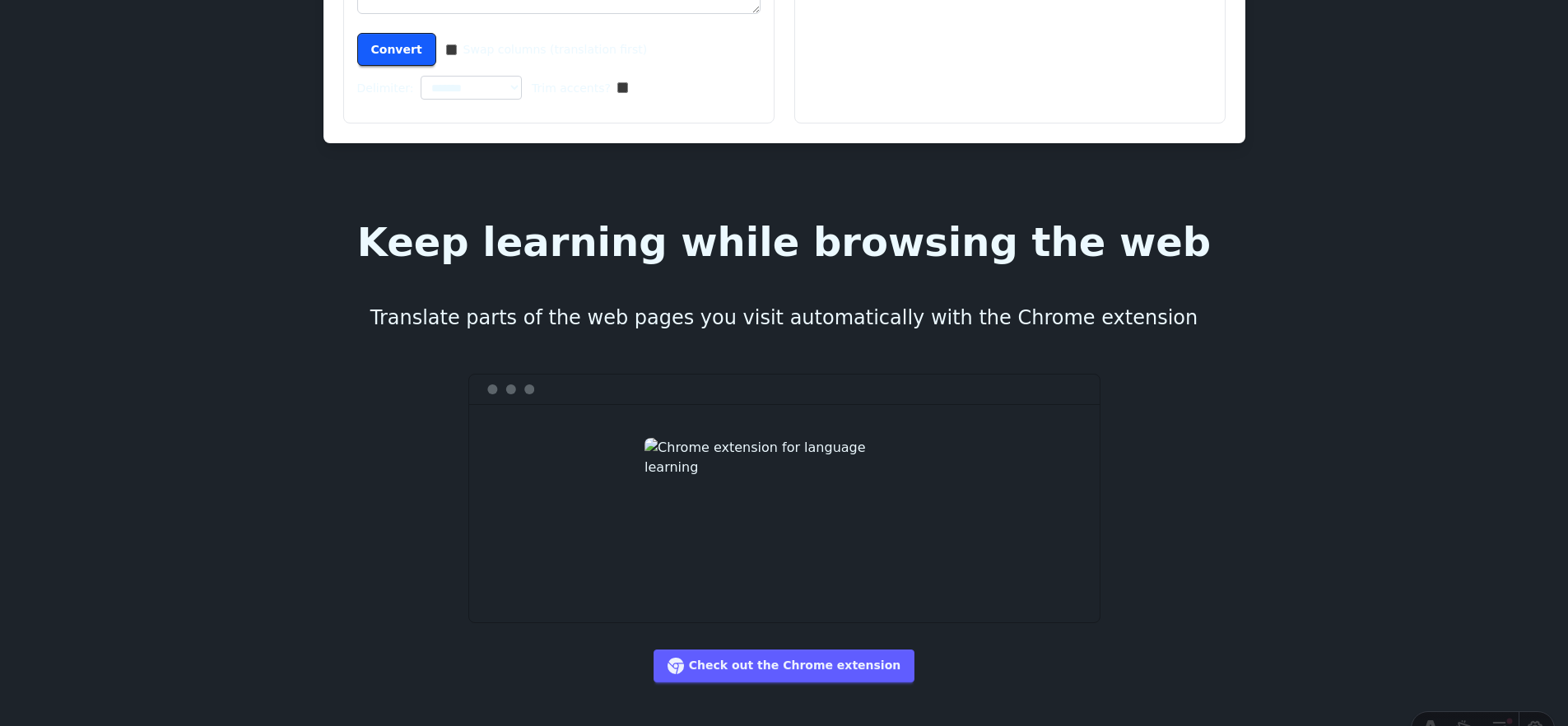
scroll to position [3009, 0]
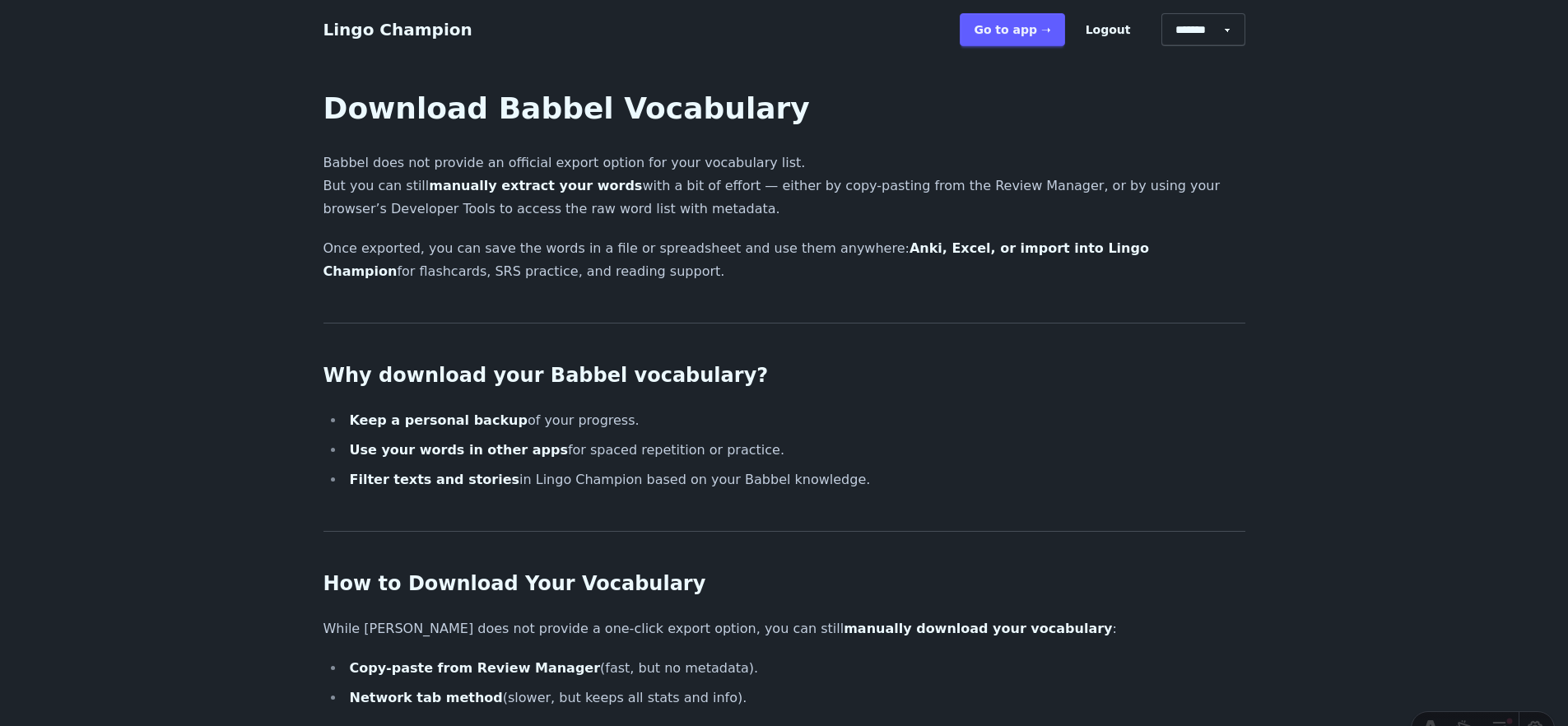
click at [1217, 22] on select "******* ******* *******" at bounding box center [1203, 29] width 84 height 33
select select "******"
click at [1168, 13] on select "******* ******* *******" at bounding box center [1203, 29] width 84 height 33
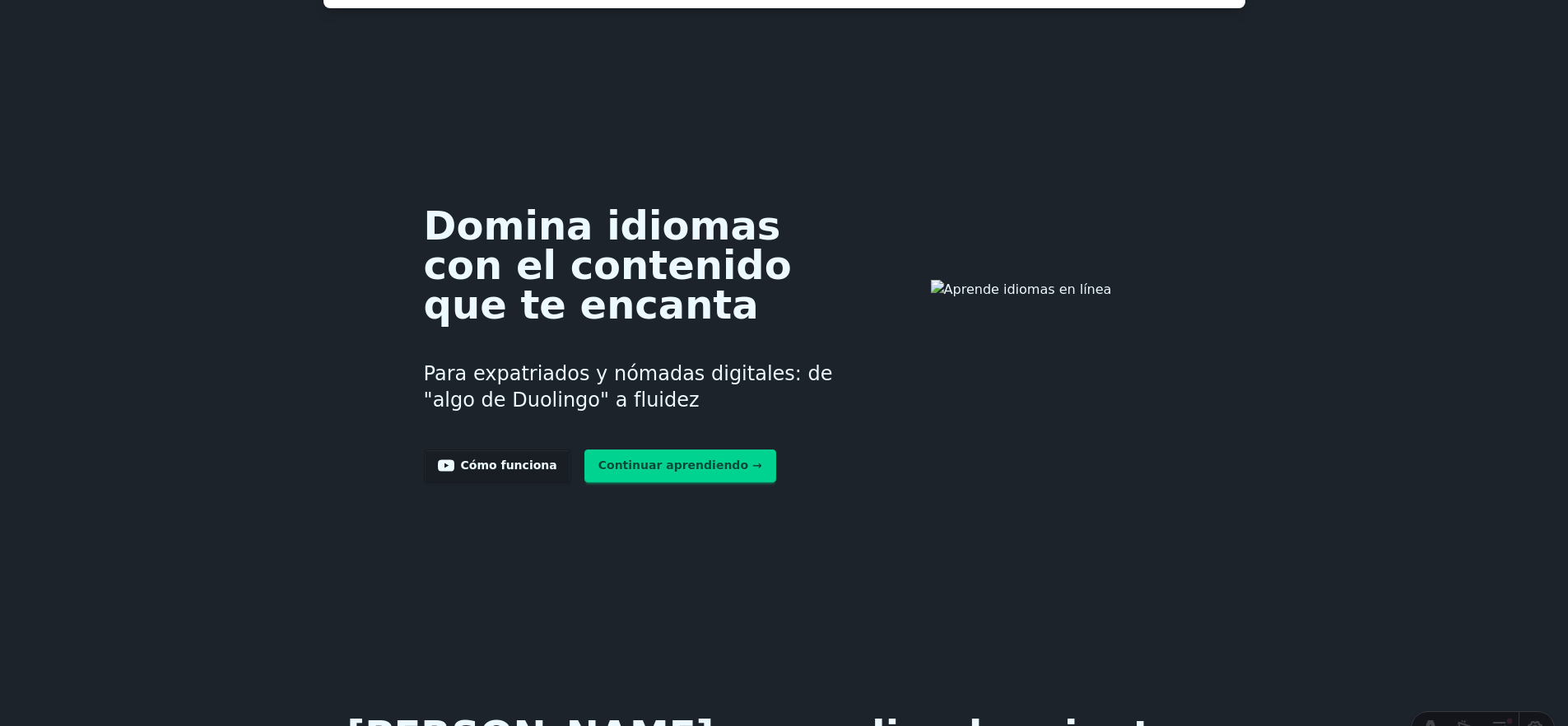
scroll to position [3201, 0]
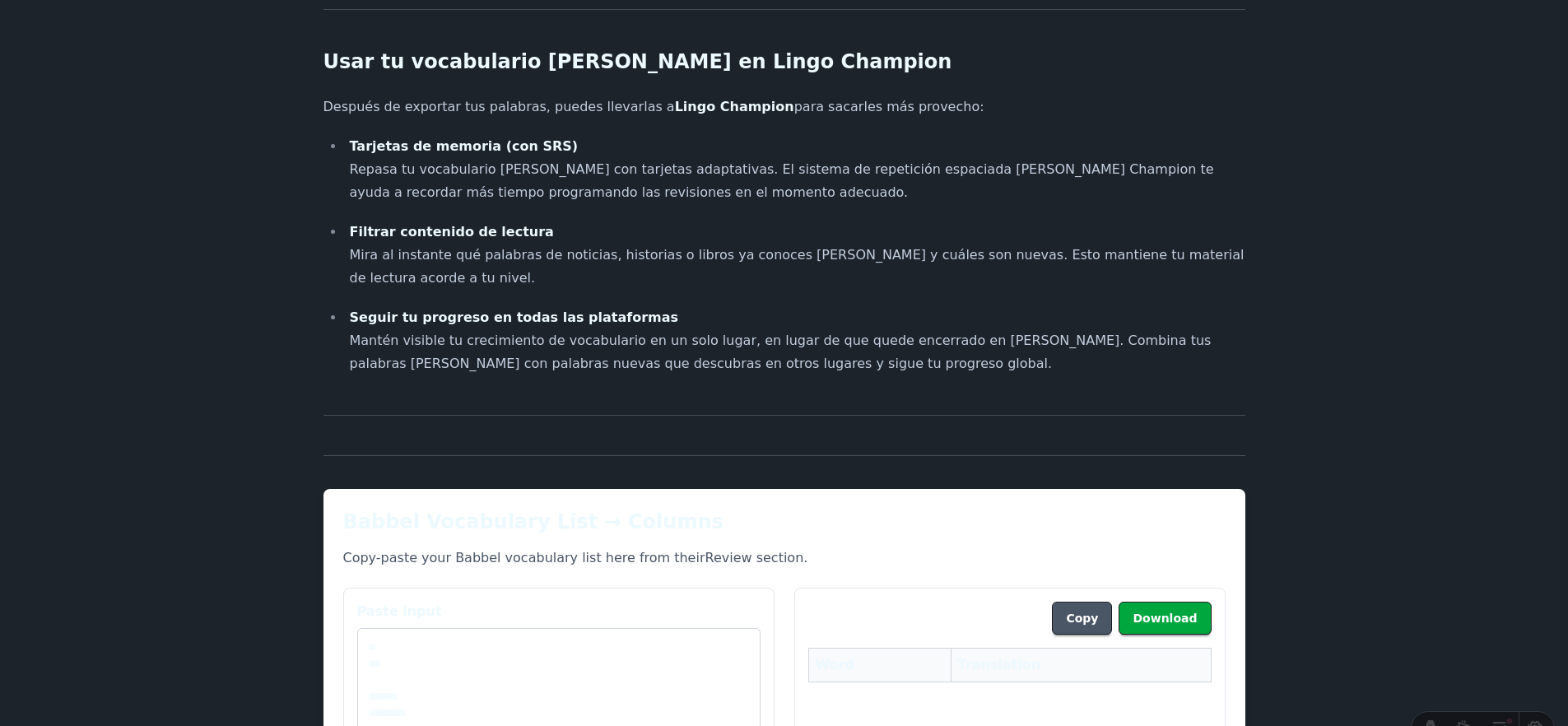
scroll to position [2220, 0]
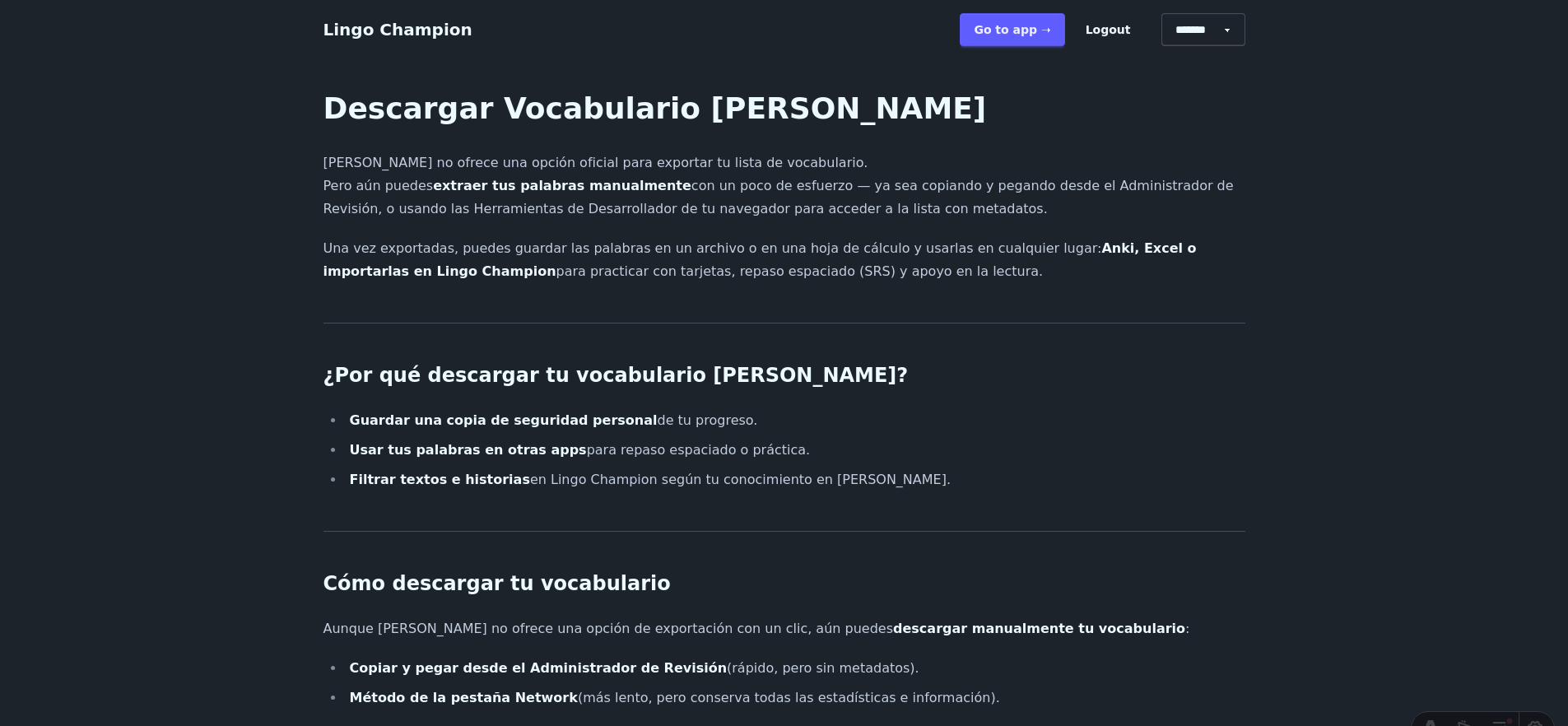
scroll to position [2220, 0]
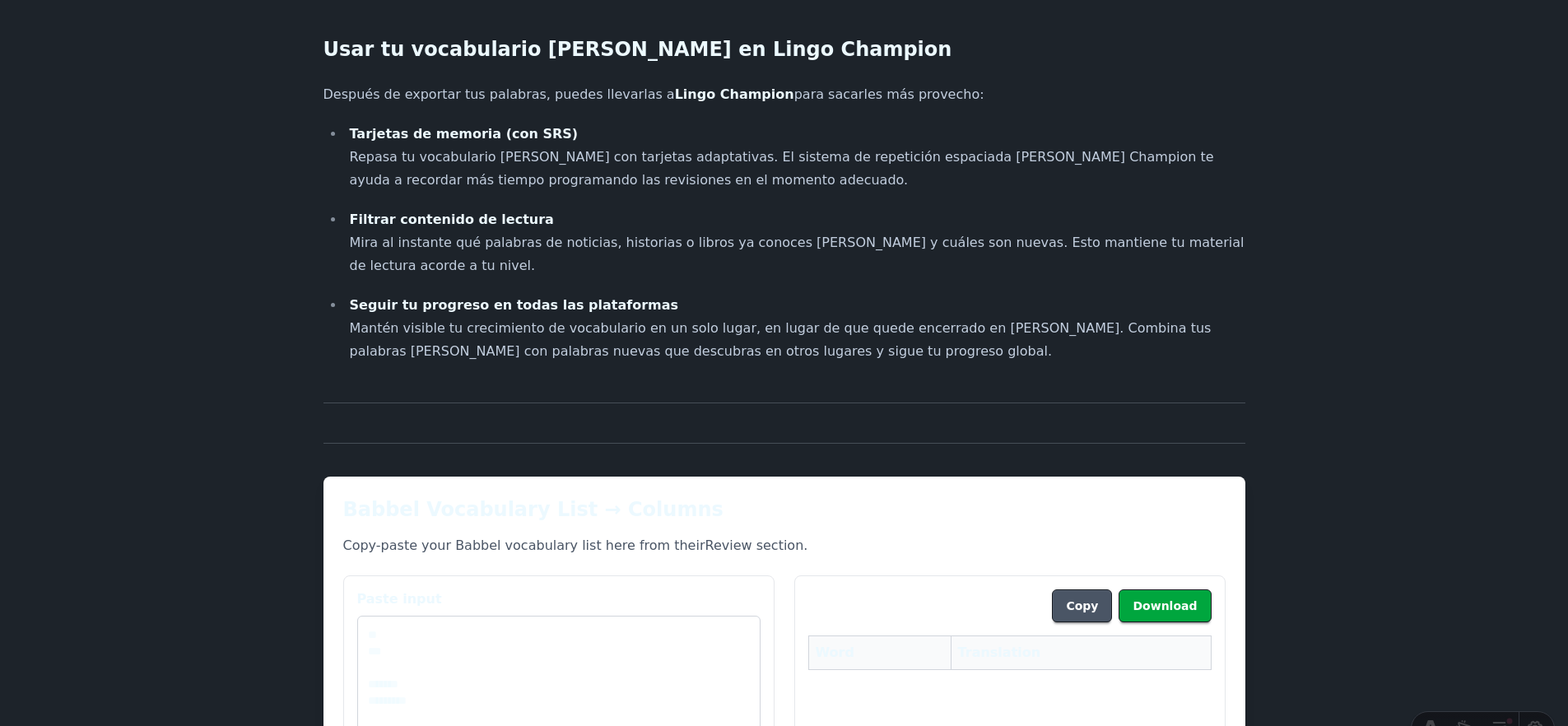
scroll to position [2240, 0]
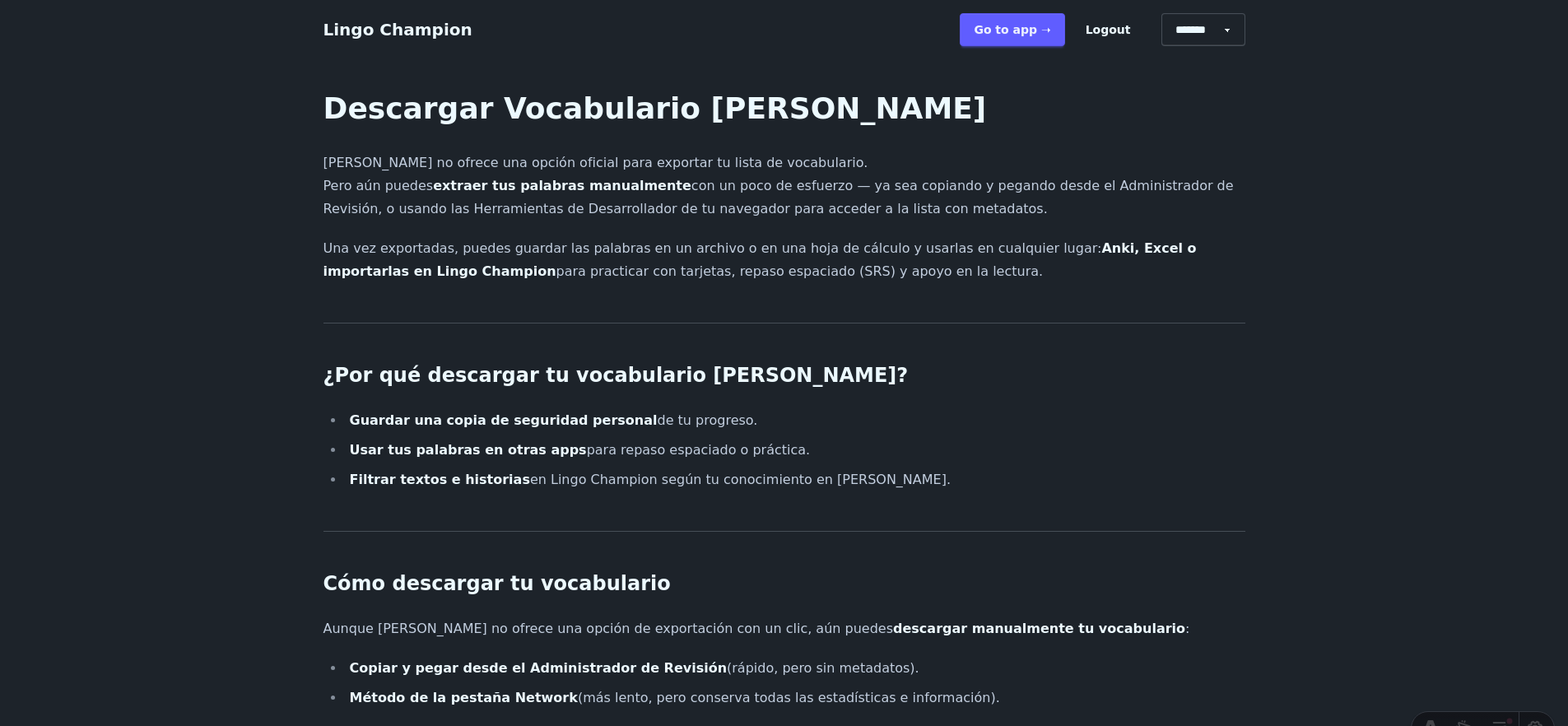
scroll to position [2240, 0]
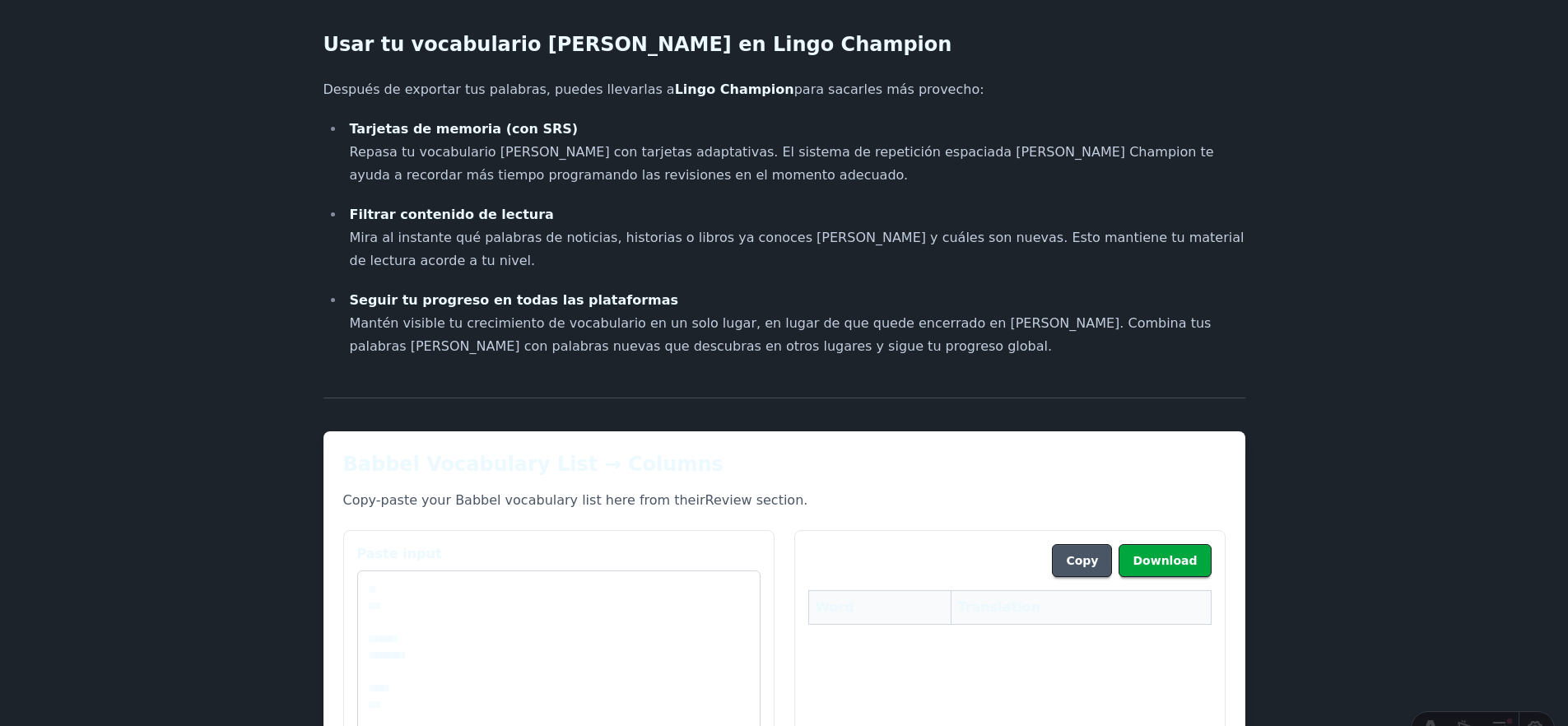
scroll to position [2252, 0]
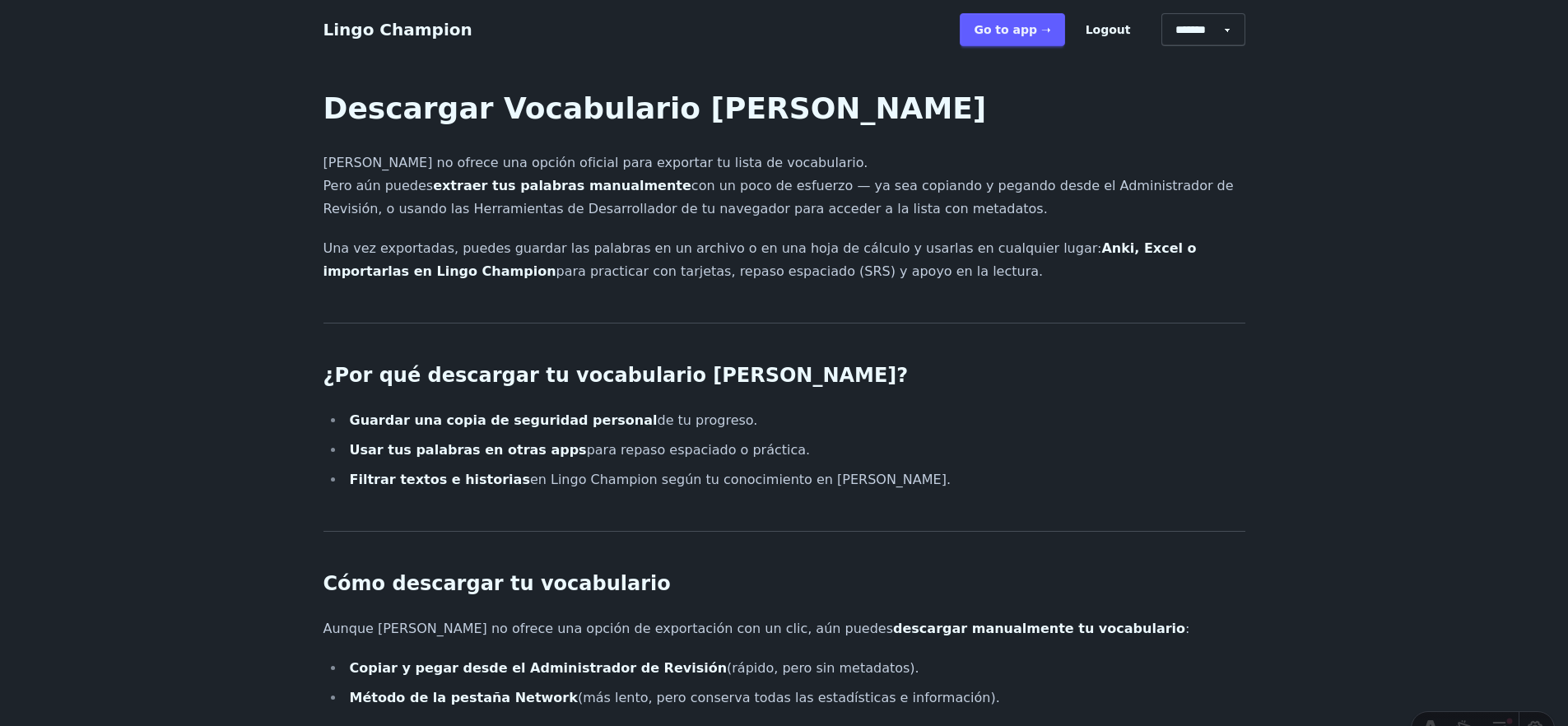
click at [896, 282] on p "Una vez exportadas, puedes guardar las palabras en un archivo o en una hoja de …" at bounding box center [785, 260] width 922 height 46
click at [1214, 28] on select "******* ******* *******" at bounding box center [1203, 29] width 84 height 33
select select "*****"
click at [1168, 13] on select "******* ******* *******" at bounding box center [1203, 29] width 84 height 33
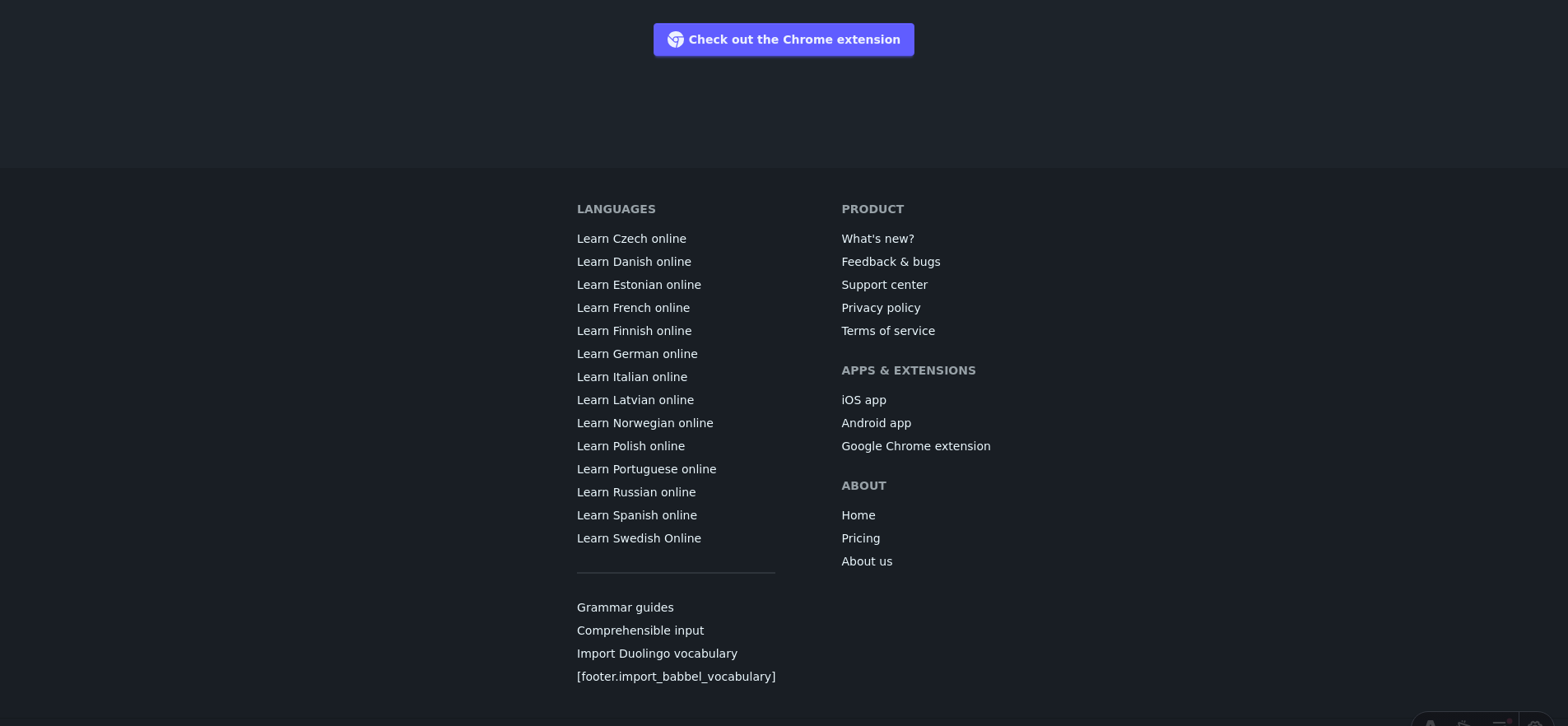
scroll to position [5873, 0]
